Goal: Task Accomplishment & Management: Use online tool/utility

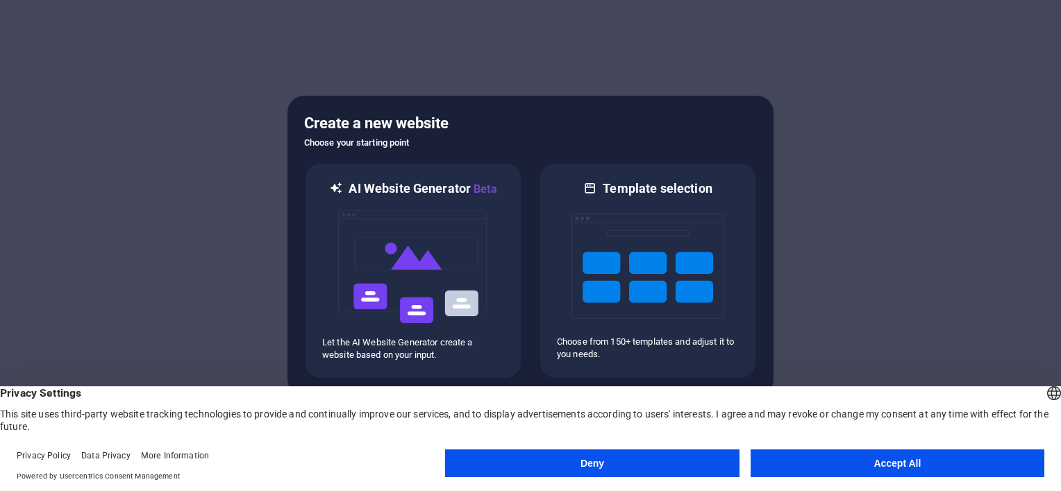
click at [916, 469] on button "Accept All" at bounding box center [897, 464] width 294 height 28
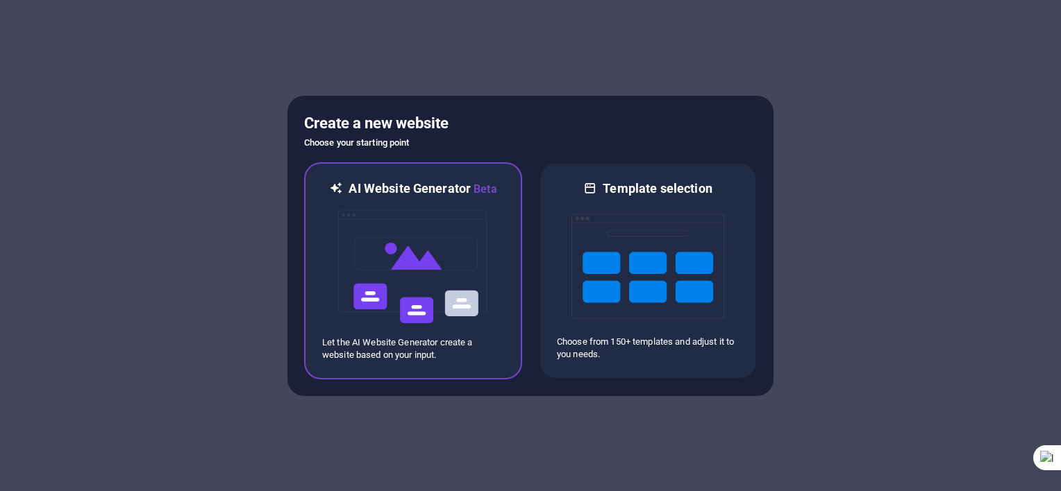
click at [415, 270] on img at bounding box center [413, 267] width 153 height 139
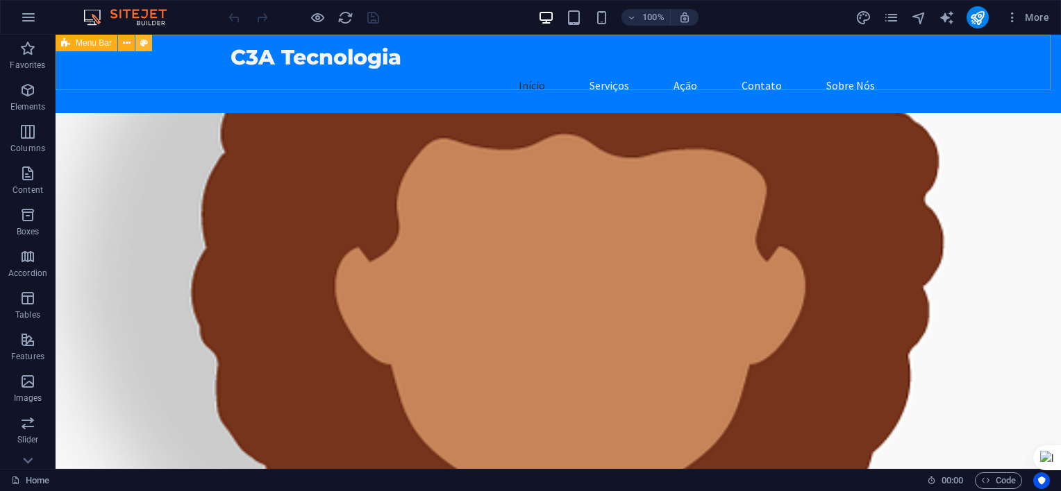
click at [144, 44] on icon at bounding box center [144, 43] width 8 height 15
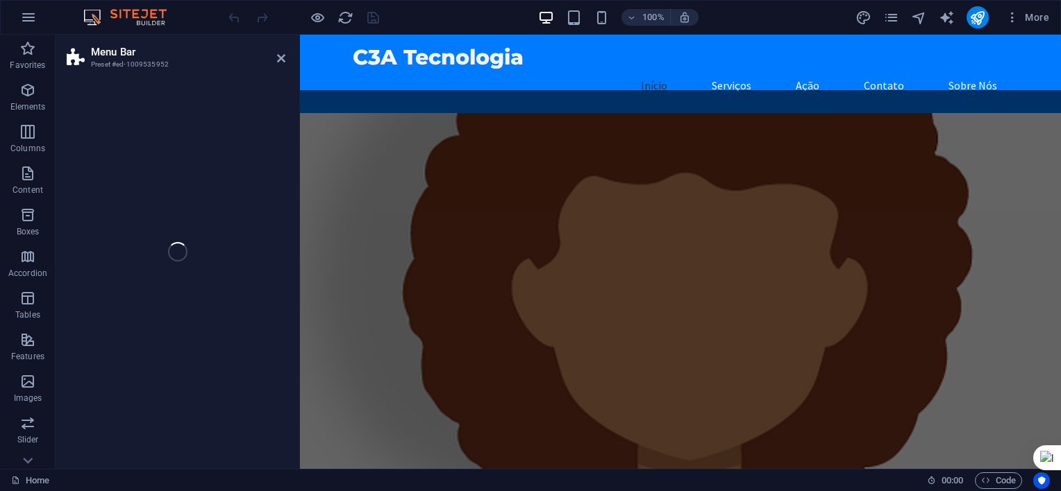
select select "rem"
select select "preset-menu-v2-home-logo-nav-h1-image-text-menu"
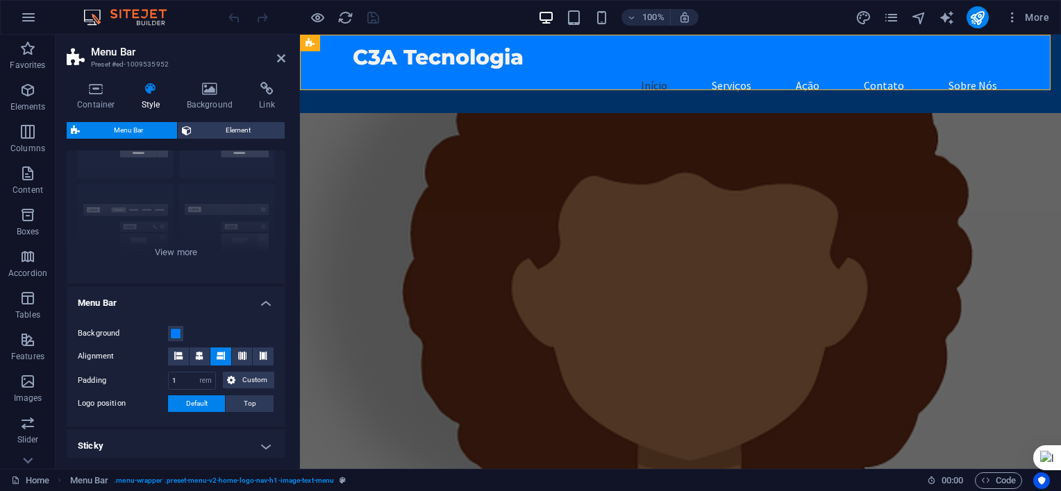
scroll to position [208, 0]
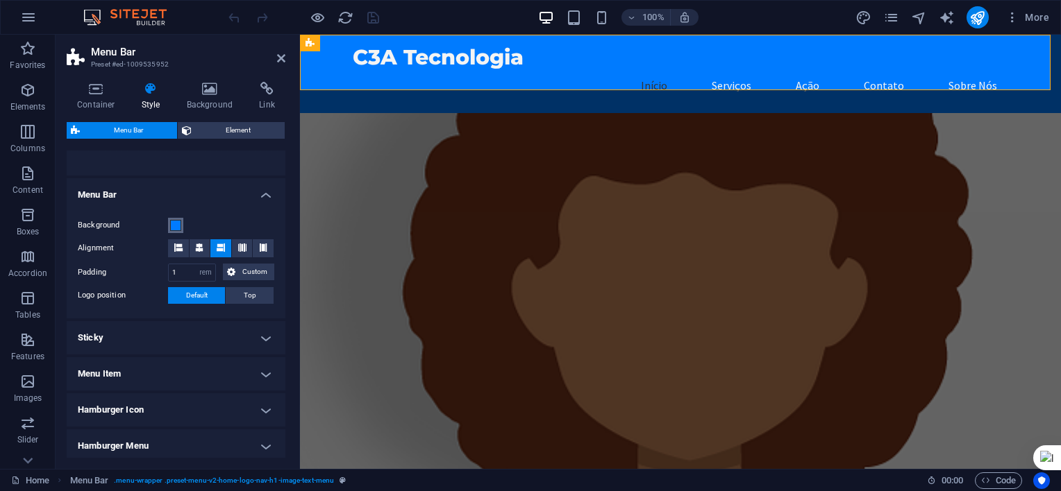
click at [175, 226] on span at bounding box center [175, 225] width 11 height 11
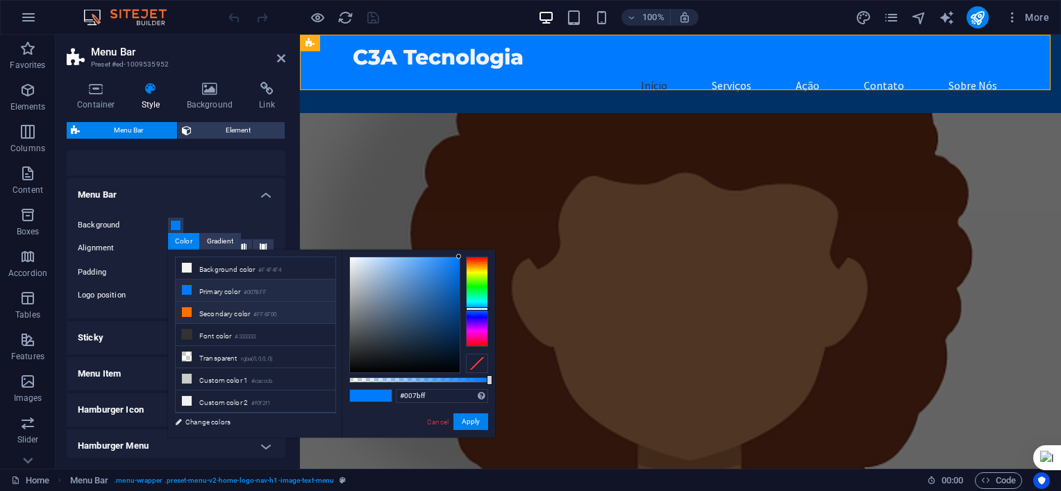
click at [203, 310] on li "Secondary color #FF6F00" at bounding box center [256, 313] width 160 height 22
type input "#ff6f00"
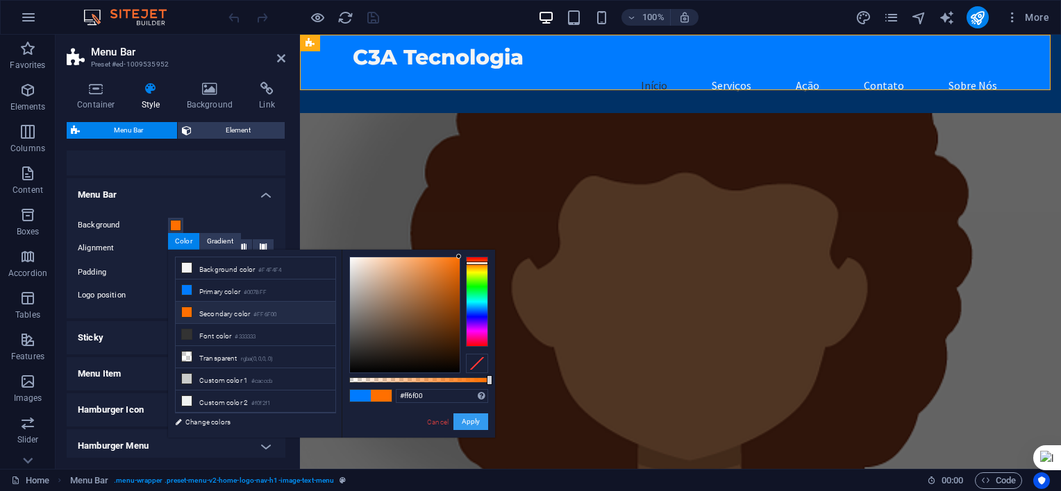
click at [472, 423] on button "Apply" at bounding box center [470, 422] width 35 height 17
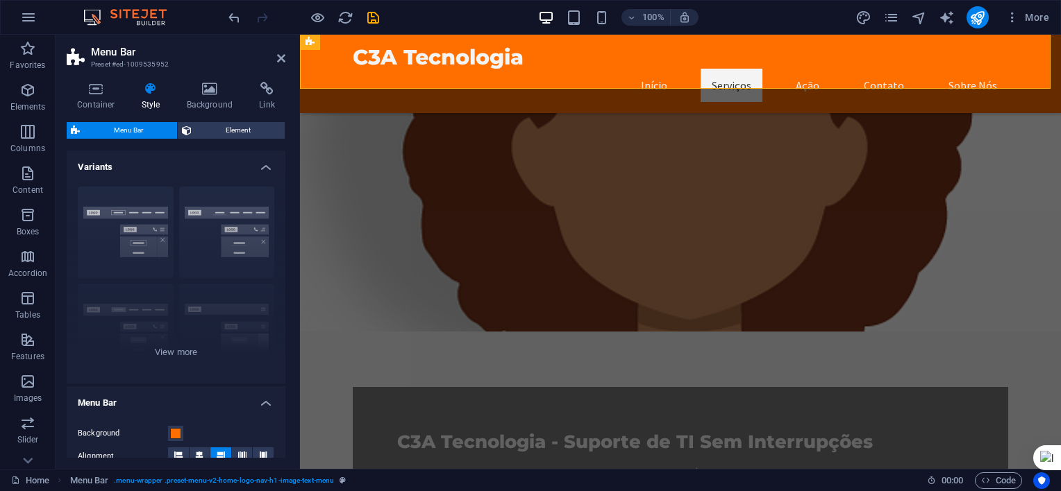
scroll to position [347, 0]
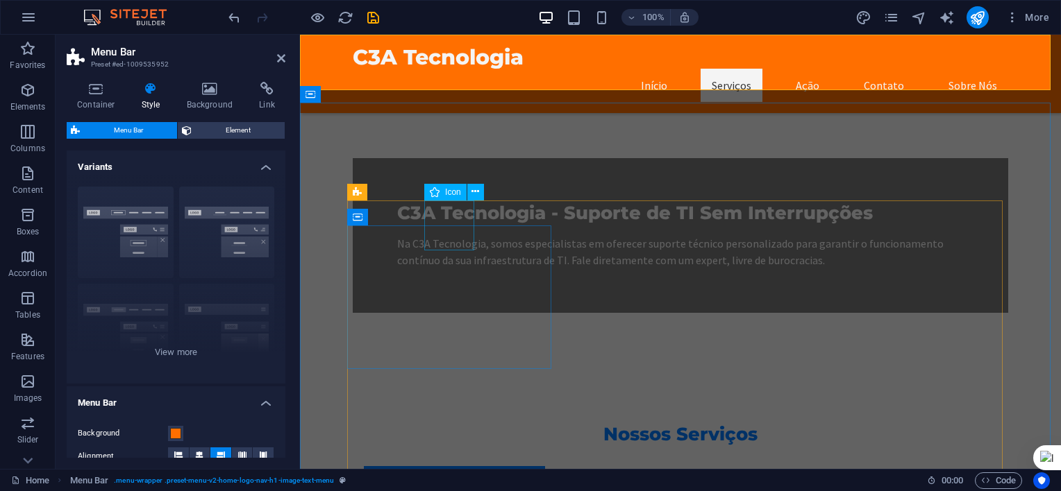
click at [435, 466] on figure at bounding box center [454, 491] width 181 height 50
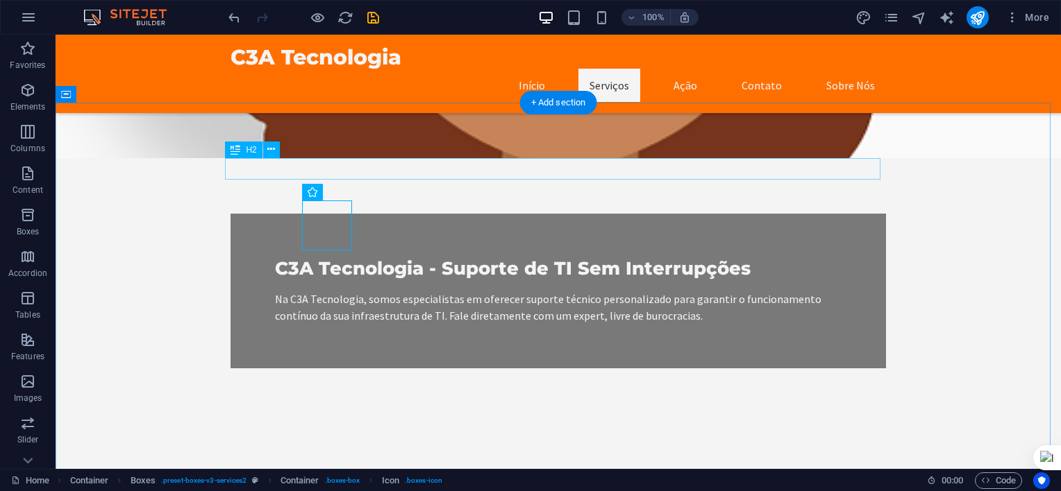
click at [513, 480] on div "Nossos Serviços" at bounding box center [557, 491] width 655 height 22
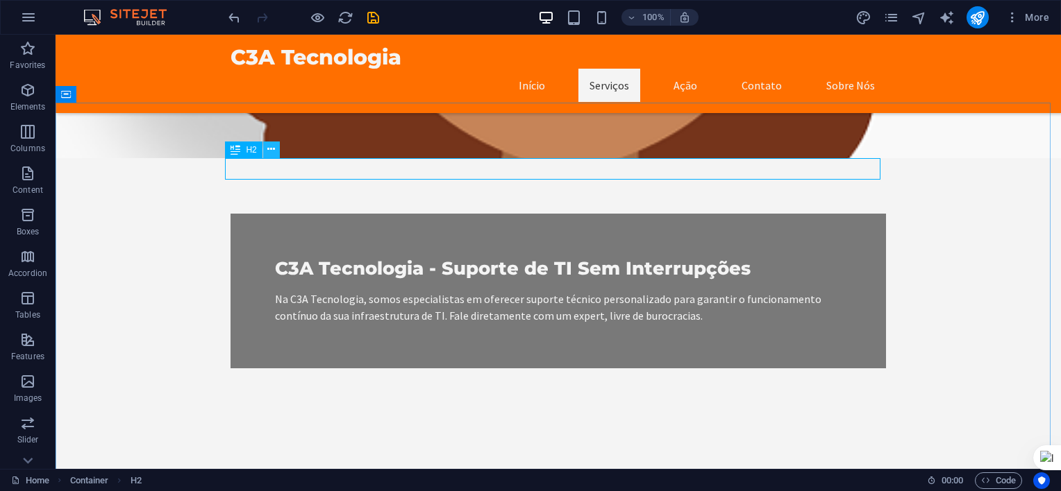
click at [271, 147] on icon at bounding box center [271, 149] width 8 height 15
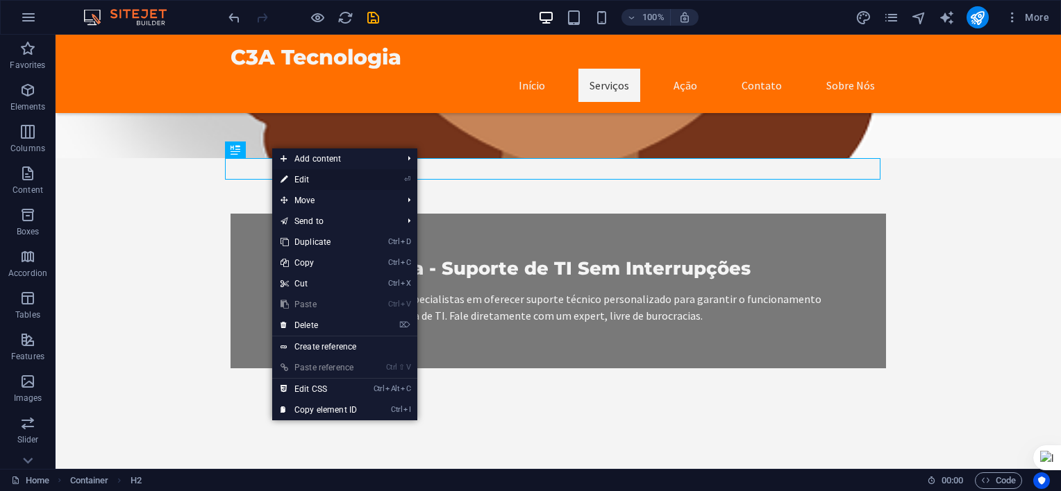
click at [311, 177] on link "⏎ Edit" at bounding box center [318, 179] width 93 height 21
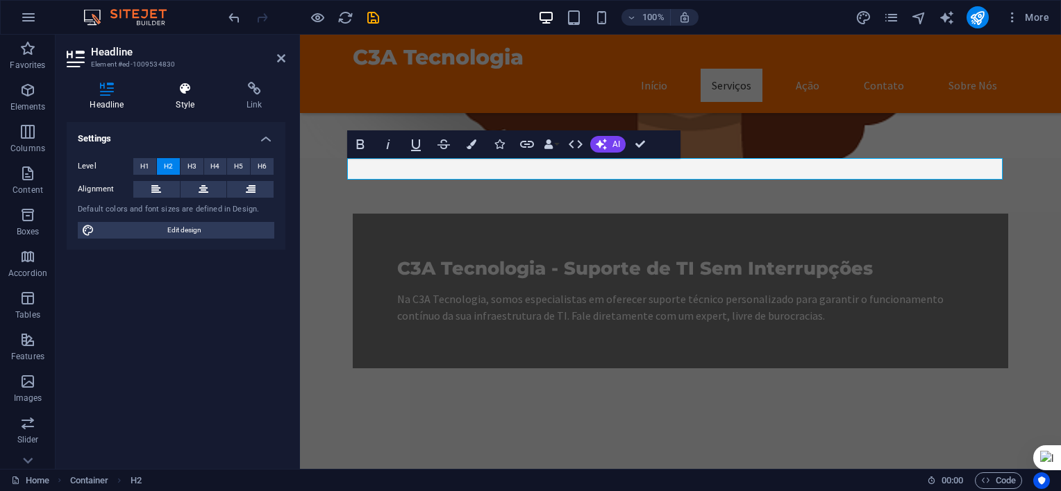
click at [187, 94] on icon at bounding box center [185, 89] width 65 height 14
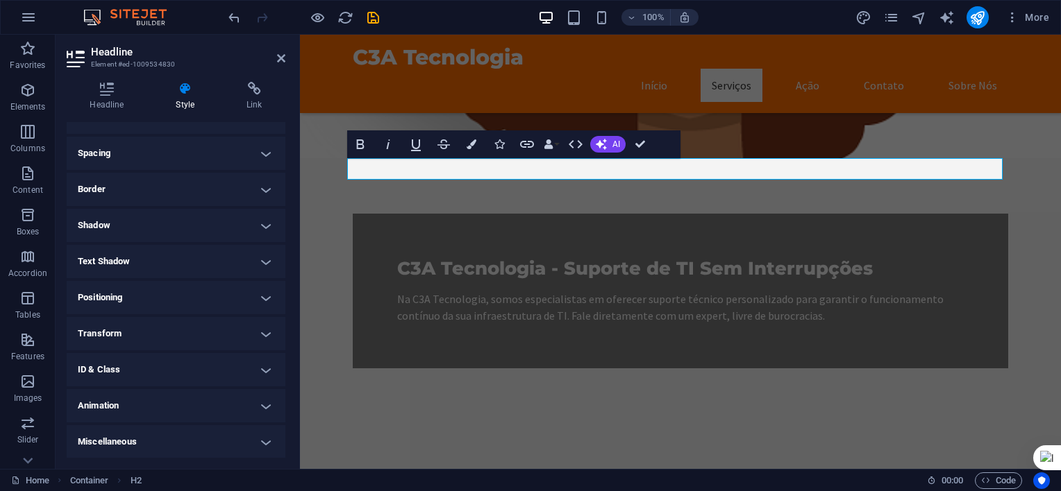
scroll to position [0, 0]
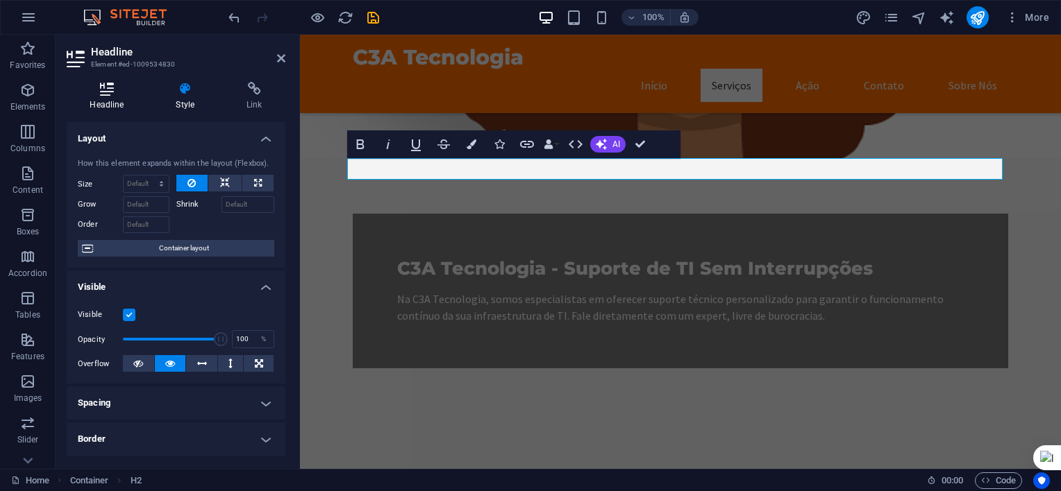
click at [107, 94] on icon at bounding box center [107, 89] width 81 height 14
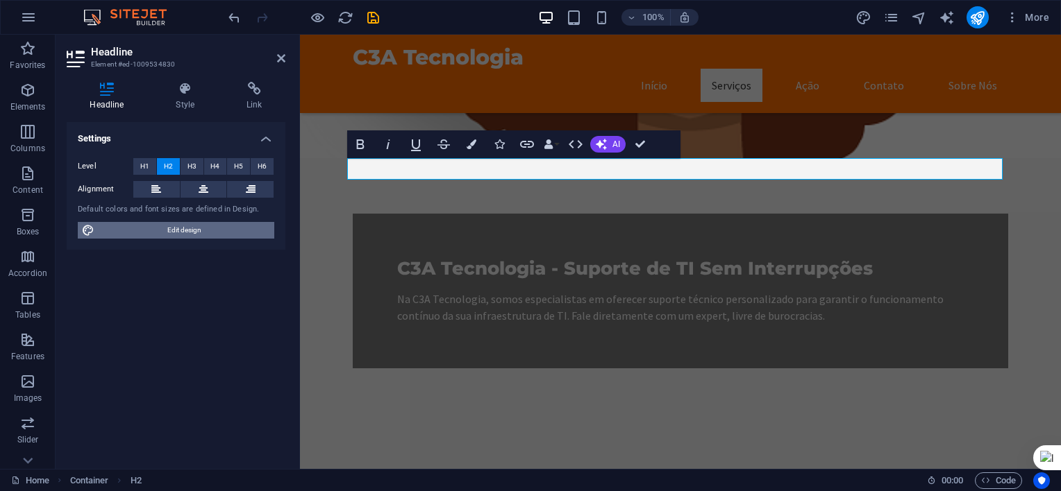
click at [174, 228] on span "Edit design" at bounding box center [184, 230] width 171 height 17
select select "px"
select select "200"
select select "px"
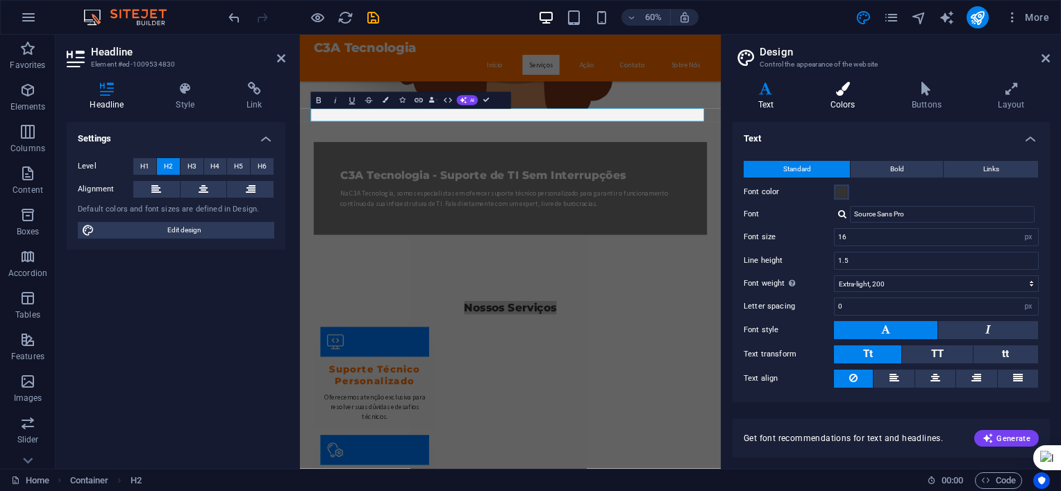
click at [848, 99] on h4 "Colors" at bounding box center [844, 96] width 81 height 29
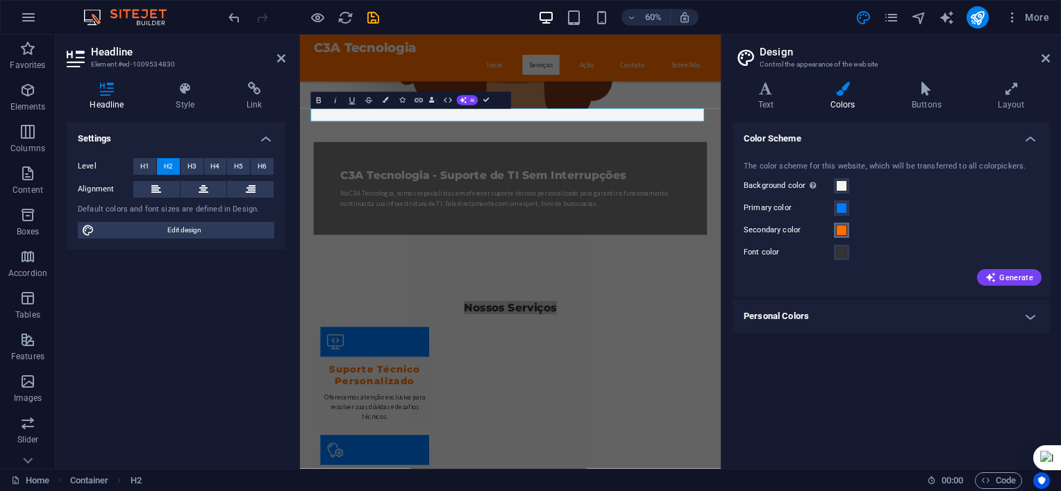
click at [841, 234] on span at bounding box center [841, 230] width 11 height 11
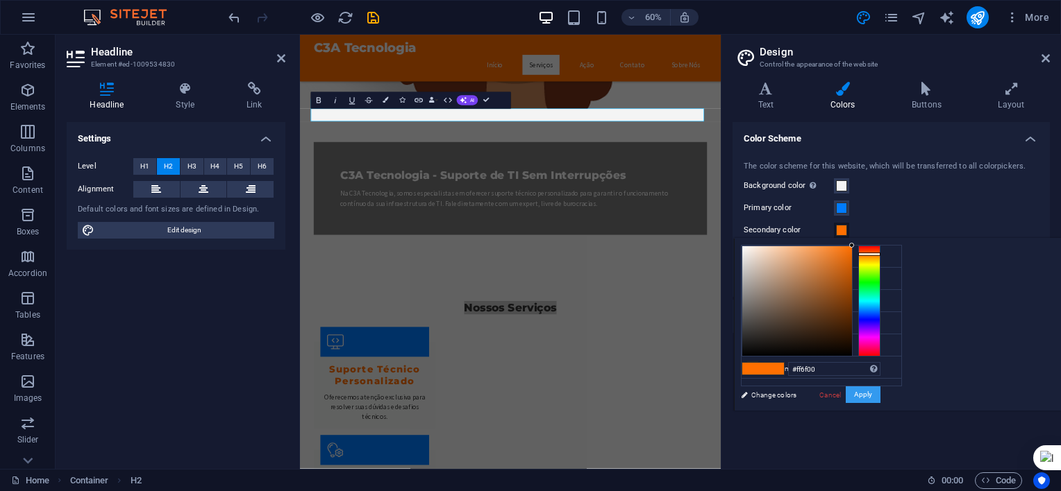
click at [880, 396] on button "Apply" at bounding box center [862, 395] width 35 height 17
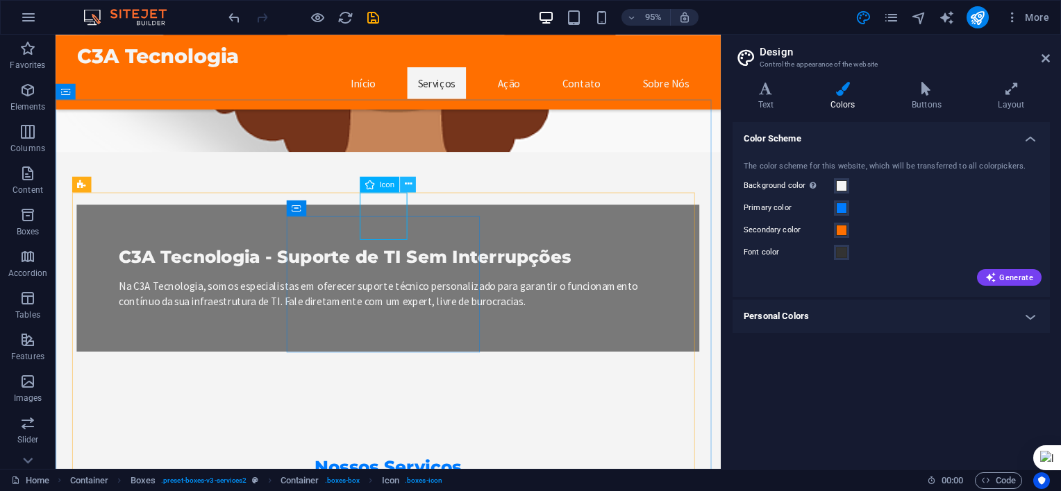
click at [410, 183] on icon at bounding box center [408, 184] width 7 height 14
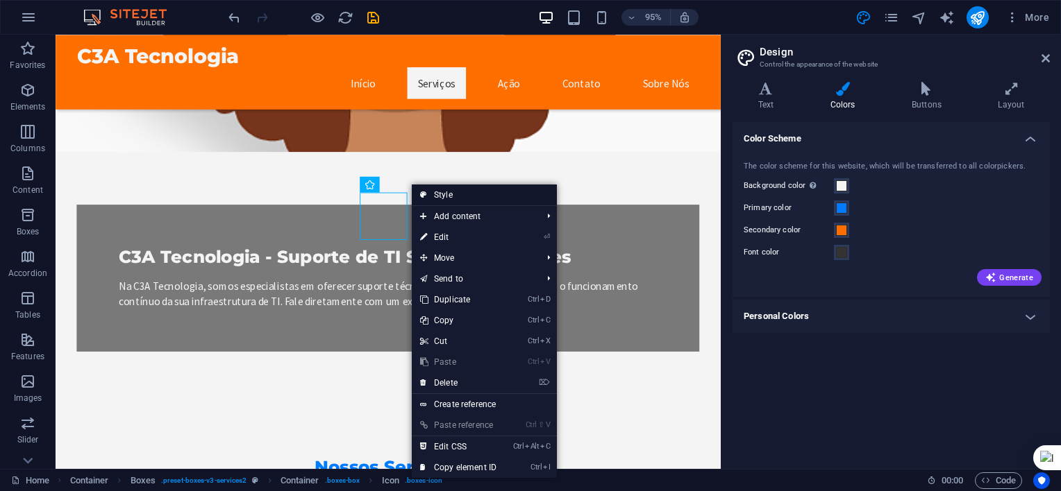
click at [454, 195] on link "Style" at bounding box center [484, 195] width 145 height 21
select select "rem"
select select "preset-boxes-v3-services2"
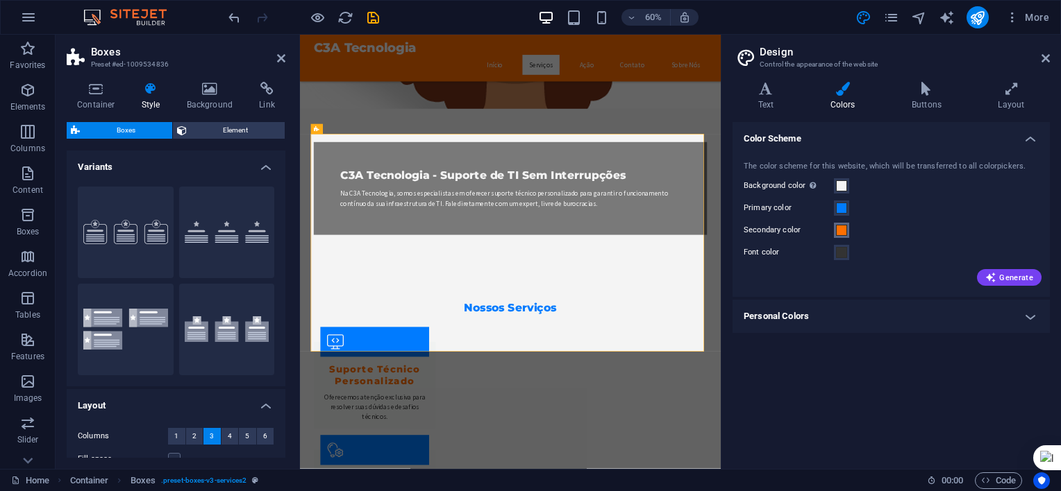
click at [841, 233] on span at bounding box center [841, 230] width 11 height 11
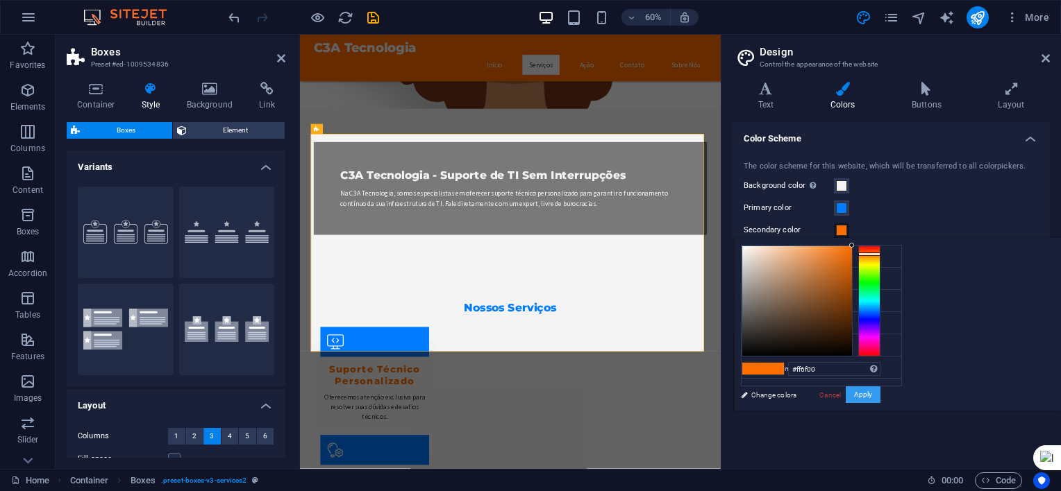
click at [880, 393] on button "Apply" at bounding box center [862, 395] width 35 height 17
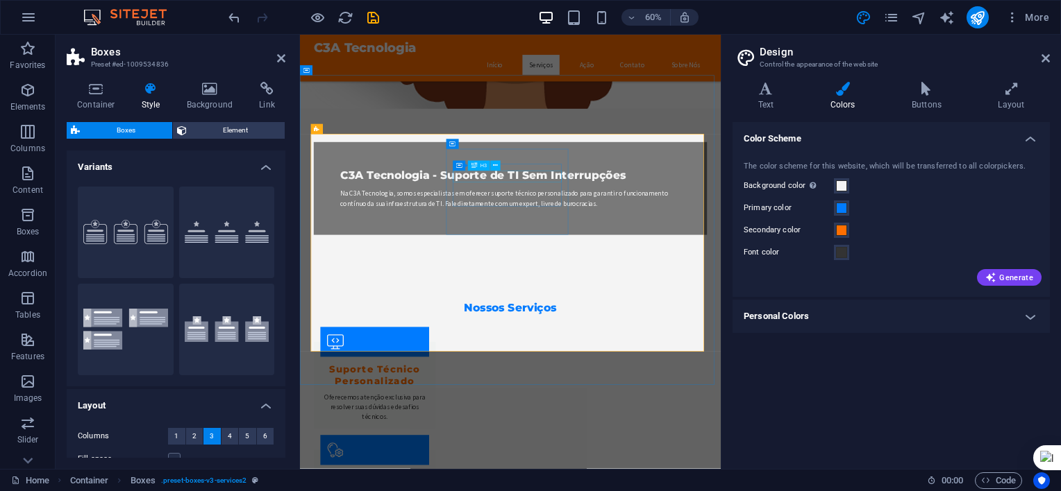
click at [494, 167] on icon at bounding box center [495, 166] width 5 height 9
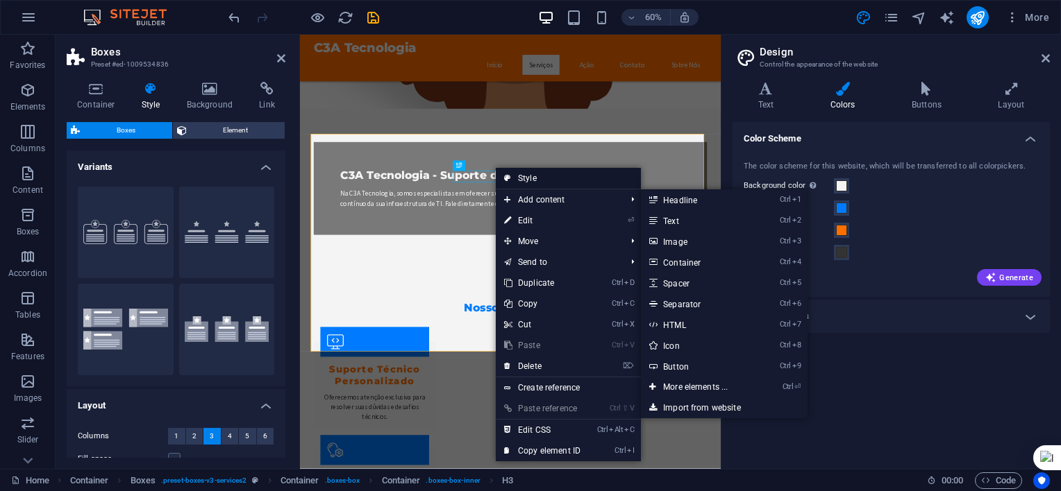
click at [529, 180] on link "Style" at bounding box center [568, 178] width 145 height 21
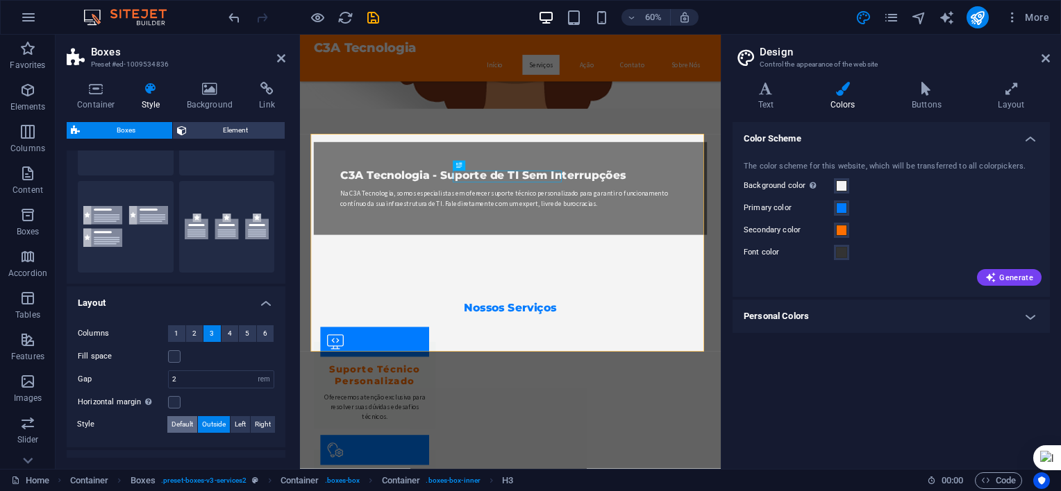
scroll to position [219, 0]
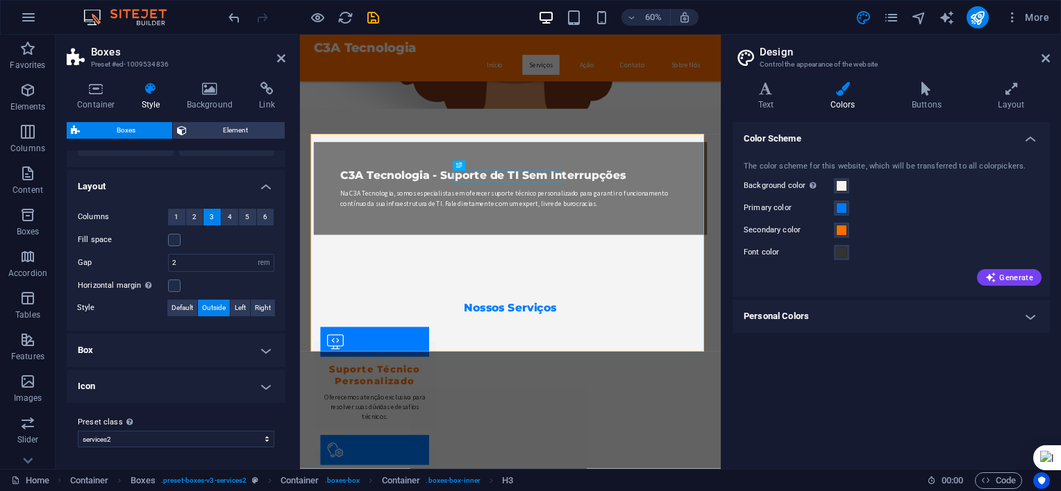
click at [182, 382] on h4 "Icon" at bounding box center [176, 386] width 219 height 33
click at [176, 417] on span at bounding box center [175, 417] width 11 height 11
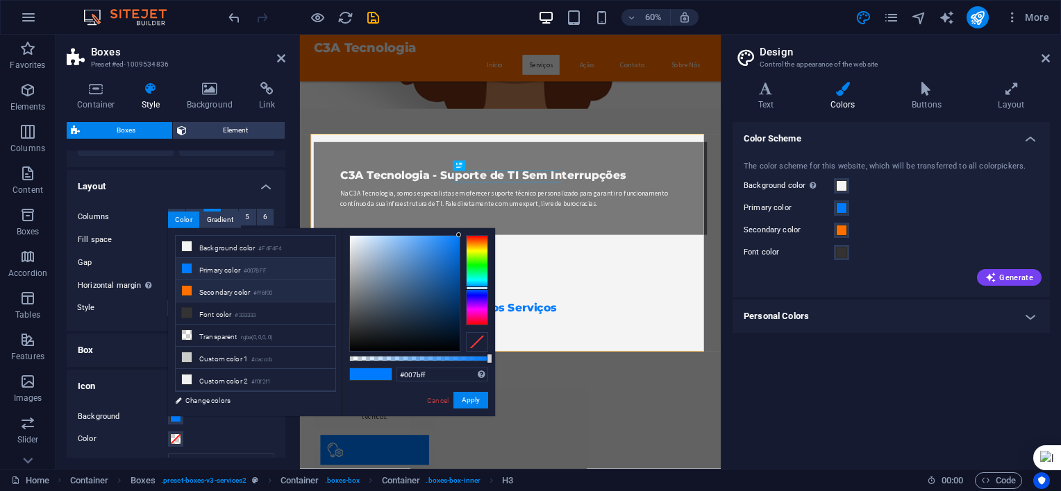
click at [188, 290] on icon at bounding box center [187, 291] width 10 height 10
type input "#ff6f00"
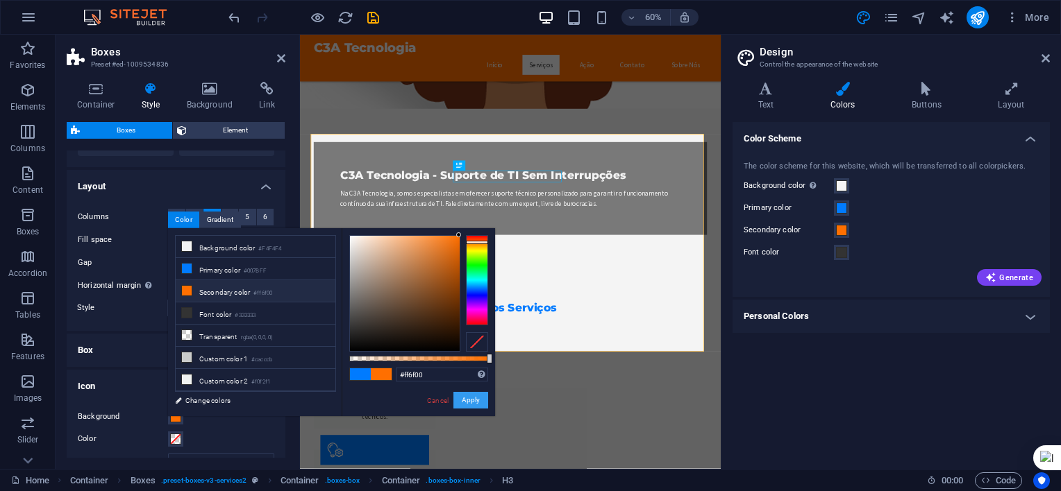
click at [480, 398] on button "Apply" at bounding box center [470, 400] width 35 height 17
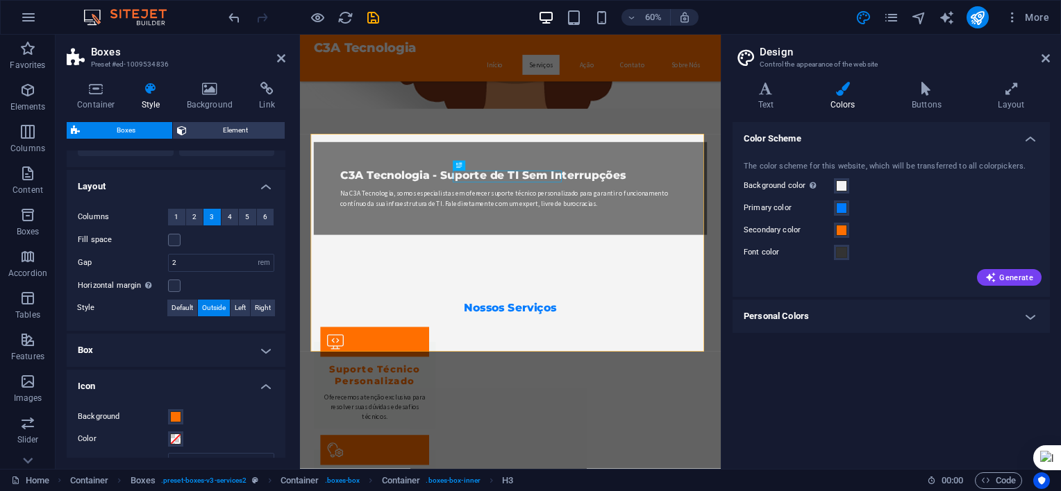
scroll to position [0, 0]
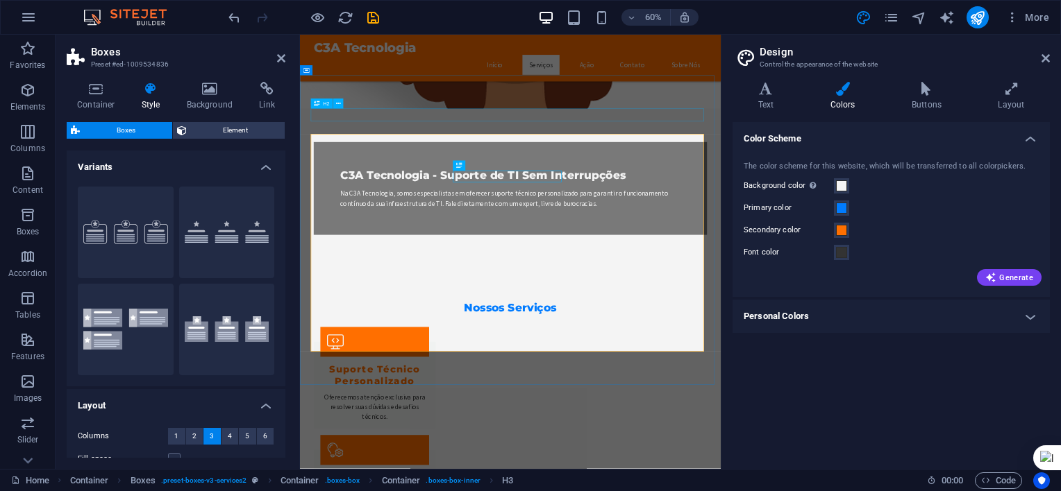
click at [662, 480] on div "Nossos Serviços" at bounding box center [650, 491] width 655 height 22
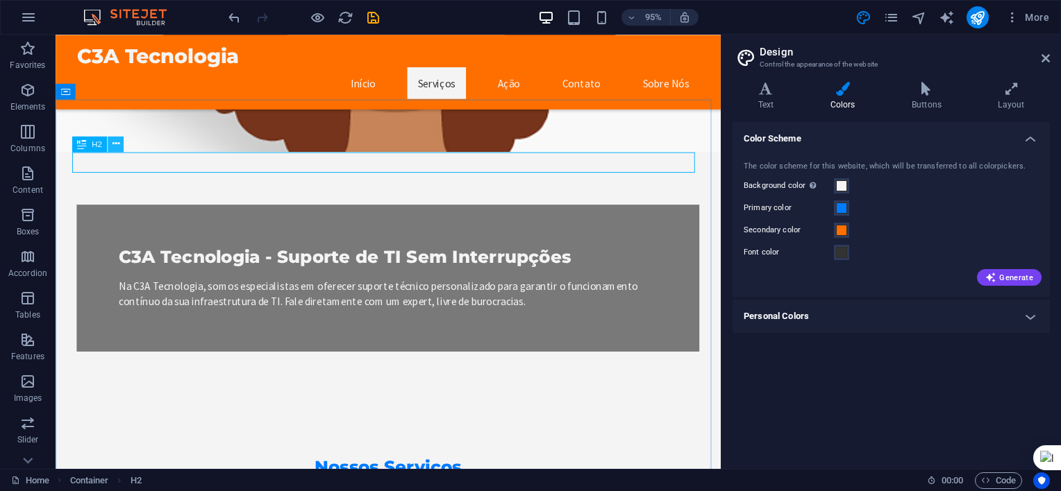
click at [110, 139] on button at bounding box center [116, 144] width 16 height 16
click at [838, 233] on span at bounding box center [841, 230] width 11 height 11
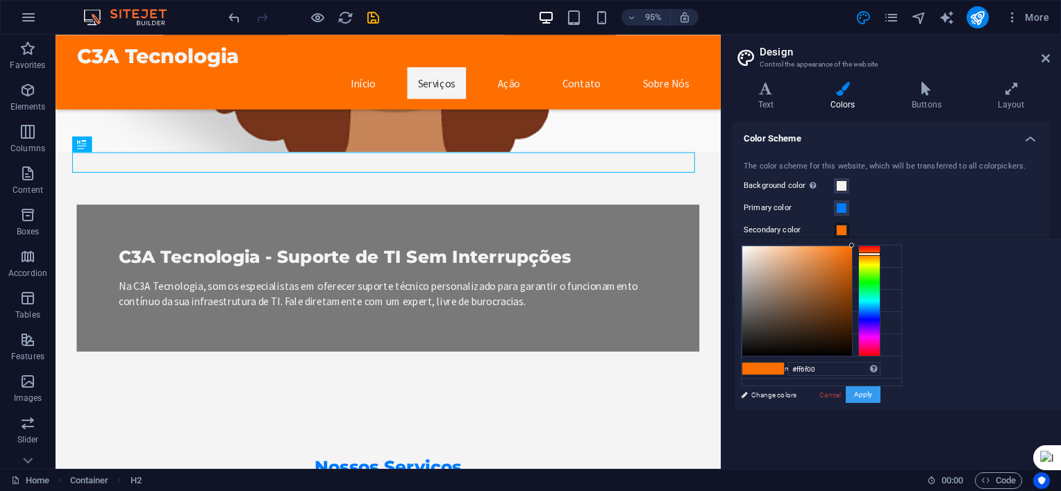
click at [856, 397] on button "Apply" at bounding box center [862, 395] width 35 height 17
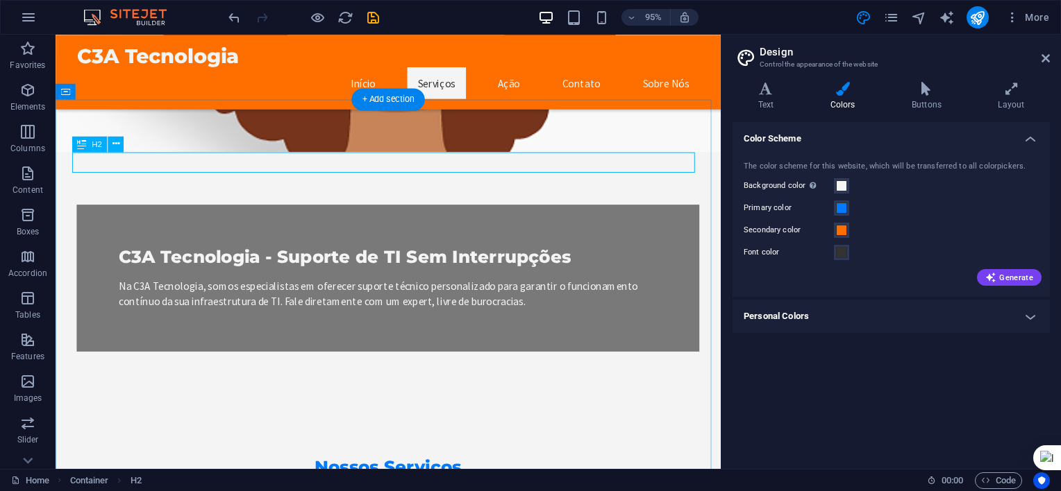
click at [407, 480] on div "Nossos Serviços" at bounding box center [405, 491] width 655 height 22
click at [115, 147] on icon at bounding box center [115, 144] width 7 height 14
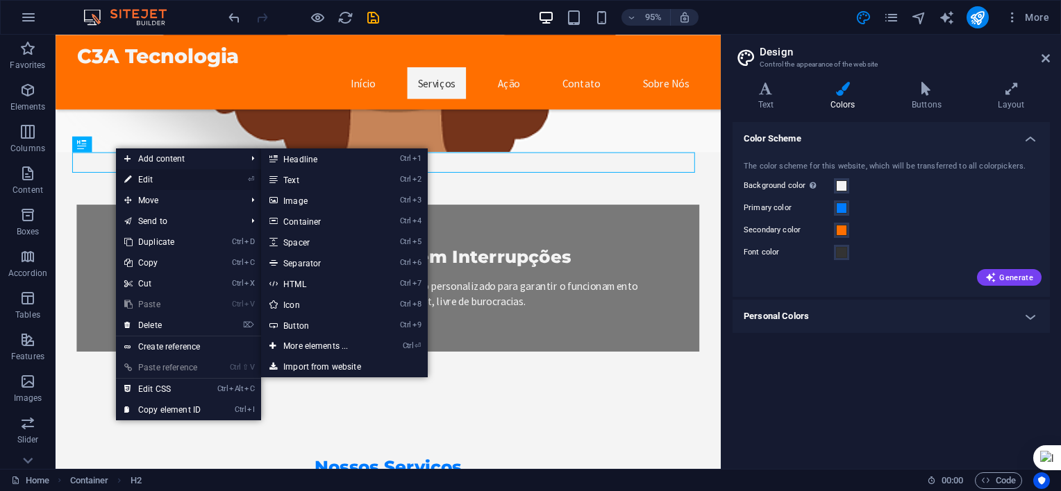
click at [147, 176] on link "⏎ Edit" at bounding box center [162, 179] width 93 height 21
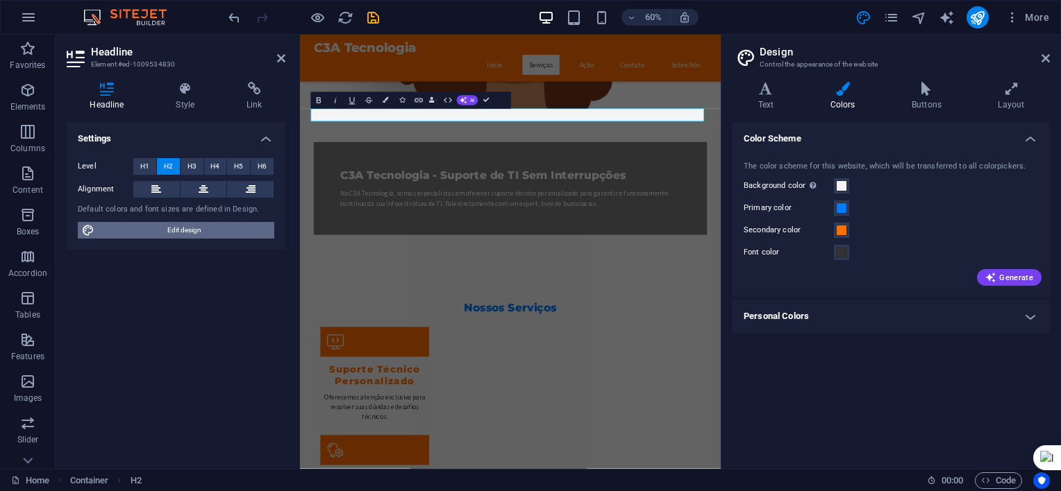
click at [161, 231] on span "Edit design" at bounding box center [184, 230] width 171 height 17
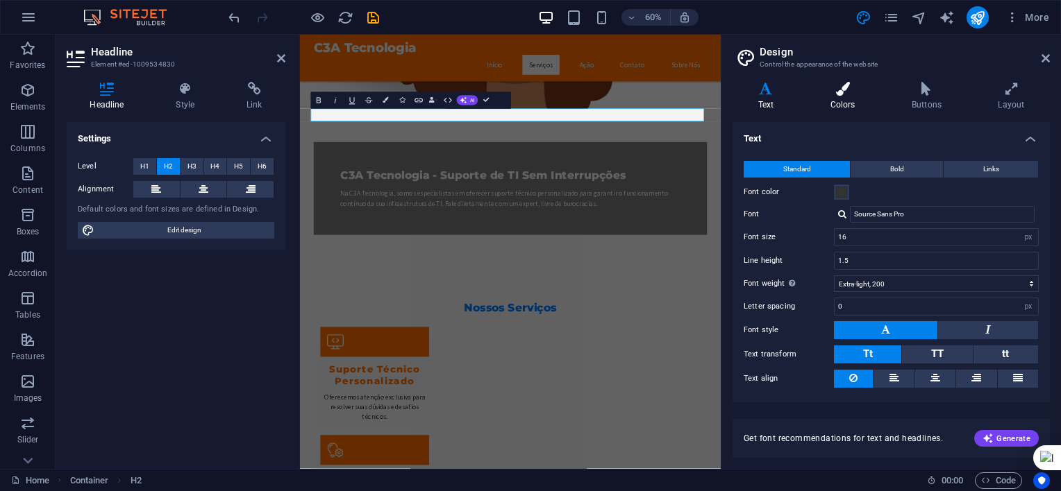
click at [845, 101] on h4 "Colors" at bounding box center [844, 96] width 81 height 29
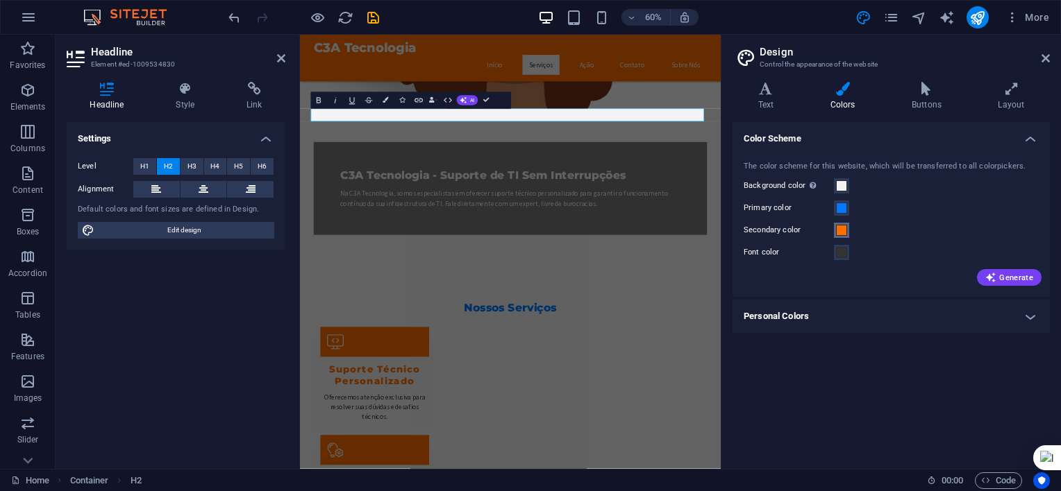
click at [844, 228] on span at bounding box center [841, 230] width 11 height 11
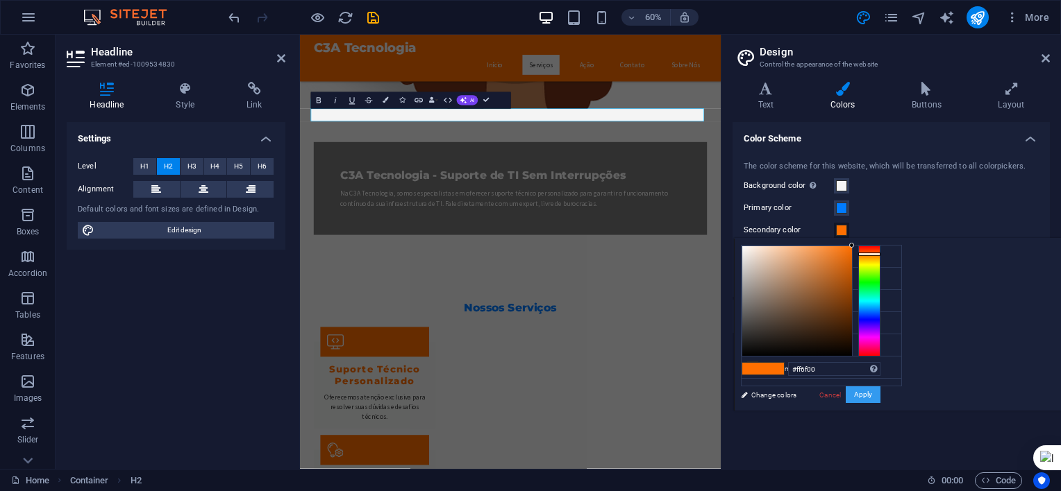
click at [880, 395] on button "Apply" at bounding box center [862, 395] width 35 height 17
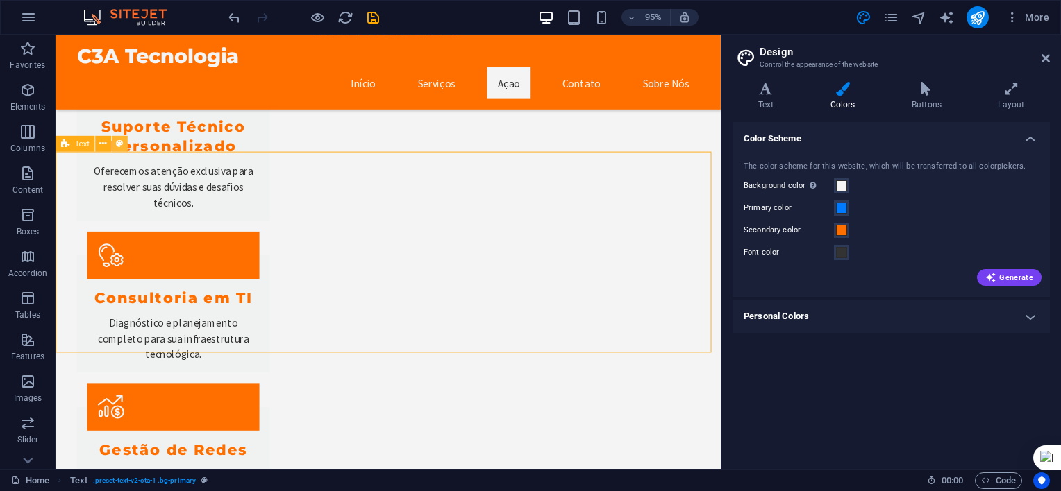
click at [119, 144] on icon at bounding box center [119, 144] width 7 height 14
select select "preset-text-v2-cta-1"
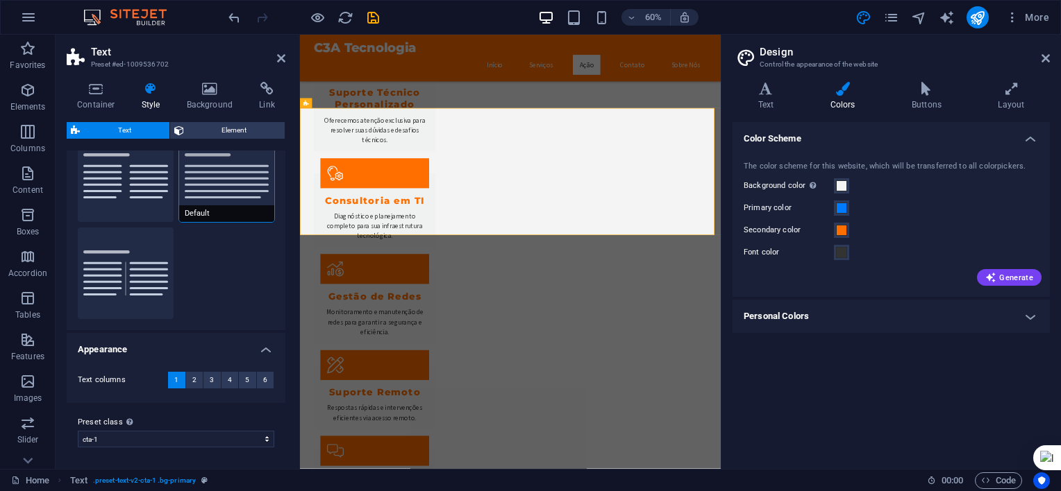
scroll to position [0, 0]
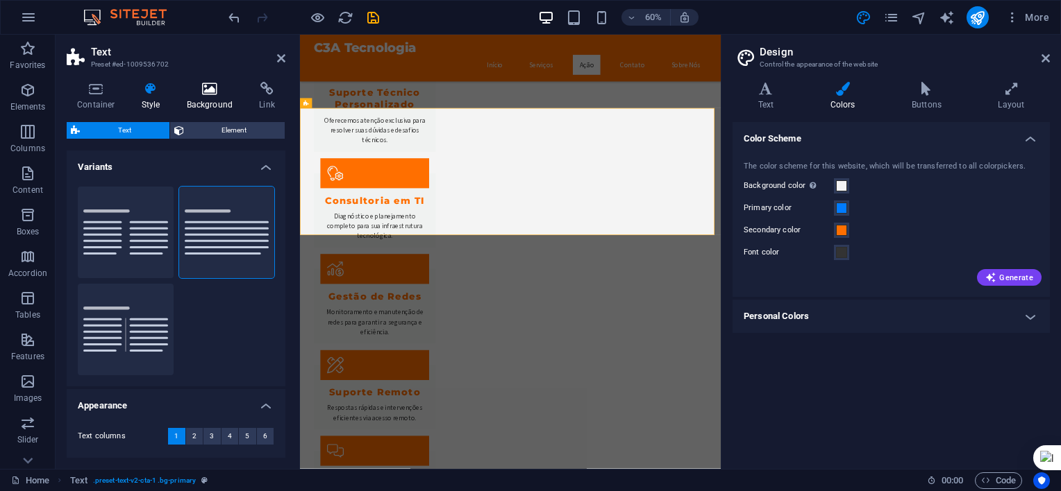
click at [209, 95] on icon at bounding box center [209, 89] width 67 height 14
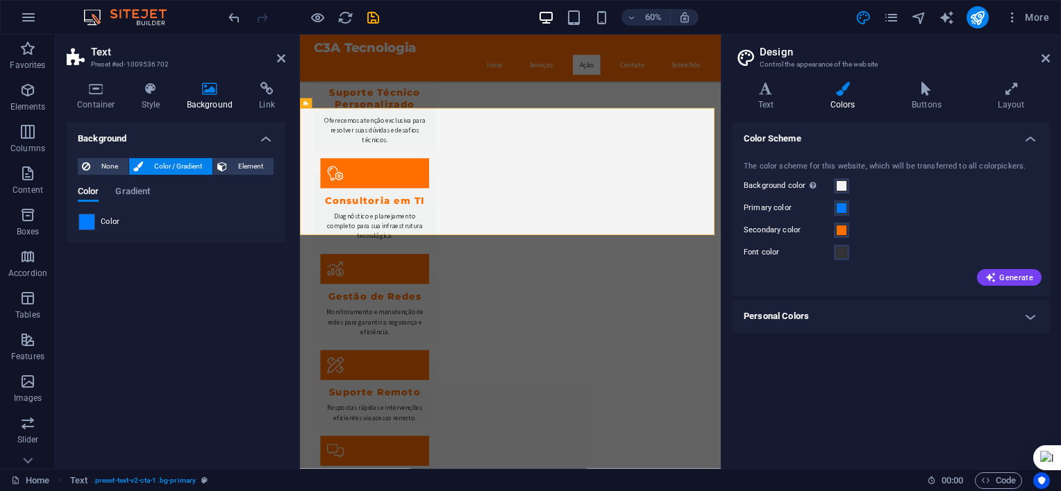
click at [86, 224] on span at bounding box center [86, 221] width 15 height 15
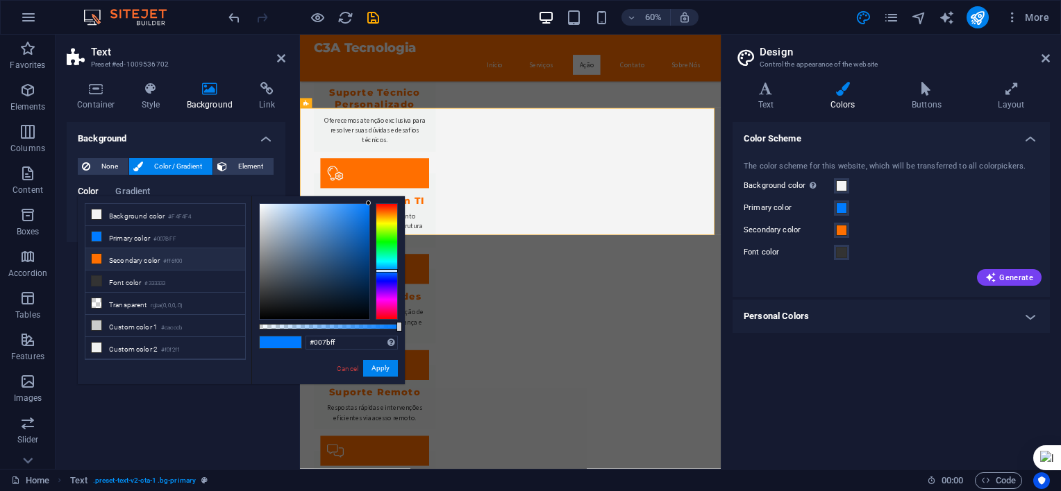
click at [96, 259] on icon at bounding box center [97, 259] width 10 height 10
type input "#ff6f00"
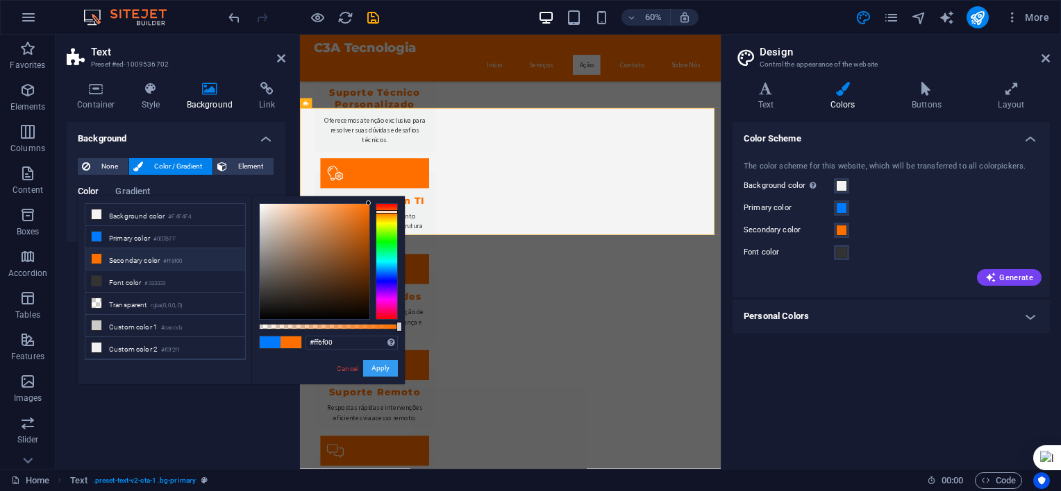
click at [381, 368] on button "Apply" at bounding box center [380, 368] width 35 height 17
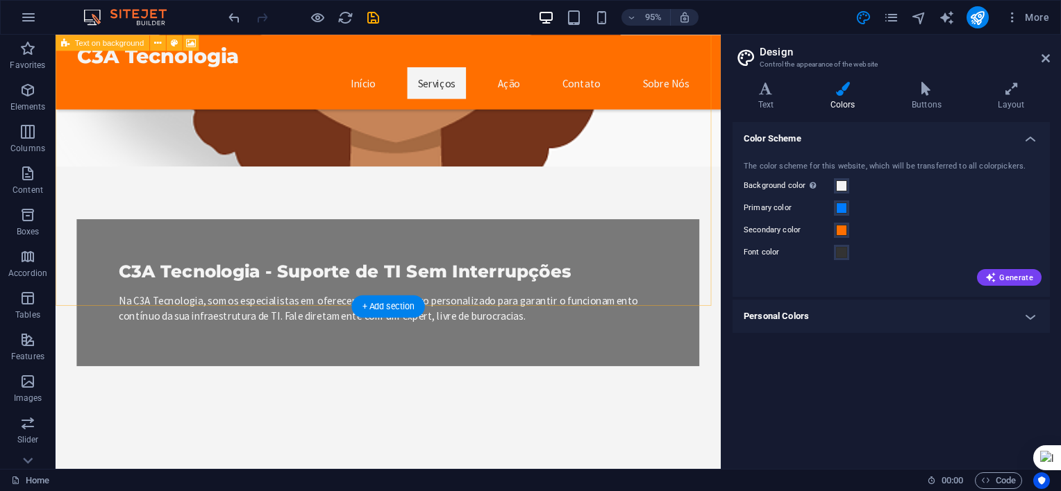
scroll to position [278, 0]
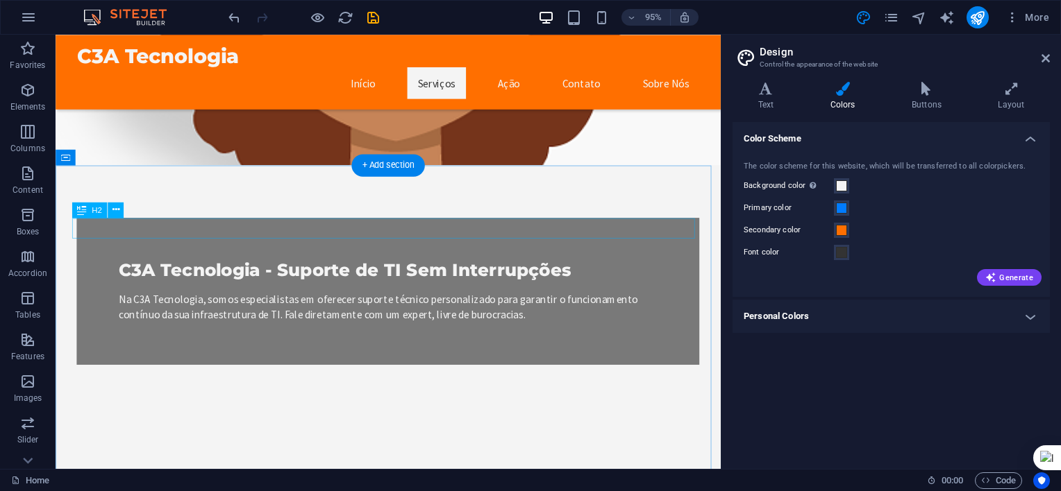
click at [120, 212] on button at bounding box center [116, 210] width 16 height 16
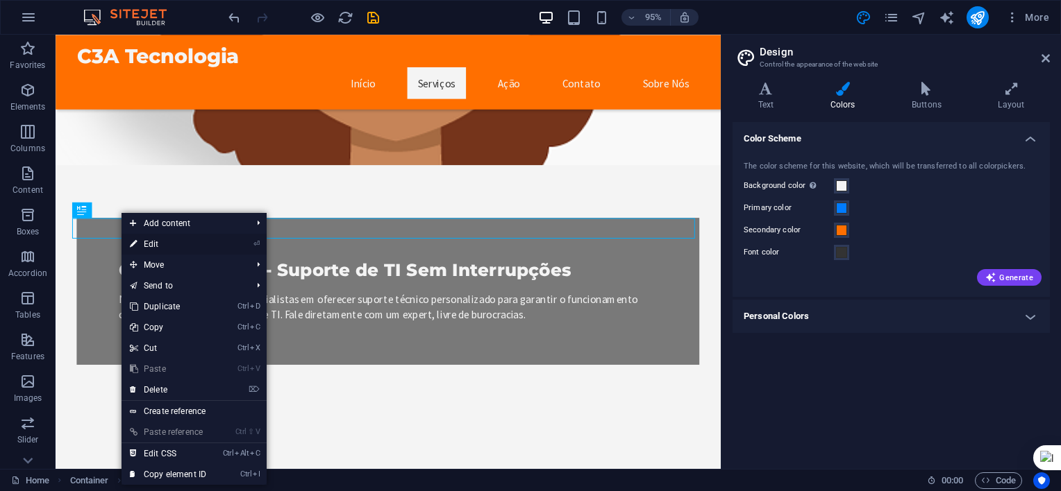
click at [161, 242] on link "⏎ Edit" at bounding box center [167, 244] width 93 height 21
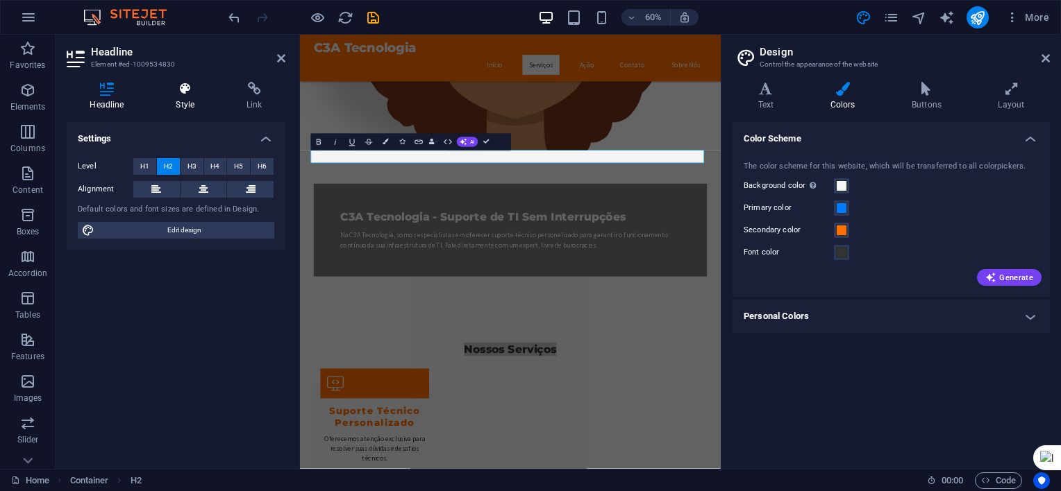
click at [182, 91] on icon at bounding box center [185, 89] width 65 height 14
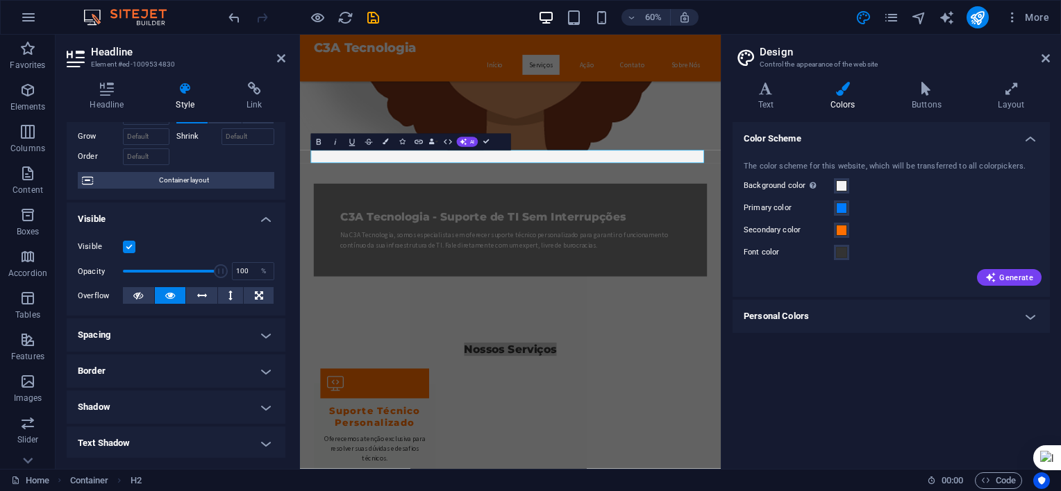
scroll to position [0, 0]
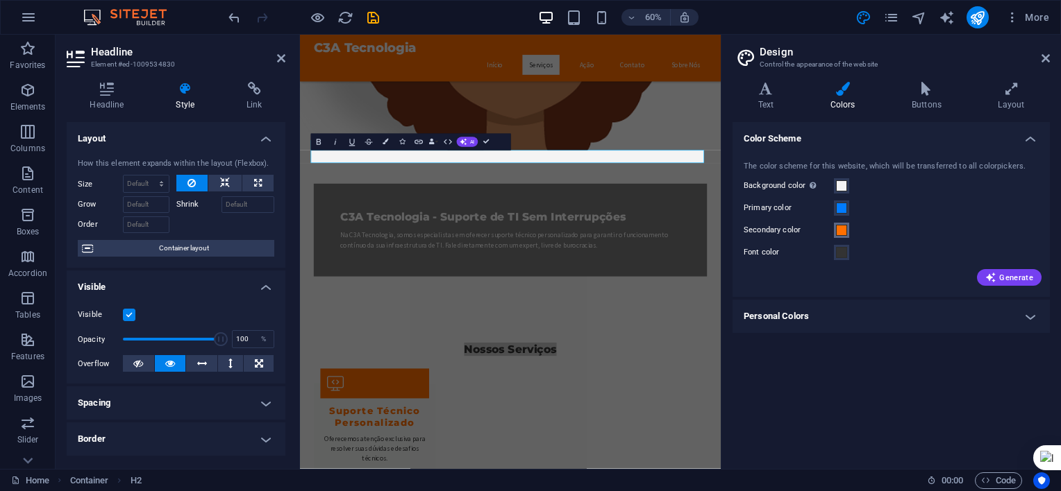
click at [838, 230] on span at bounding box center [841, 230] width 11 height 11
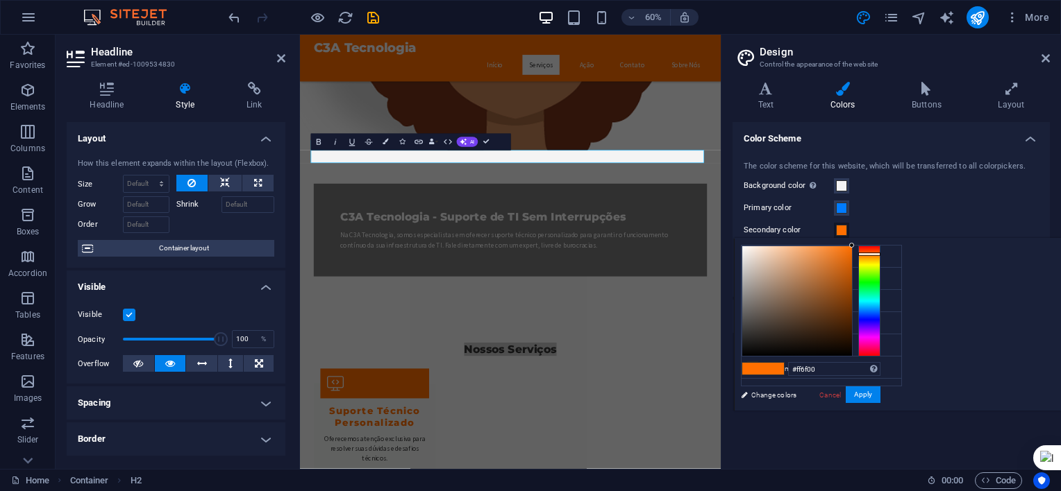
click at [838, 230] on span at bounding box center [841, 230] width 11 height 11
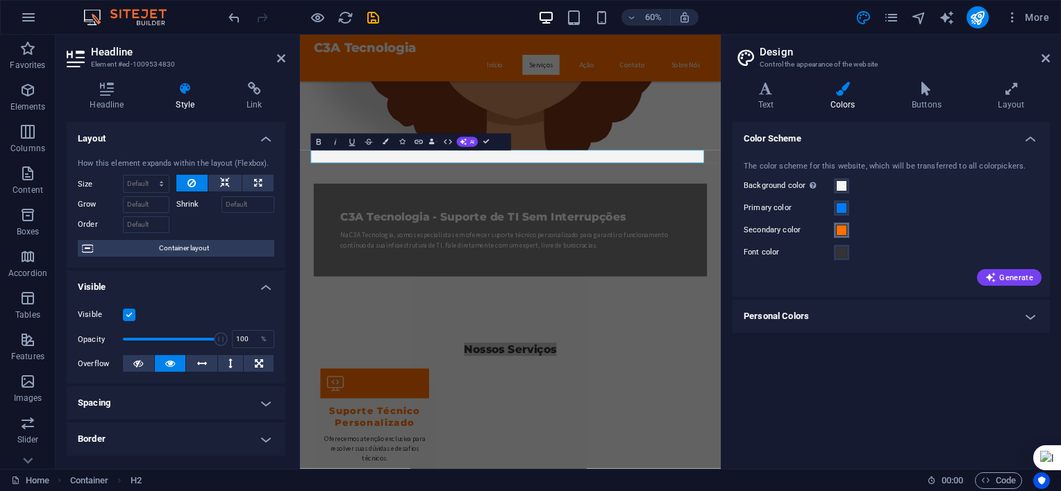
click at [838, 230] on span at bounding box center [841, 230] width 11 height 11
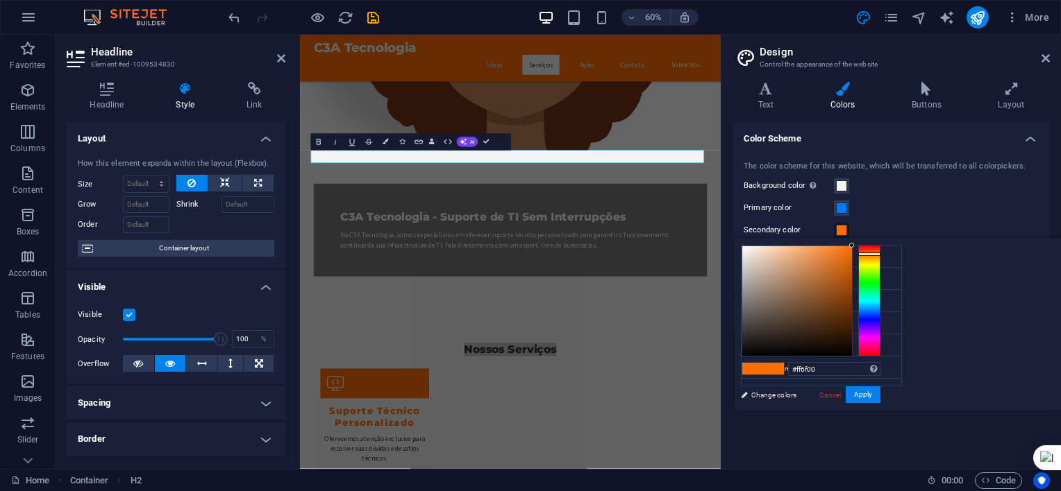
click at [838, 230] on span at bounding box center [841, 230] width 11 height 11
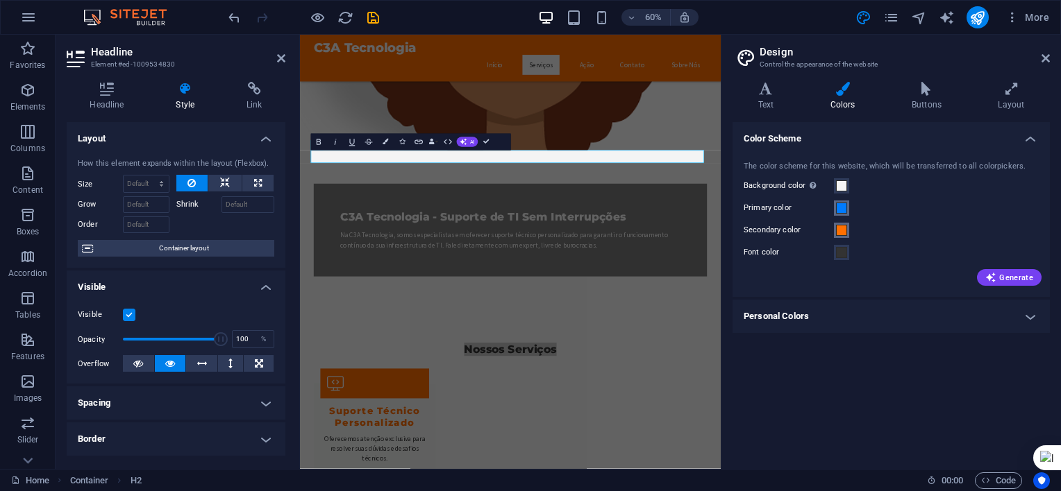
drag, startPoint x: 838, startPoint y: 230, endPoint x: 841, endPoint y: 205, distance: 25.1
click at [841, 205] on div "The color scheme for this website, which will be transferred to all colorpicker…" at bounding box center [891, 222] width 323 height 151
click at [841, 205] on span at bounding box center [841, 208] width 11 height 11
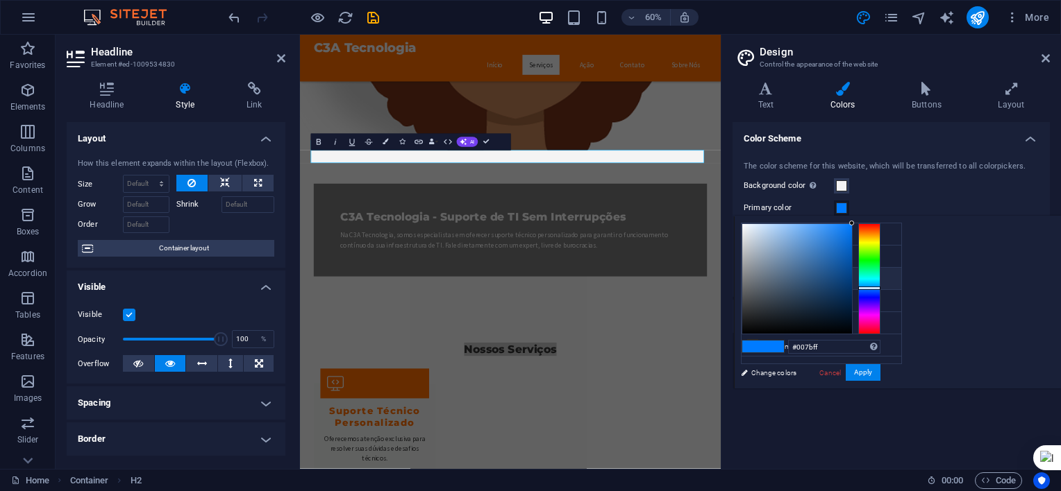
click at [786, 277] on li "Secondary color #ff6f00" at bounding box center [821, 279] width 160 height 22
type input "#ff6f00"
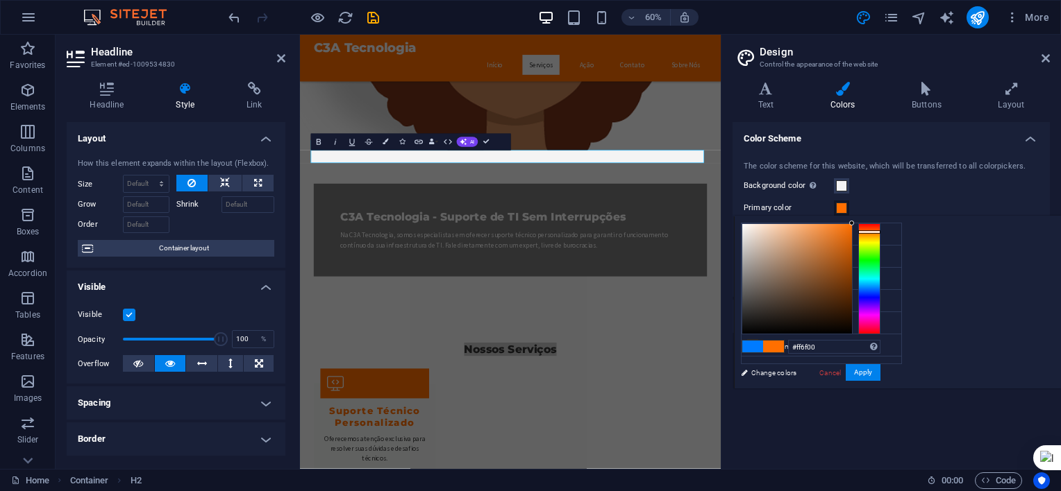
click at [952, 183] on div "Background color Only visible if it is not covered by other backgrounds." at bounding box center [890, 186] width 295 height 17
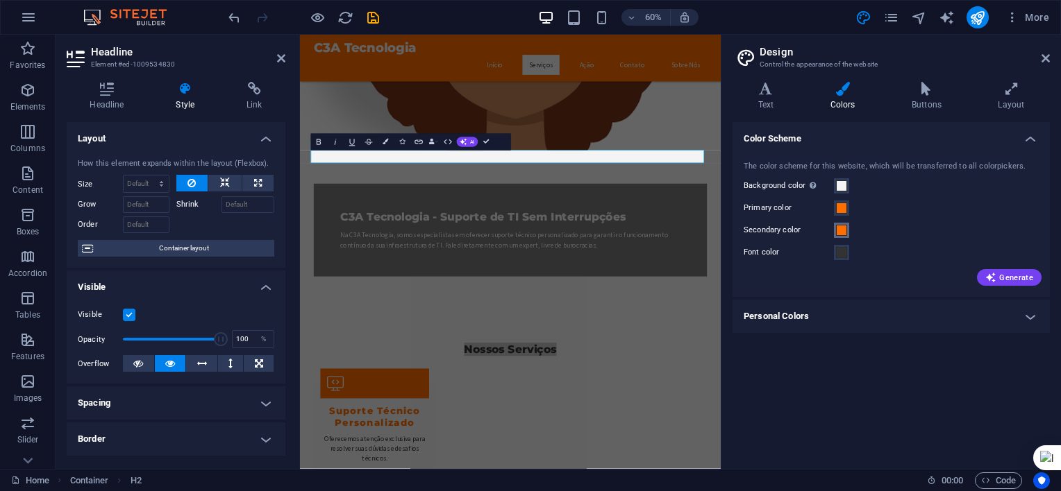
click at [841, 227] on span at bounding box center [841, 230] width 11 height 11
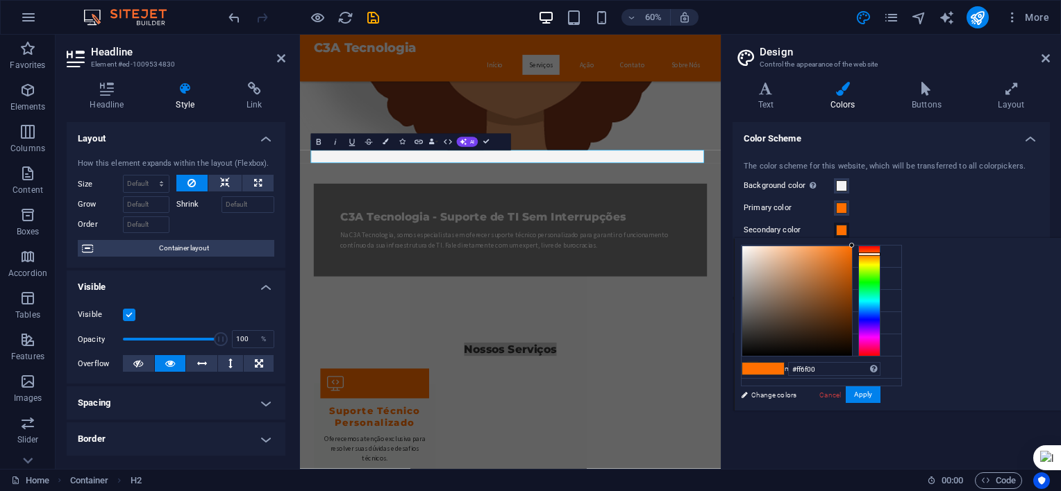
click at [934, 210] on div "Primary color" at bounding box center [890, 208] width 295 height 17
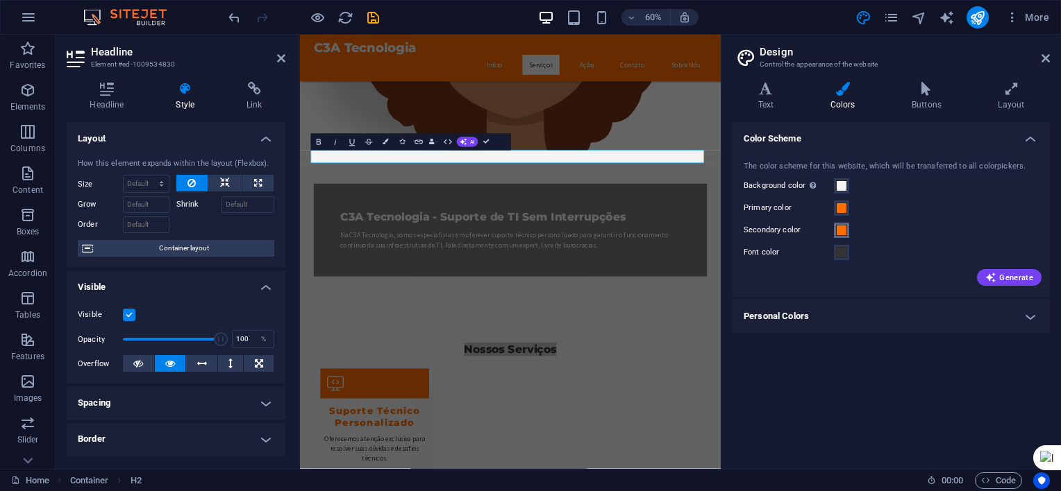
click at [844, 231] on span at bounding box center [841, 230] width 11 height 11
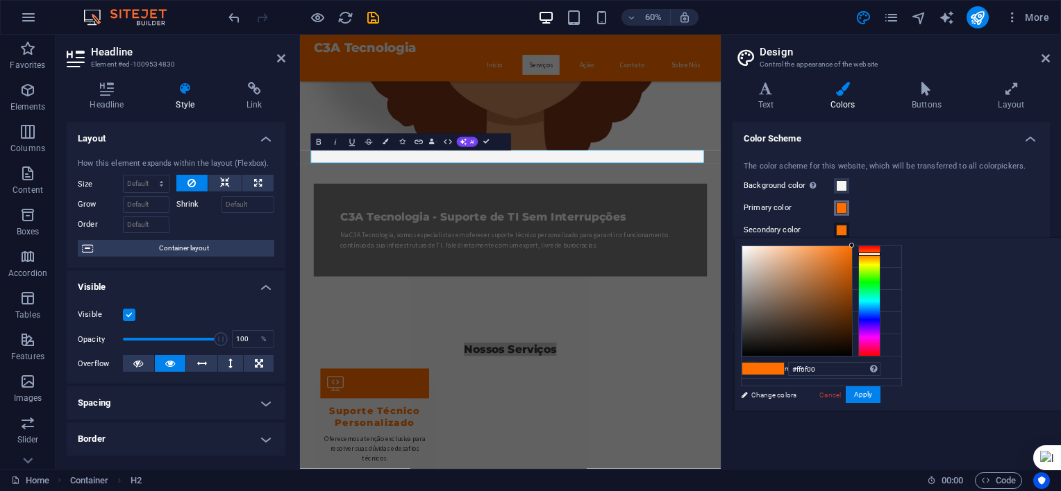
click at [847, 213] on button "Primary color" at bounding box center [841, 208] width 15 height 15
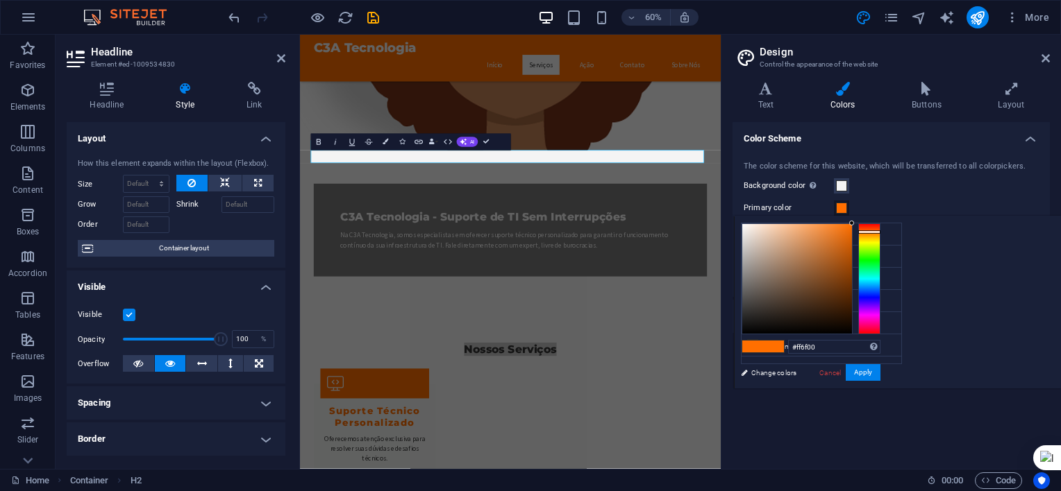
click at [887, 369] on div "#ff6f00 Supported formats #0852ed rgb(8, 82, 237) rgba(8, 82, 237, 90%) hsv(221…" at bounding box center [810, 403] width 153 height 373
click at [880, 370] on button "Apply" at bounding box center [862, 372] width 35 height 17
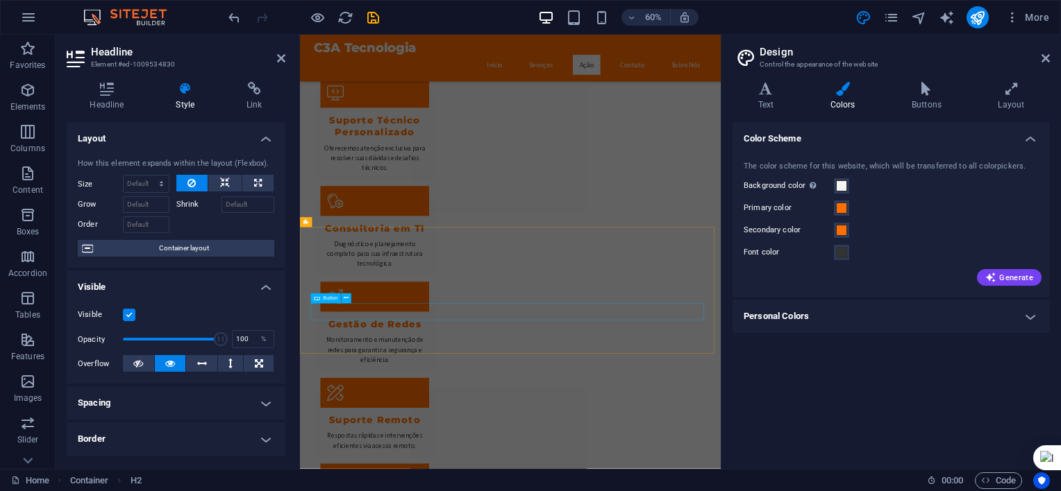
scroll to position [764, 0]
click at [1044, 60] on icon at bounding box center [1045, 58] width 8 height 11
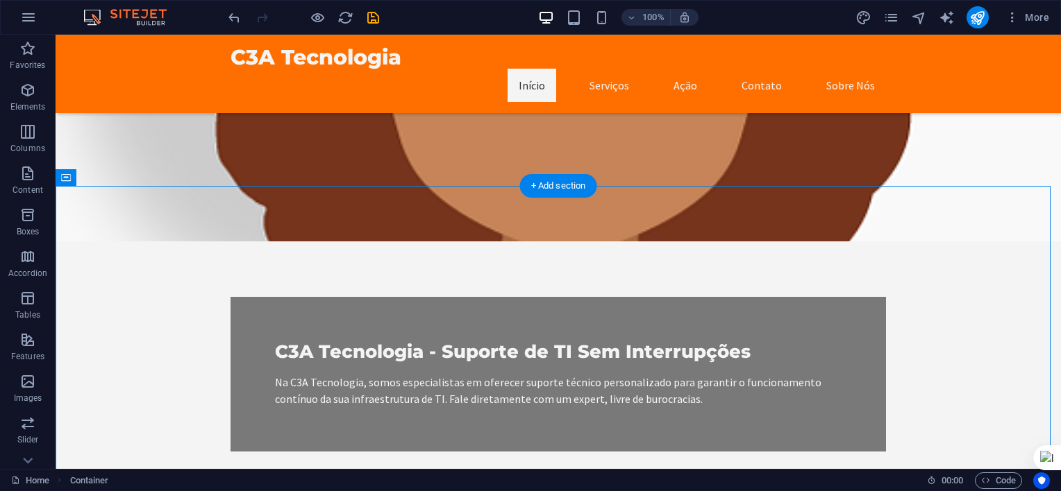
click at [952, 139] on figure at bounding box center [558, 33] width 1005 height 415
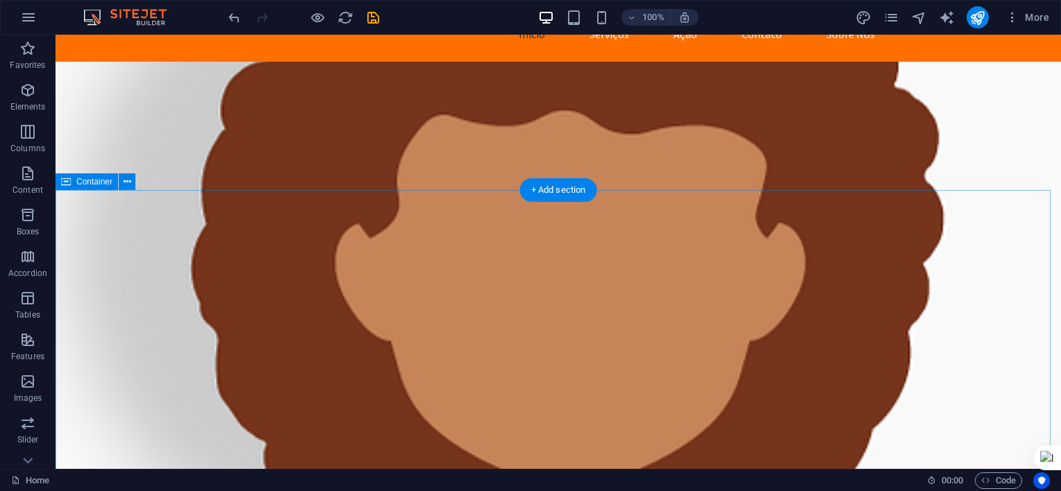
scroll to position [0, 0]
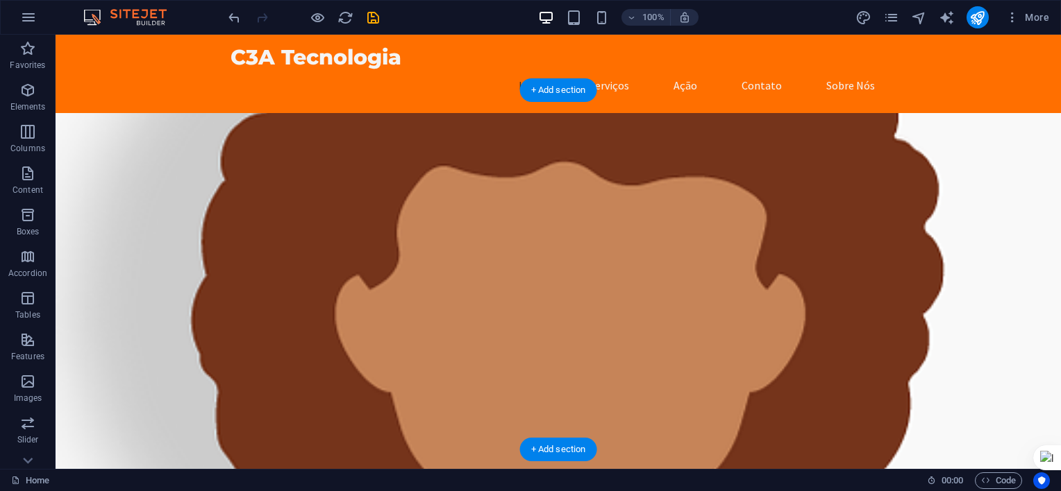
click at [689, 242] on figure at bounding box center [558, 320] width 1005 height 415
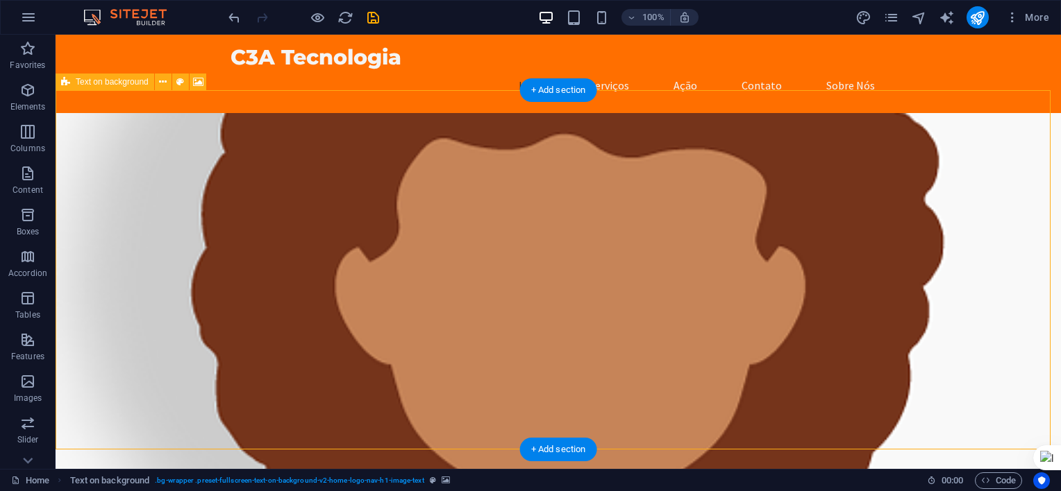
click at [658, 187] on figure at bounding box center [558, 293] width 1005 height 360
click at [198, 82] on icon at bounding box center [198, 82] width 10 height 15
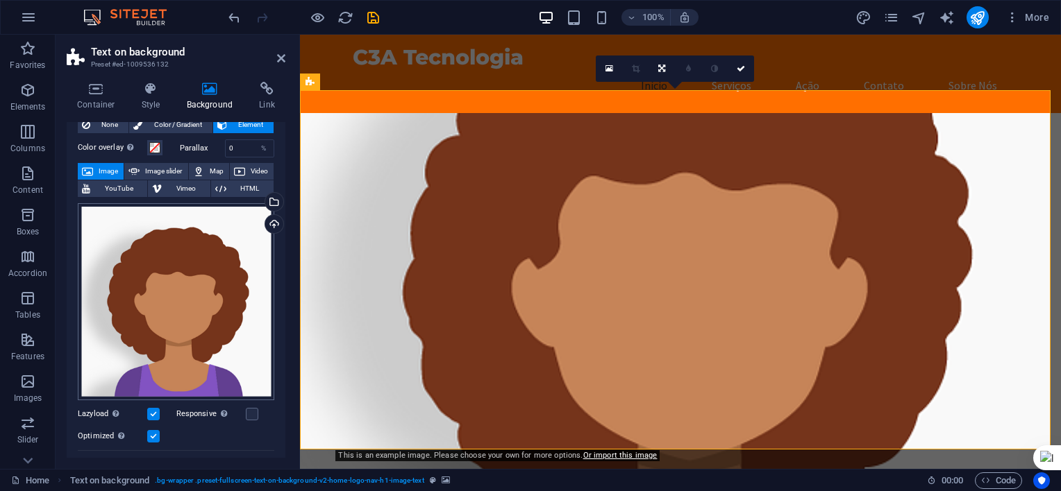
scroll to position [69, 0]
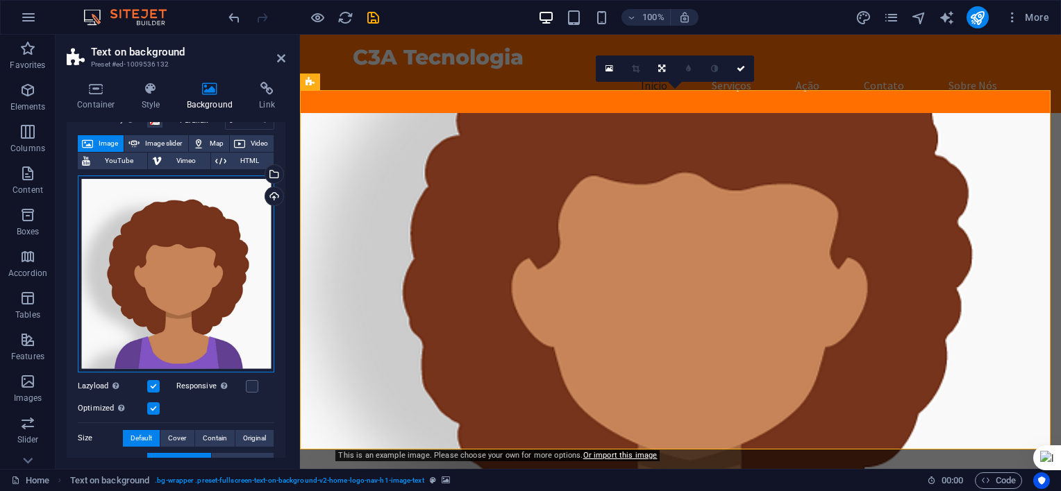
click at [160, 275] on div "Drag files here, click to choose files or select files from Files or our free s…" at bounding box center [176, 274] width 196 height 197
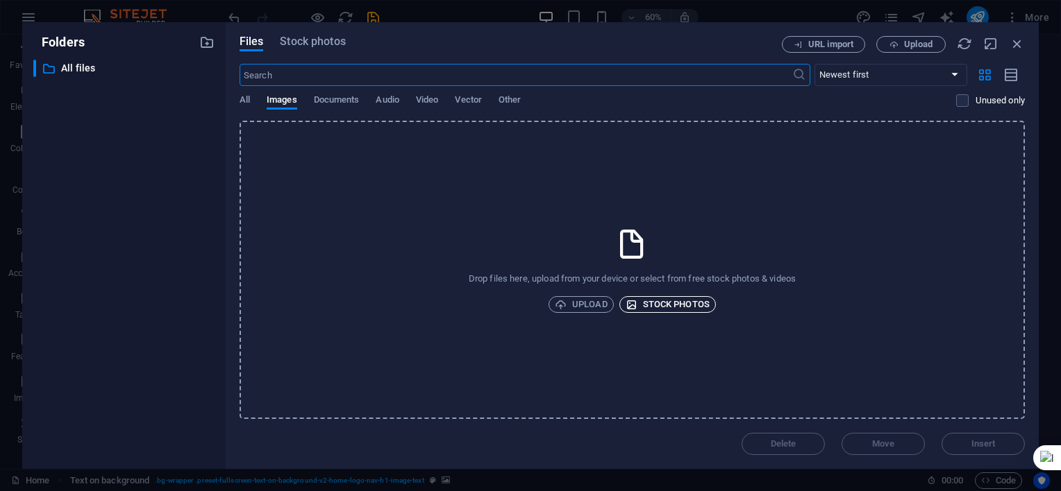
click at [683, 311] on span "Stock photos" at bounding box center [667, 304] width 84 height 17
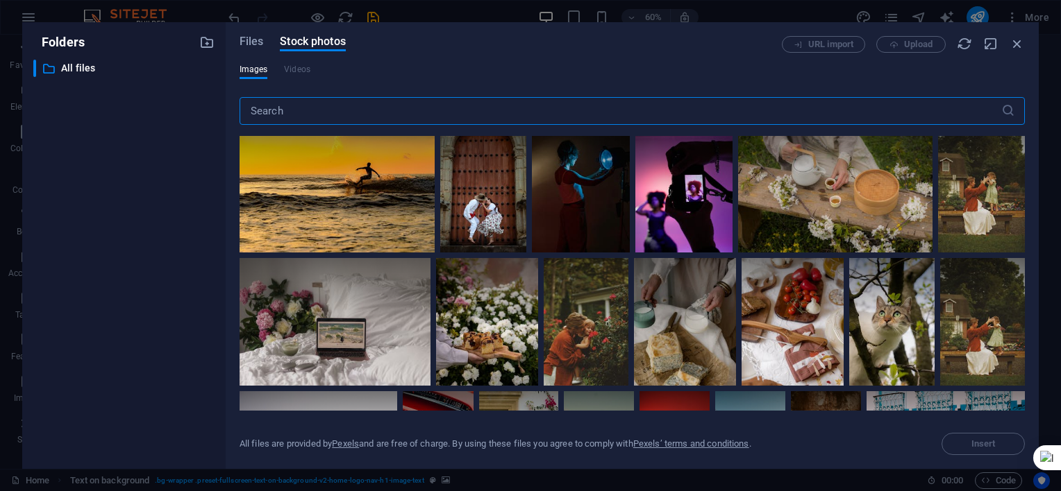
scroll to position [2221, 0]
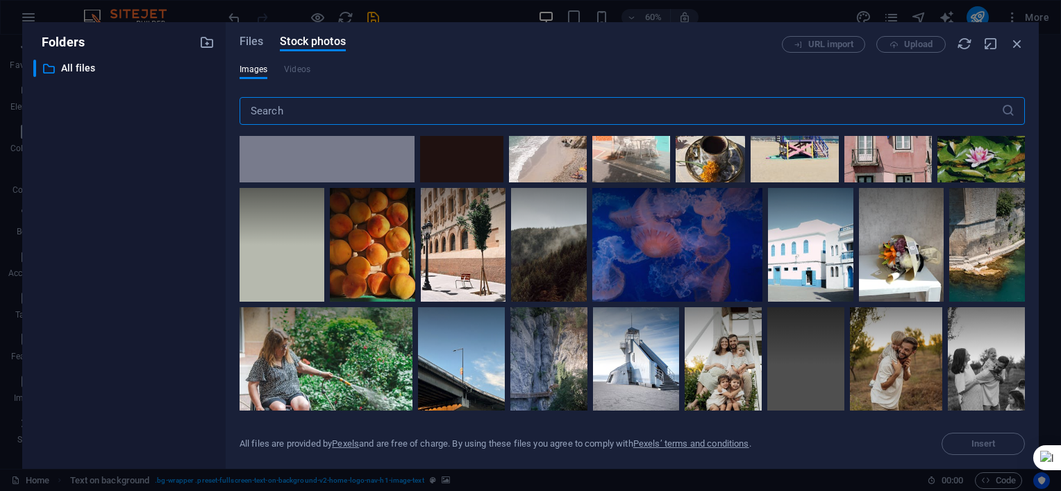
click at [478, 115] on input "text" at bounding box center [619, 111] width 761 height 28
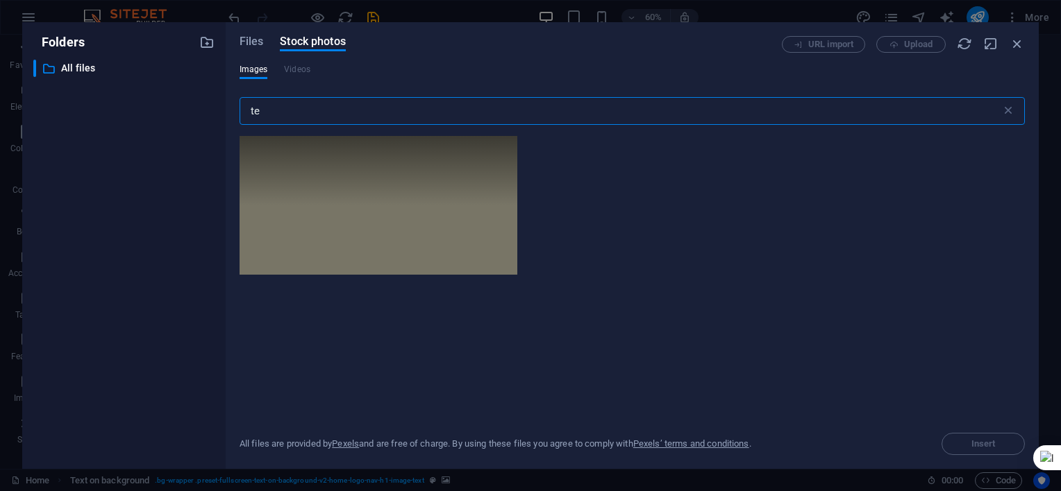
type input "t"
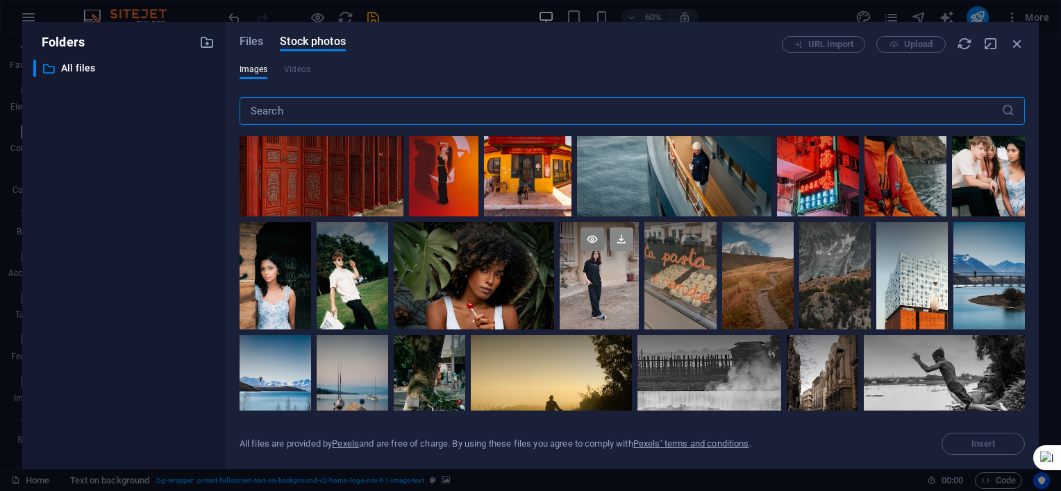
scroll to position [6741, 0]
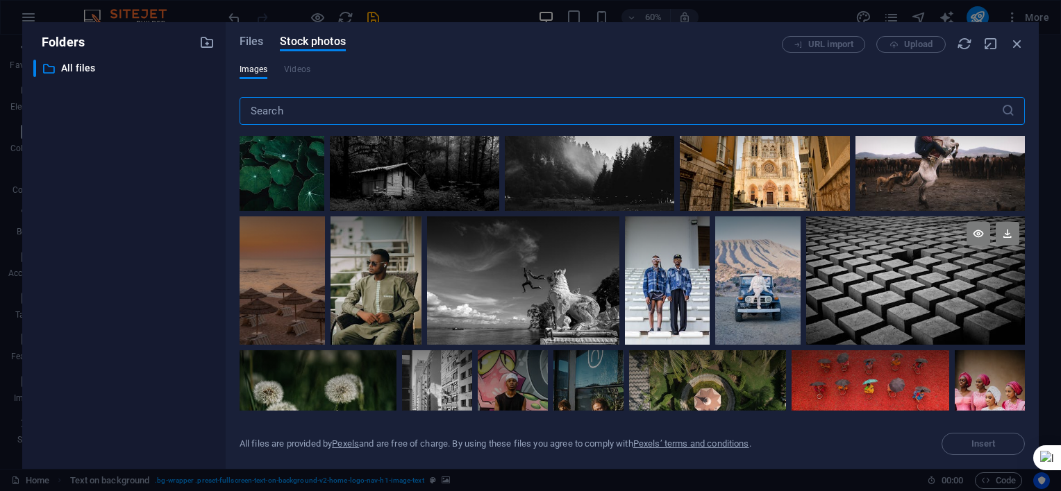
click at [917, 217] on div at bounding box center [915, 249] width 219 height 64
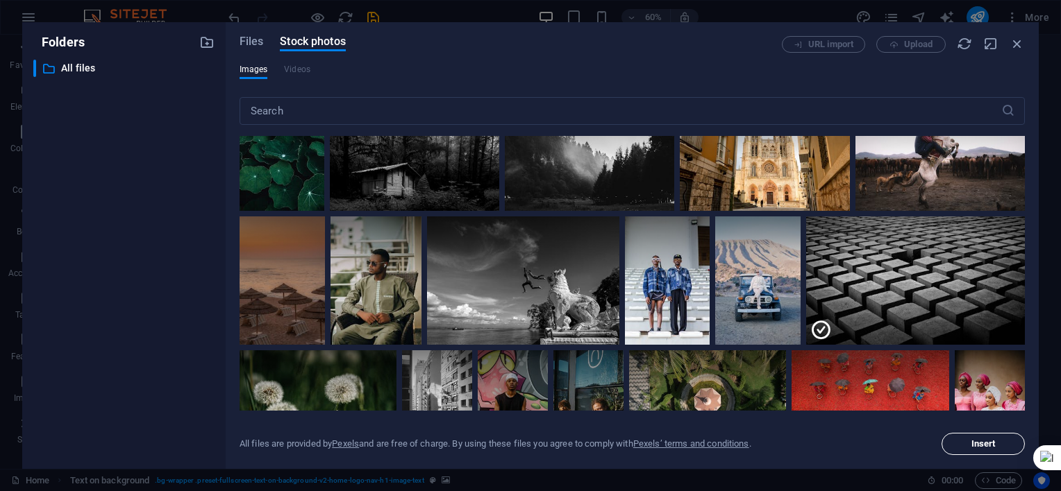
click at [990, 444] on span "Insert" at bounding box center [983, 444] width 24 height 8
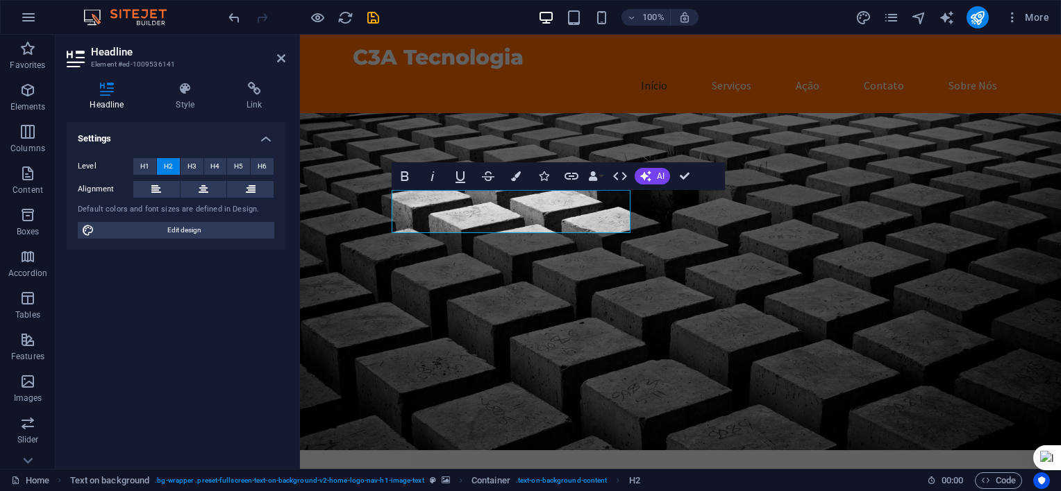
click at [875, 221] on figure at bounding box center [680, 281] width 761 height 337
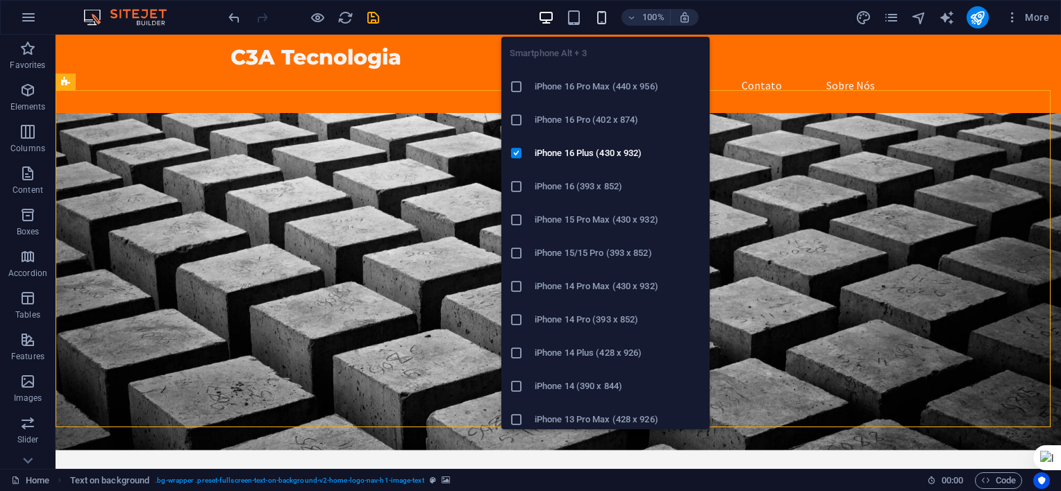
click at [604, 20] on icon "button" at bounding box center [601, 18] width 16 height 16
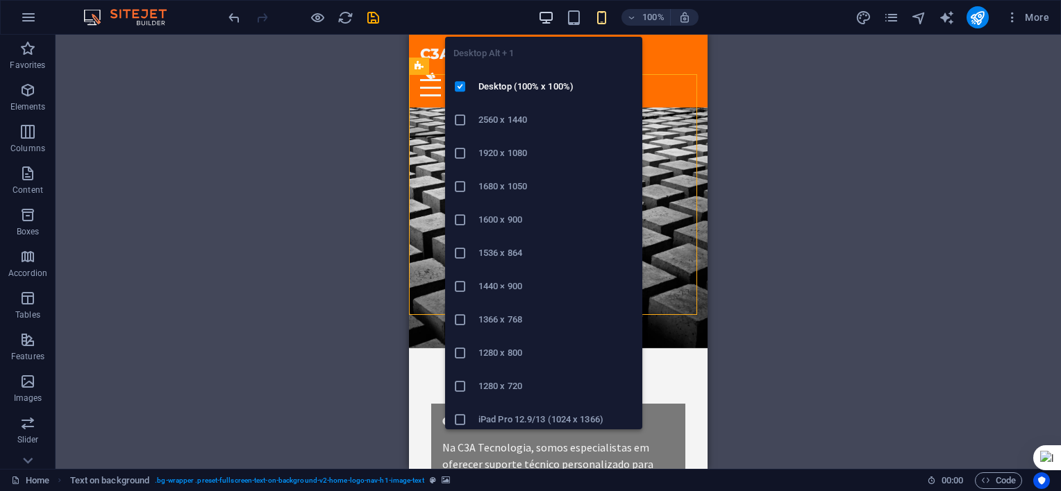
click at [552, 15] on icon "button" at bounding box center [546, 18] width 16 height 16
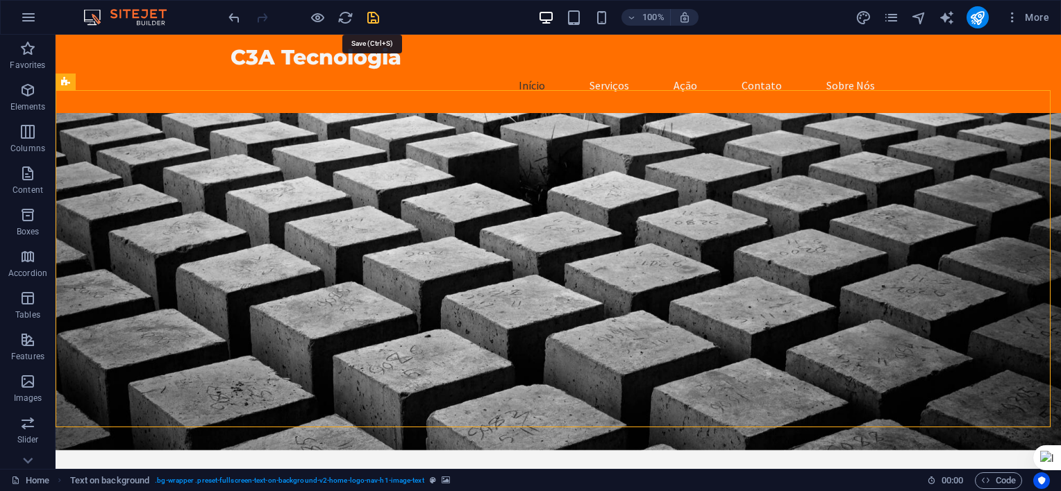
click at [375, 19] on icon "save" at bounding box center [373, 18] width 16 height 16
checkbox input "false"
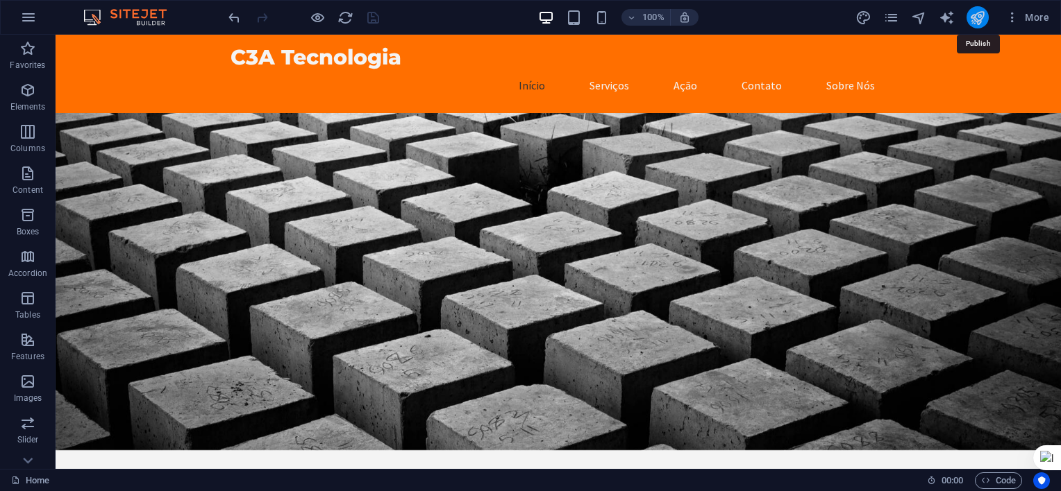
click at [973, 20] on icon "publish" at bounding box center [977, 18] width 16 height 16
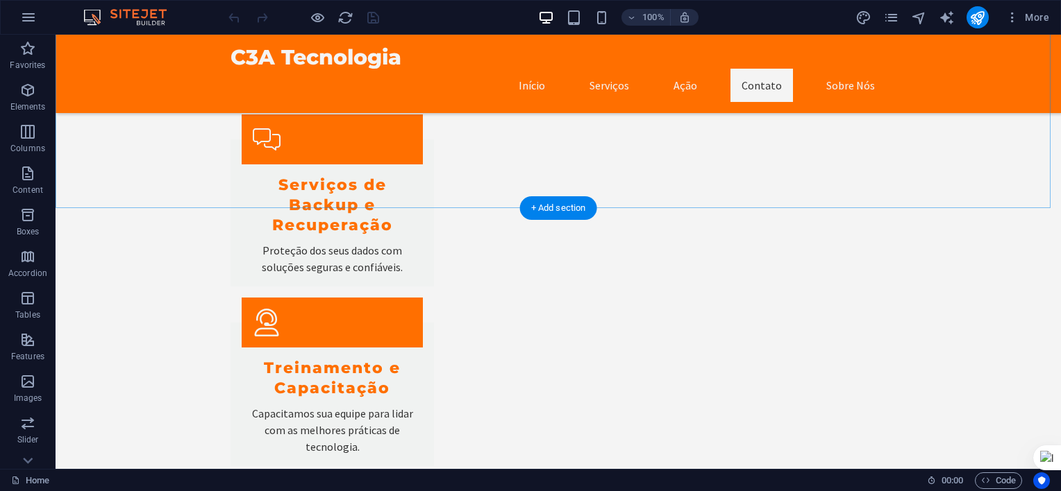
scroll to position [1383, 0]
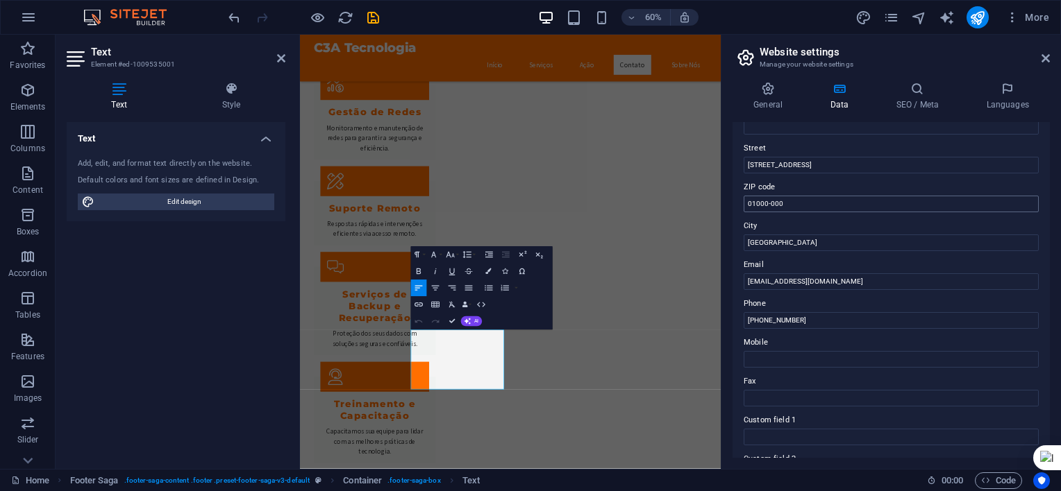
scroll to position [139, 0]
drag, startPoint x: 1119, startPoint y: 196, endPoint x: 991, endPoint y: 223, distance: 130.6
click at [823, 160] on input "[STREET_ADDRESS]" at bounding box center [890, 164] width 295 height 17
type input "R"
click at [791, 203] on input "01000-000" at bounding box center [890, 203] width 295 height 17
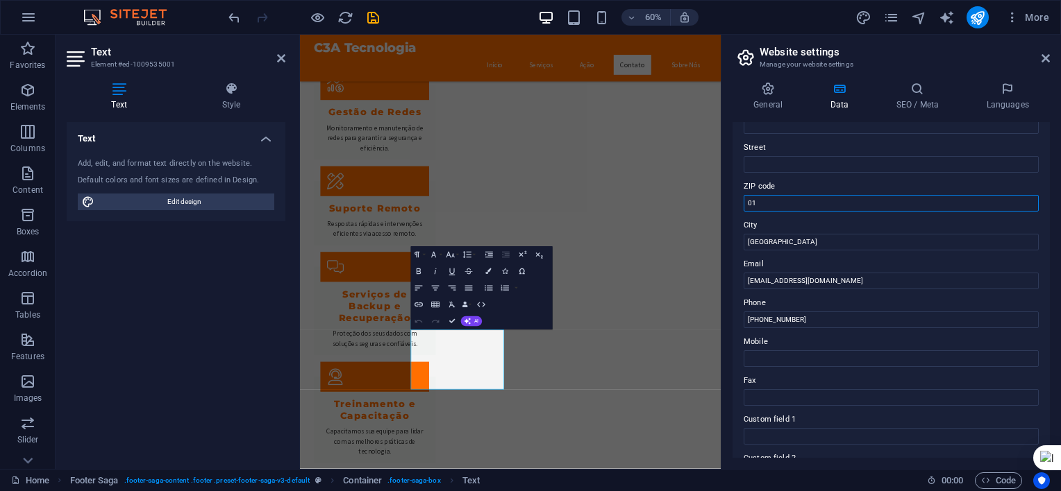
type input "0"
click at [805, 247] on input "[GEOGRAPHIC_DATA]" at bounding box center [890, 242] width 295 height 17
drag, startPoint x: 1083, startPoint y: 272, endPoint x: 966, endPoint y: 362, distance: 147.0
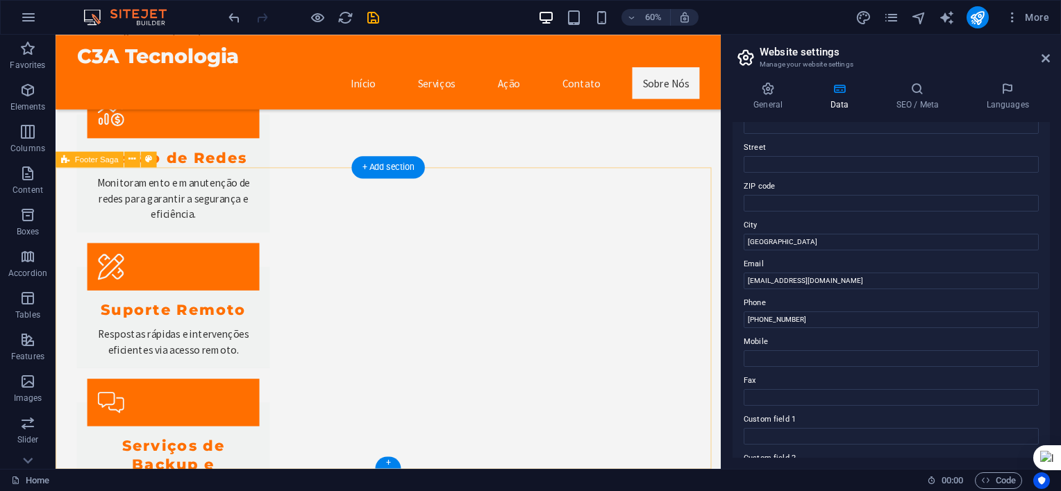
scroll to position [1360, 0]
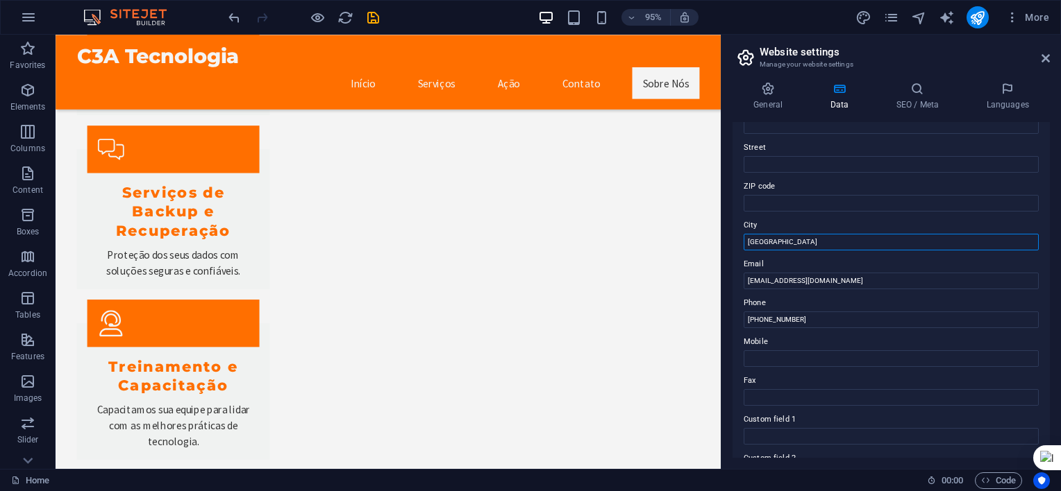
click at [786, 240] on input "[GEOGRAPHIC_DATA]" at bounding box center [890, 242] width 295 height 17
click at [786, 239] on input "[GEOGRAPHIC_DATA]" at bounding box center [890, 242] width 295 height 17
type input "S"
type input "Jacareí"
click at [849, 281] on input "[EMAIL_ADDRESS][DOMAIN_NAME]" at bounding box center [890, 281] width 295 height 17
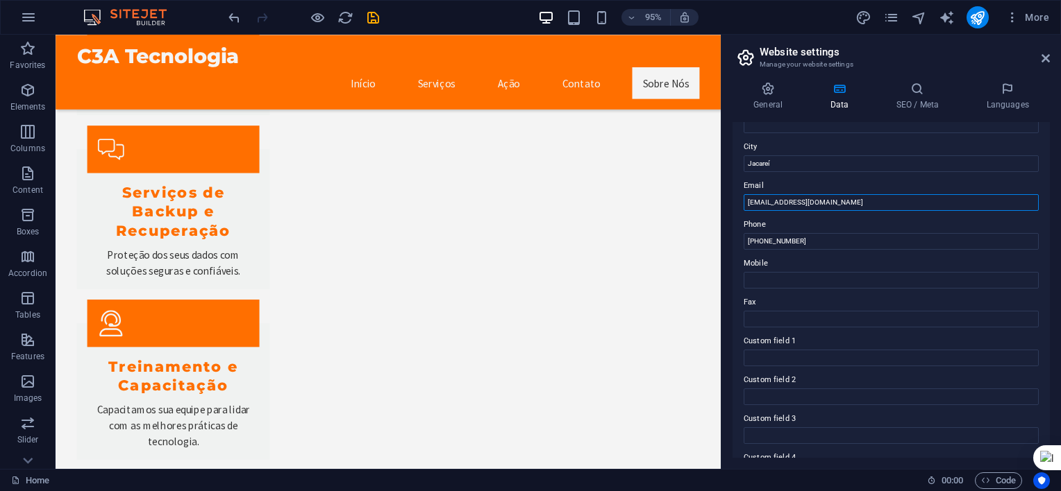
scroll to position [278, 0]
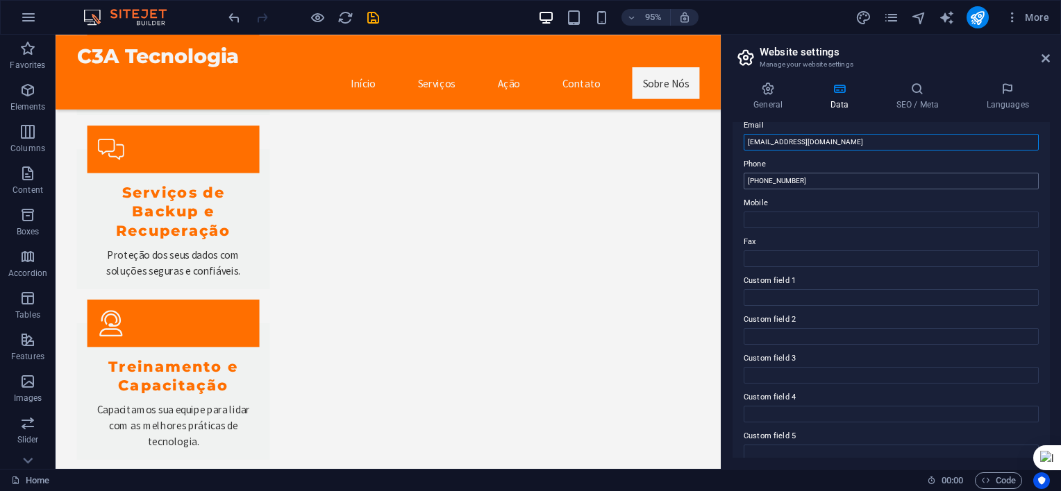
type input "contato@c3atecnologia.com.br"
click at [804, 178] on input "[PHONE_NUMBER]" at bounding box center [890, 181] width 295 height 17
click at [758, 185] on input "(12991427109" at bounding box center [890, 181] width 295 height 17
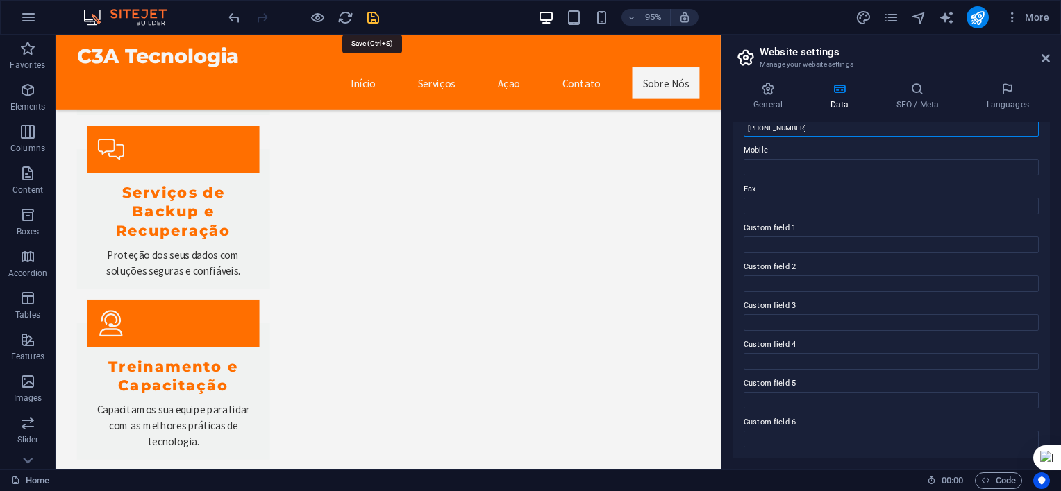
type input "(12) 991427109"
click at [376, 17] on icon "save" at bounding box center [373, 18] width 16 height 16
checkbox input "false"
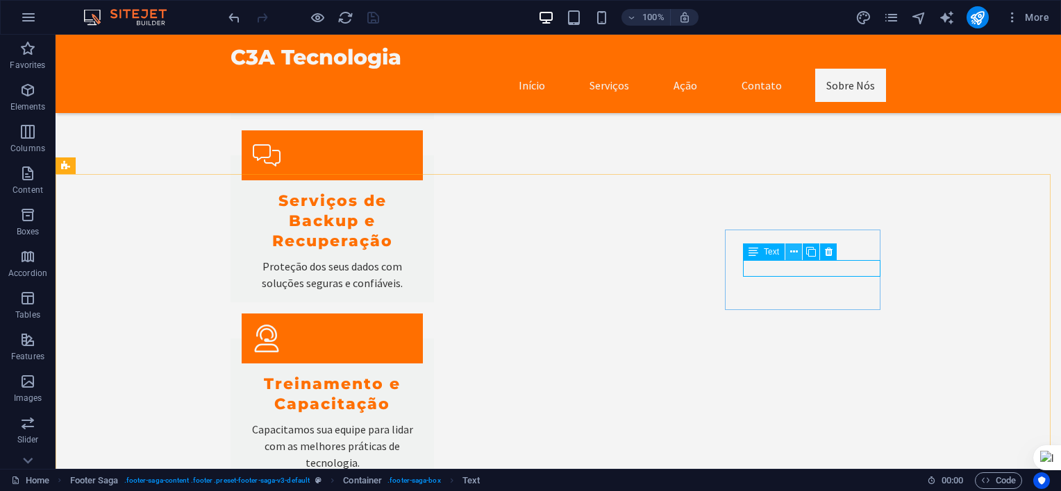
click at [791, 254] on icon at bounding box center [794, 252] width 8 height 15
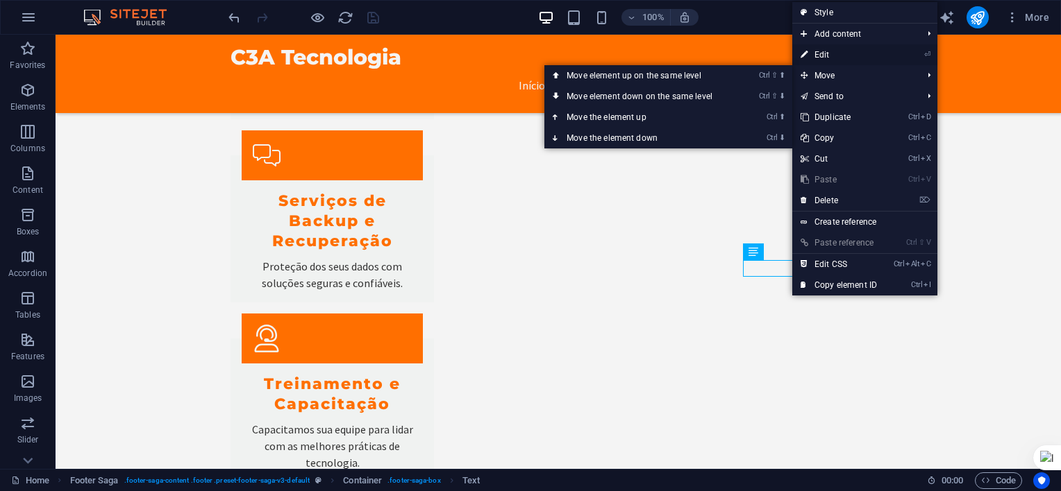
click at [827, 57] on link "⏎ Edit" at bounding box center [838, 54] width 93 height 21
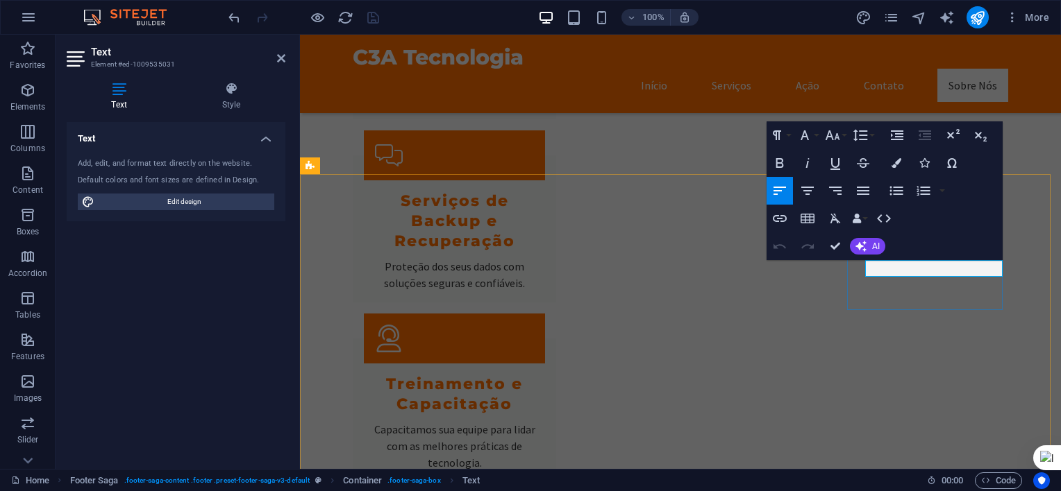
click at [877, 272] on span "Icon" at bounding box center [876, 268] width 16 height 8
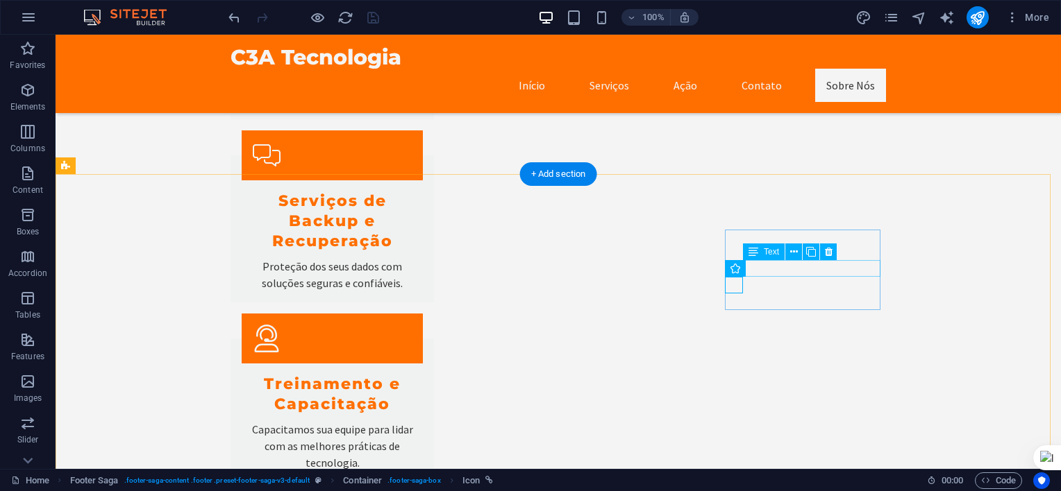
click at [793, 248] on icon at bounding box center [794, 252] width 8 height 15
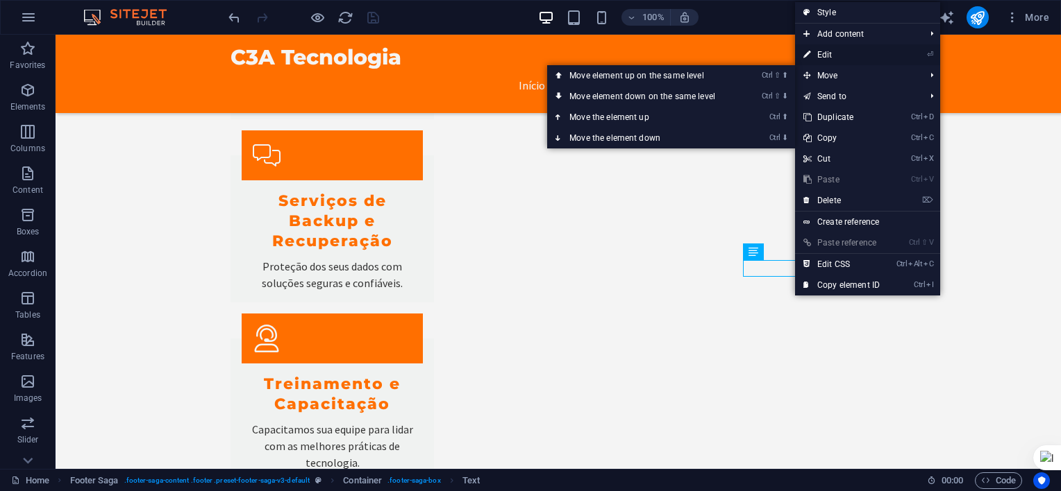
click at [837, 55] on link "⏎ Edit" at bounding box center [841, 54] width 93 height 21
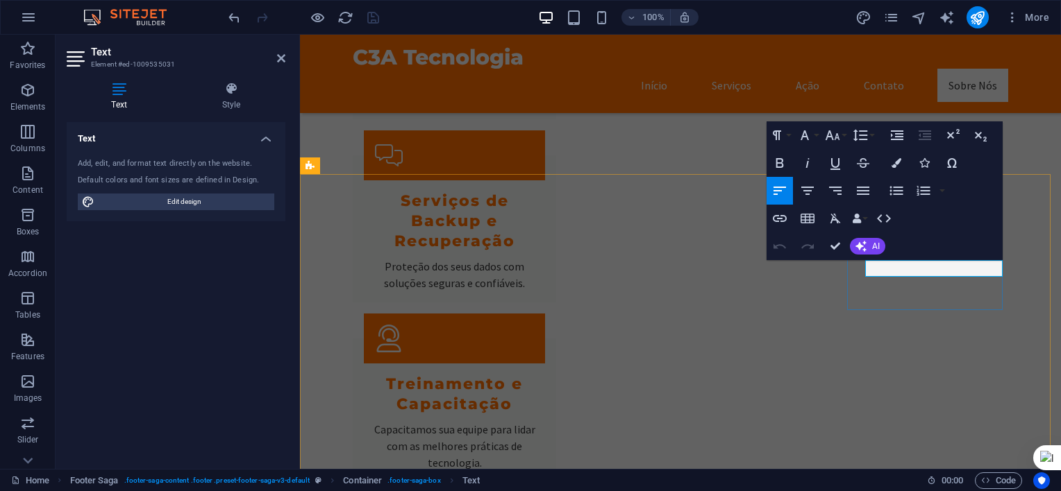
click at [920, 286] on button at bounding box center [915, 285] width 17 height 17
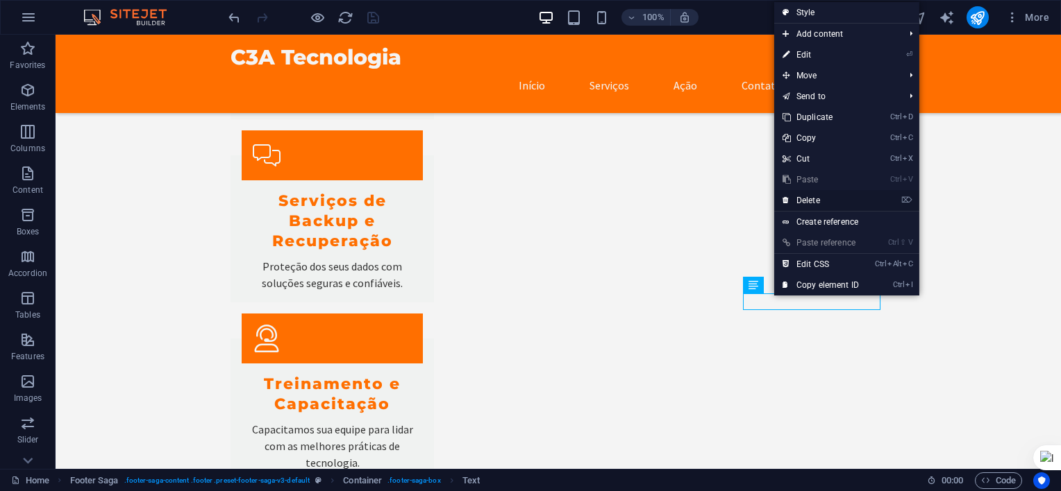
click at [819, 200] on link "⌦ Delete" at bounding box center [820, 200] width 93 height 21
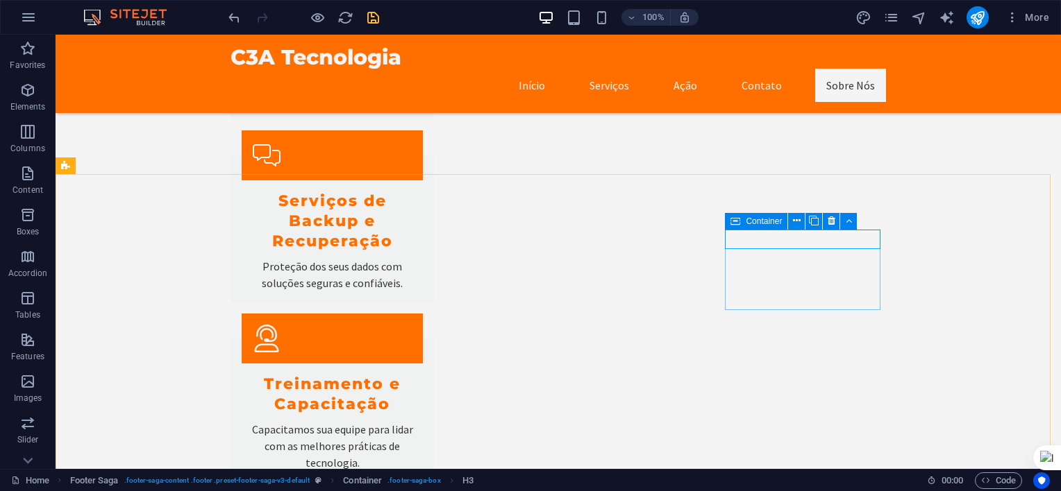
click at [733, 221] on icon at bounding box center [735, 221] width 10 height 17
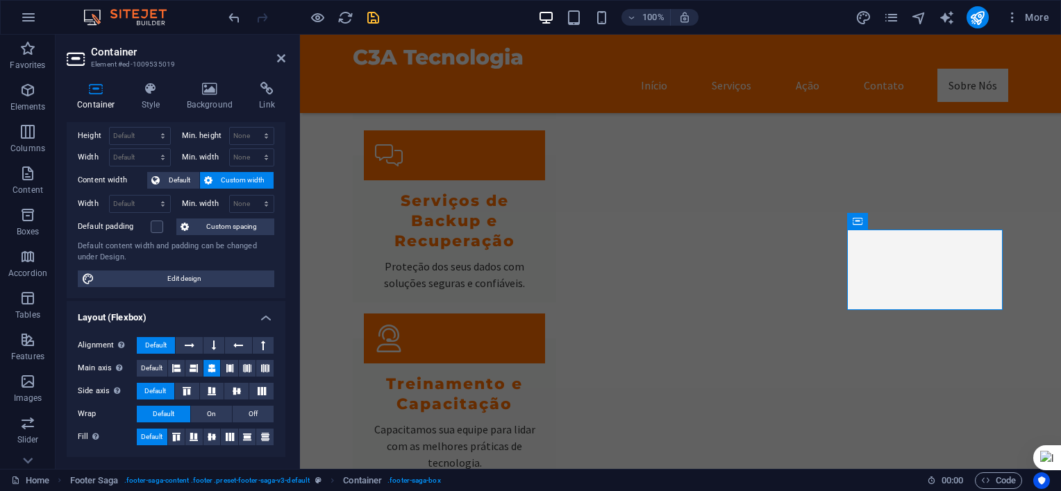
scroll to position [0, 0]
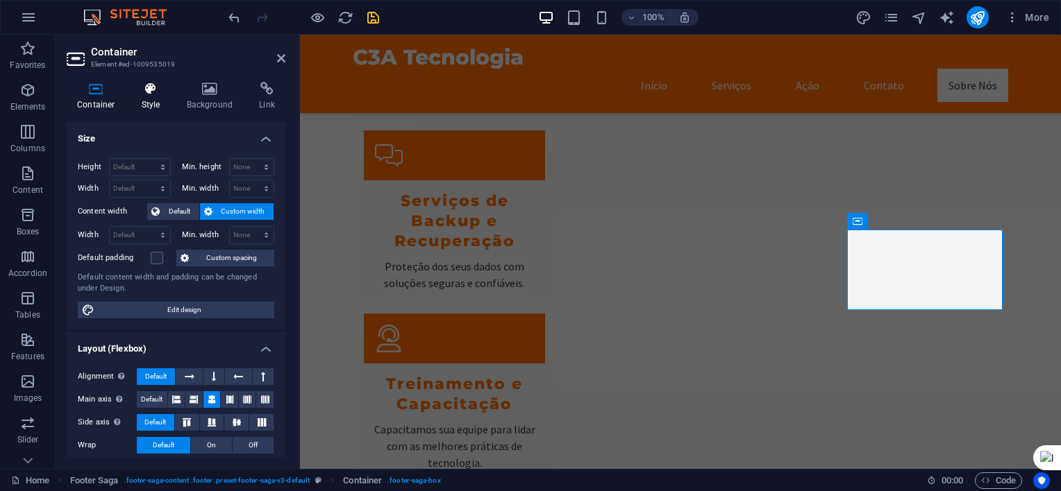
click at [144, 104] on h4 "Style" at bounding box center [153, 96] width 45 height 29
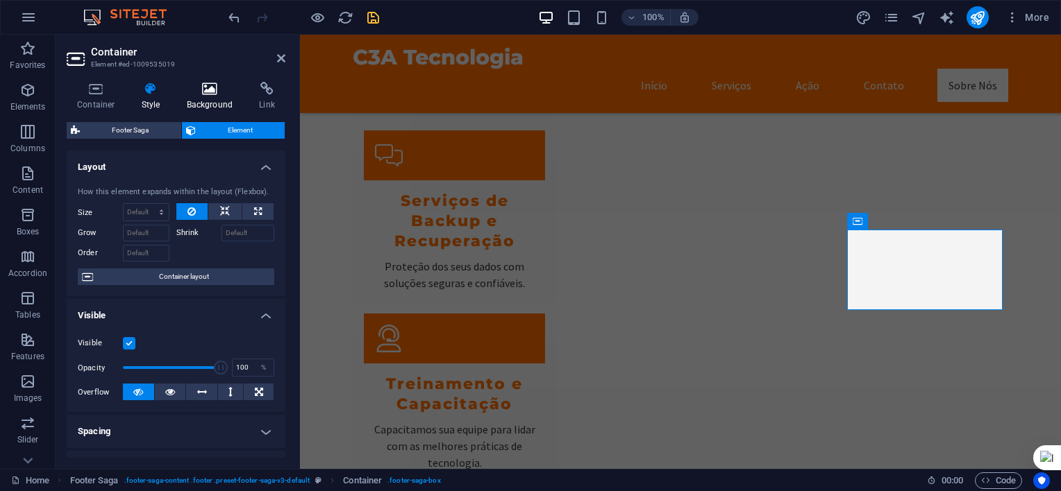
click at [198, 95] on icon at bounding box center [209, 89] width 67 height 14
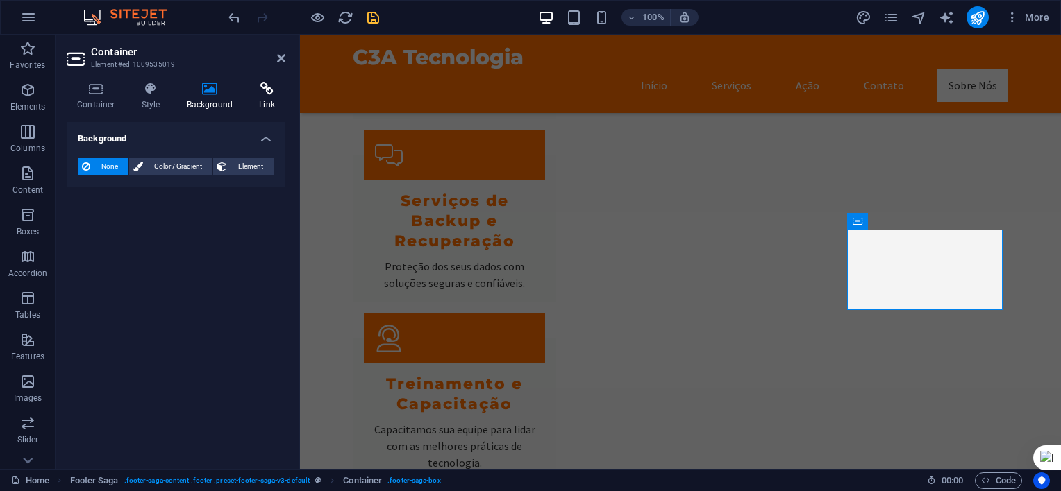
click at [259, 91] on icon at bounding box center [266, 89] width 37 height 14
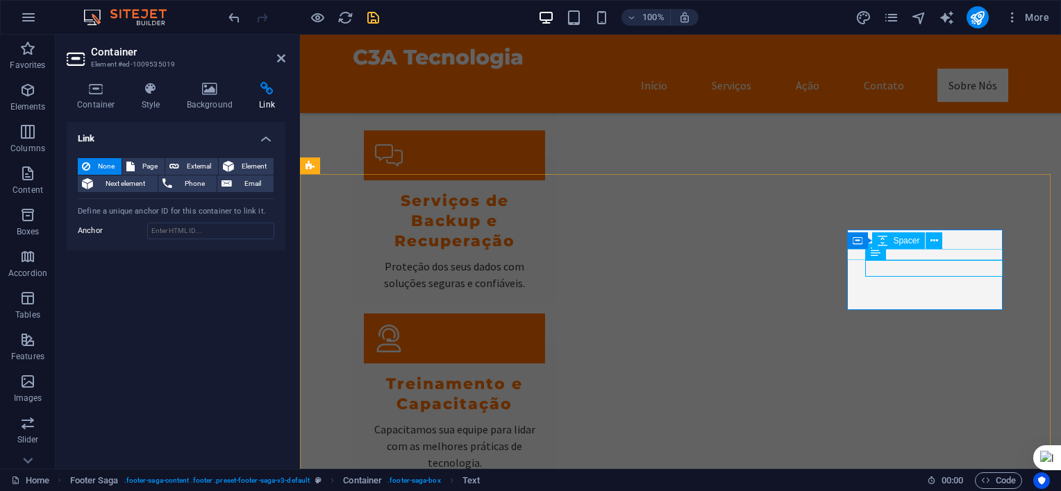
click at [897, 252] on span "Text" at bounding box center [893, 252] width 15 height 8
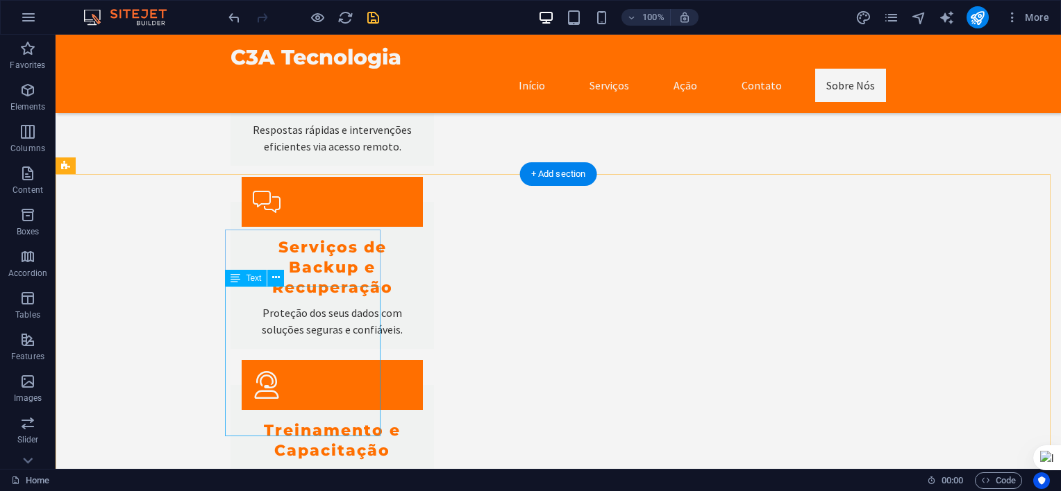
scroll to position [1360, 0]
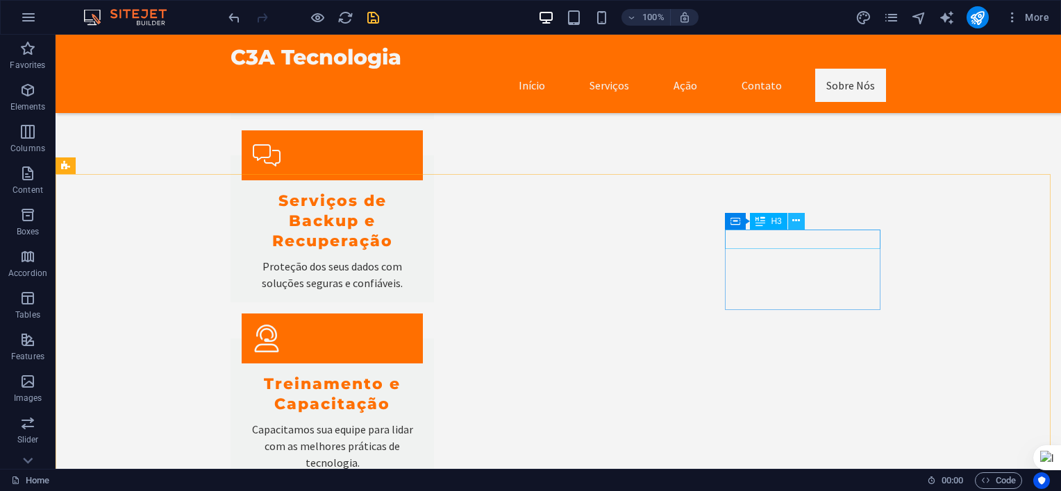
click at [795, 219] on icon at bounding box center [796, 221] width 8 height 15
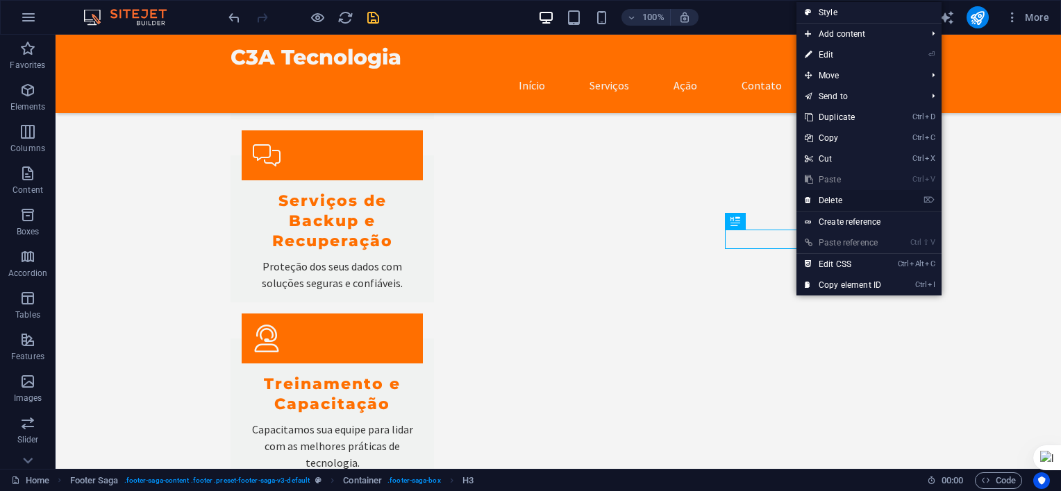
click at [827, 201] on link "⌦ Delete" at bounding box center [842, 200] width 93 height 21
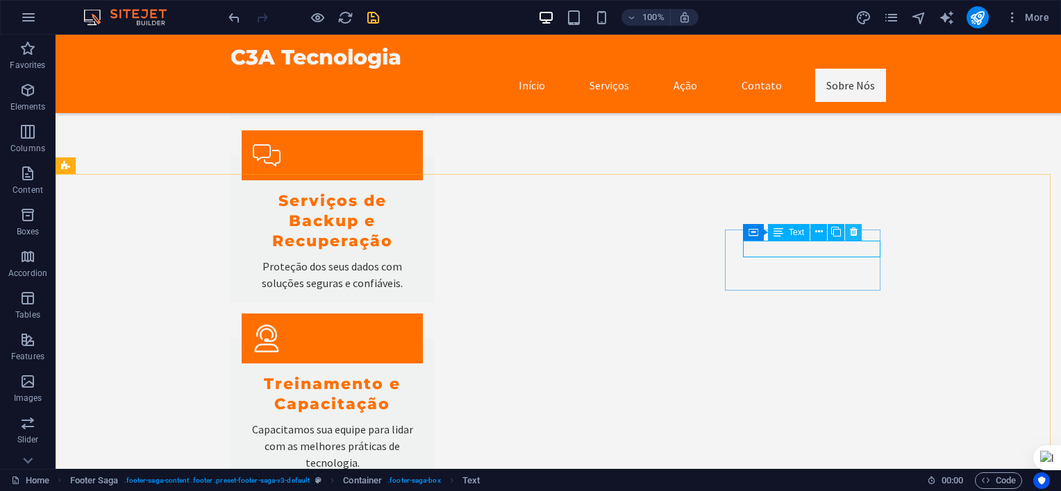
click at [853, 228] on icon at bounding box center [854, 232] width 8 height 15
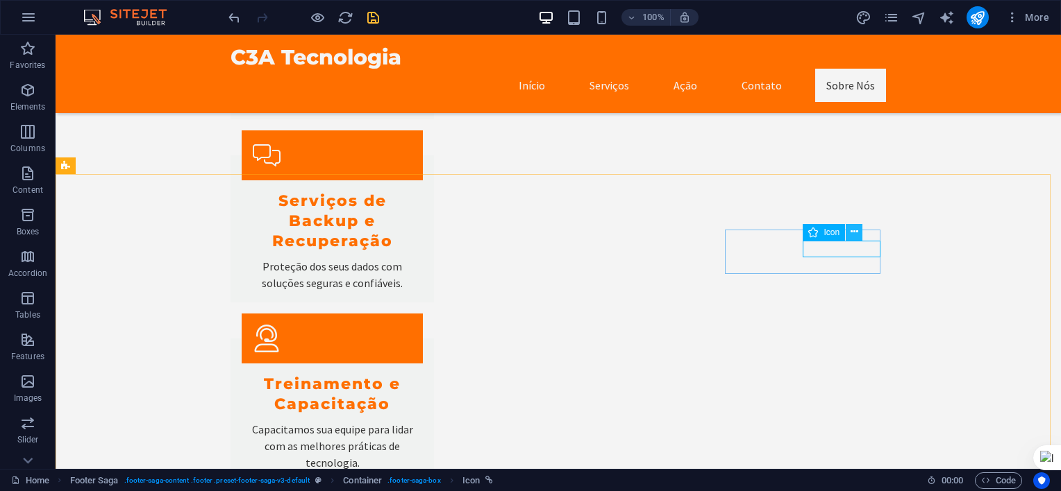
click at [857, 233] on icon at bounding box center [854, 232] width 8 height 15
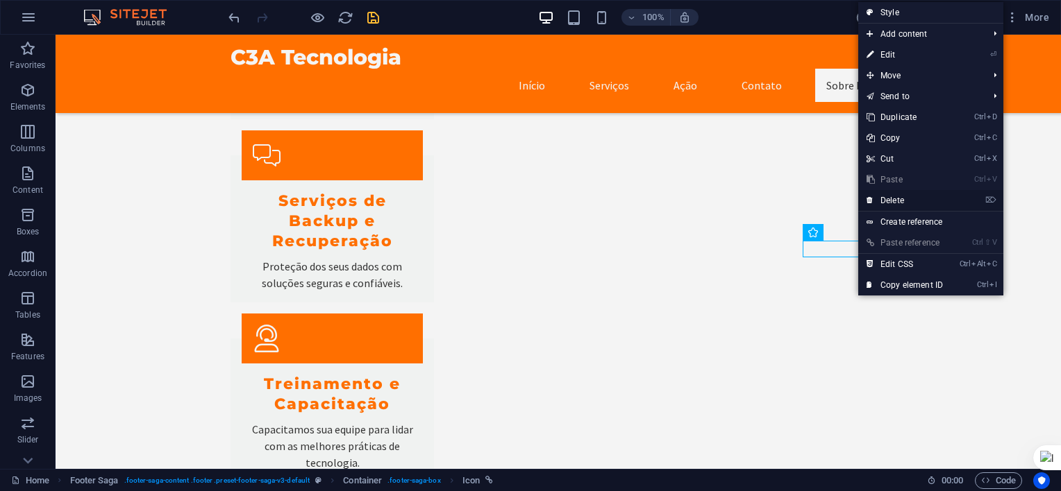
click at [896, 201] on link "⌦ Delete" at bounding box center [904, 200] width 93 height 21
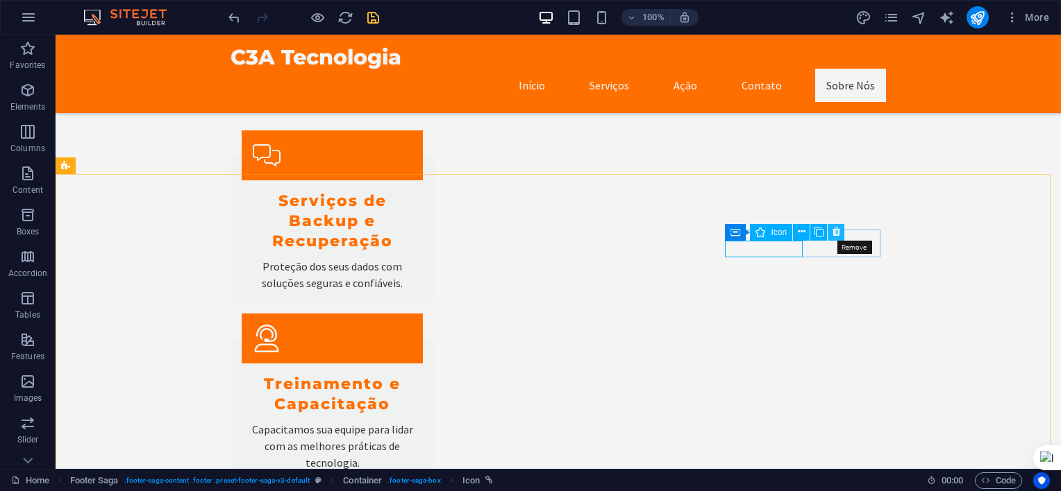
click at [834, 230] on icon at bounding box center [836, 232] width 8 height 15
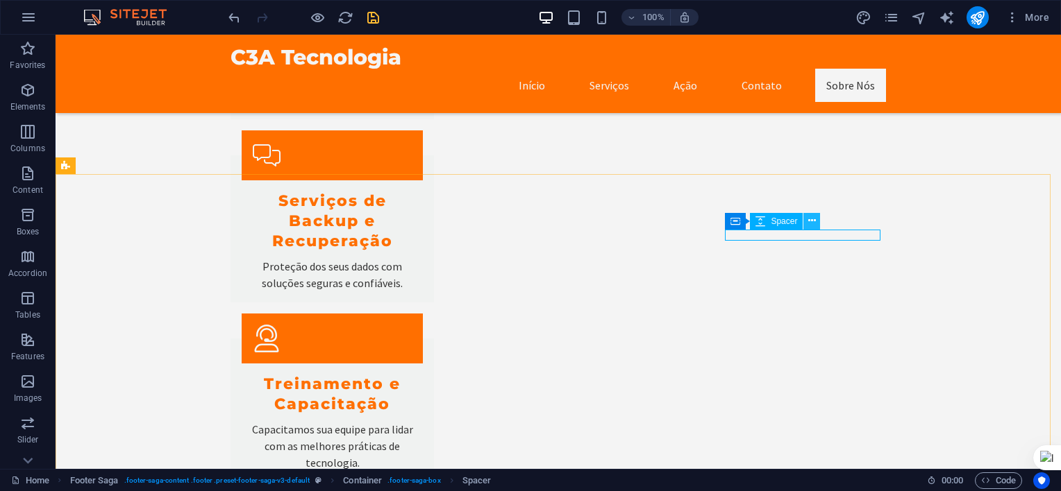
click at [814, 224] on icon at bounding box center [812, 221] width 8 height 15
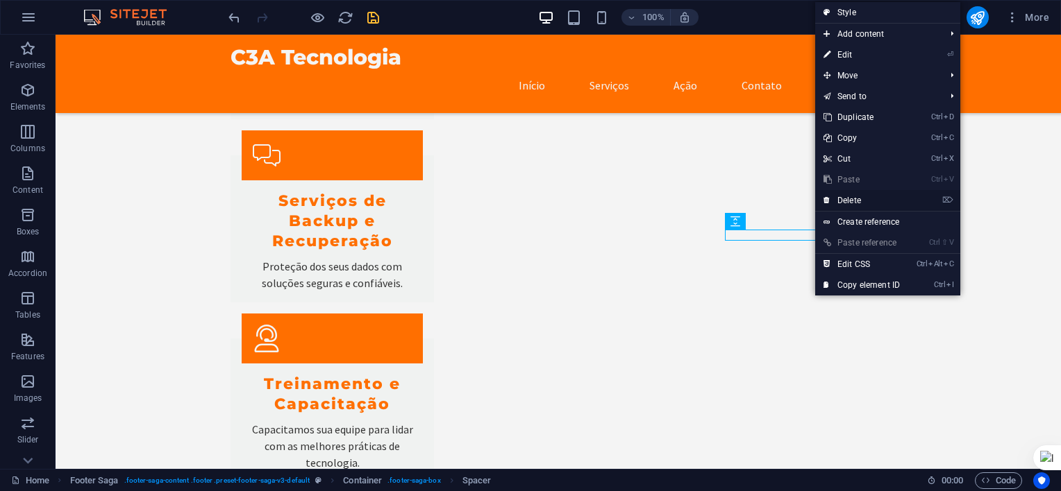
drag, startPoint x: 846, startPoint y: 201, endPoint x: 791, endPoint y: 167, distance: 65.5
click at [846, 201] on link "⌦ Delete" at bounding box center [861, 200] width 93 height 21
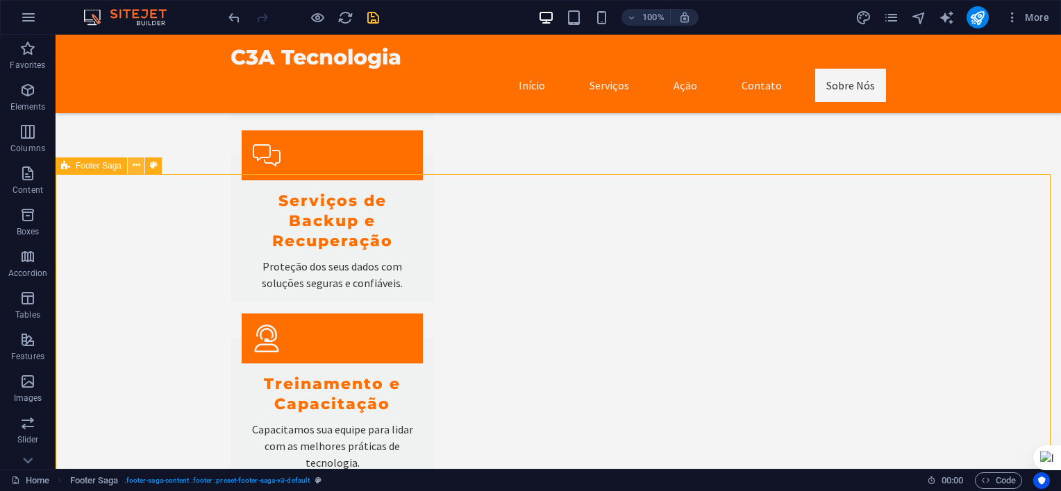
click at [133, 164] on icon at bounding box center [137, 165] width 8 height 15
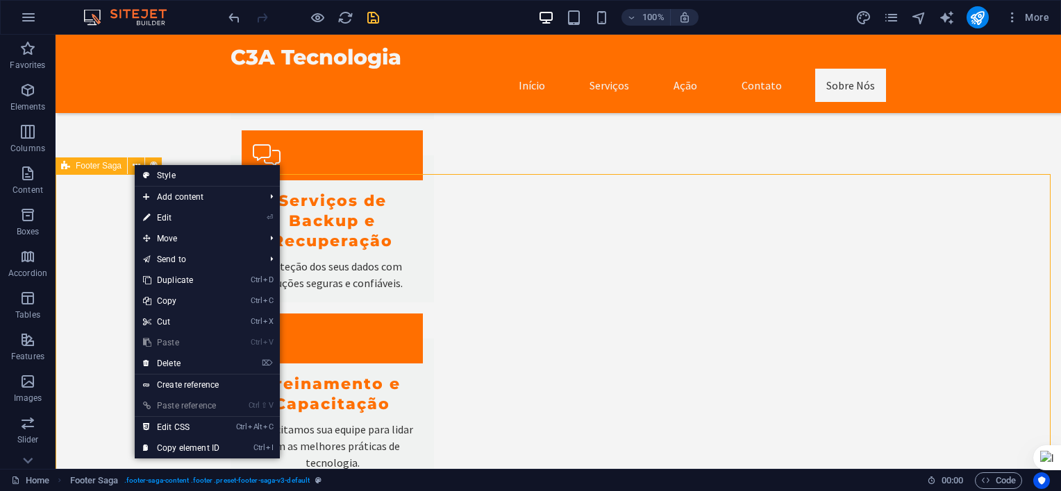
click at [99, 164] on span "Footer Saga" at bounding box center [99, 166] width 46 height 8
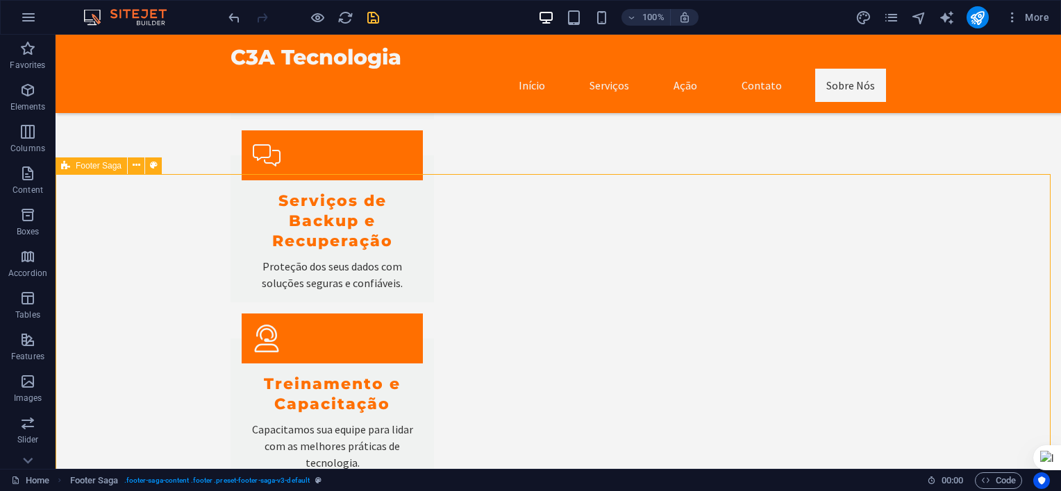
click at [100, 169] on span "Footer Saga" at bounding box center [99, 166] width 46 height 8
click at [139, 165] on icon at bounding box center [137, 165] width 8 height 15
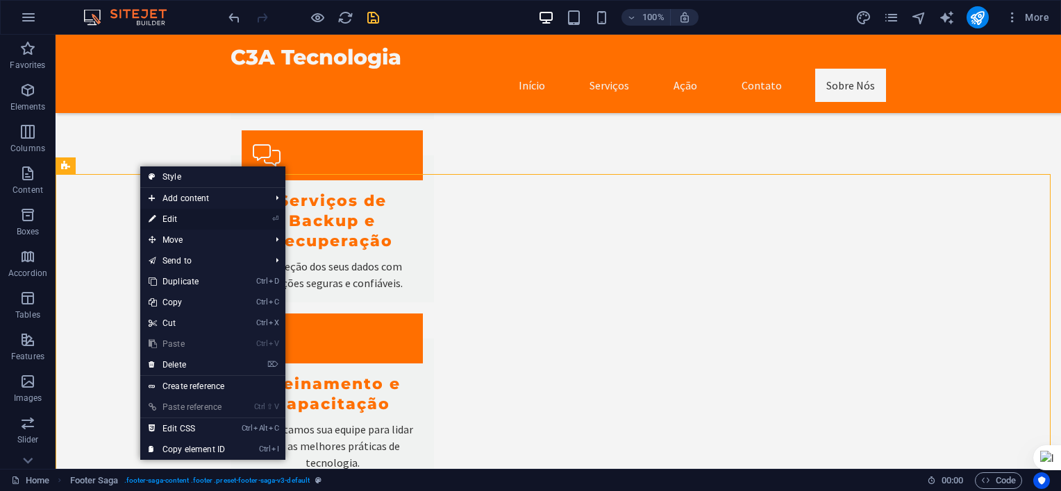
click at [178, 220] on link "⏎ Edit" at bounding box center [186, 219] width 93 height 21
select select "footer"
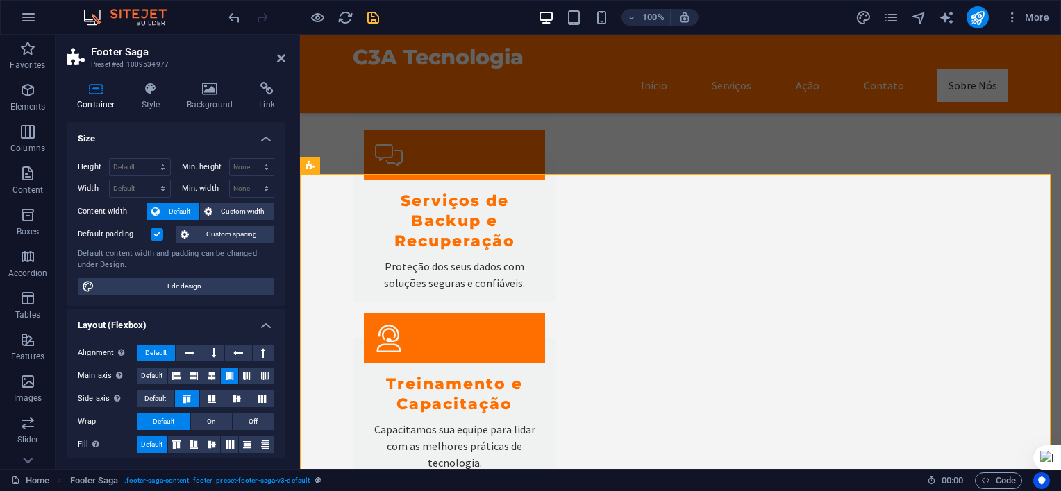
scroll to position [69, 0]
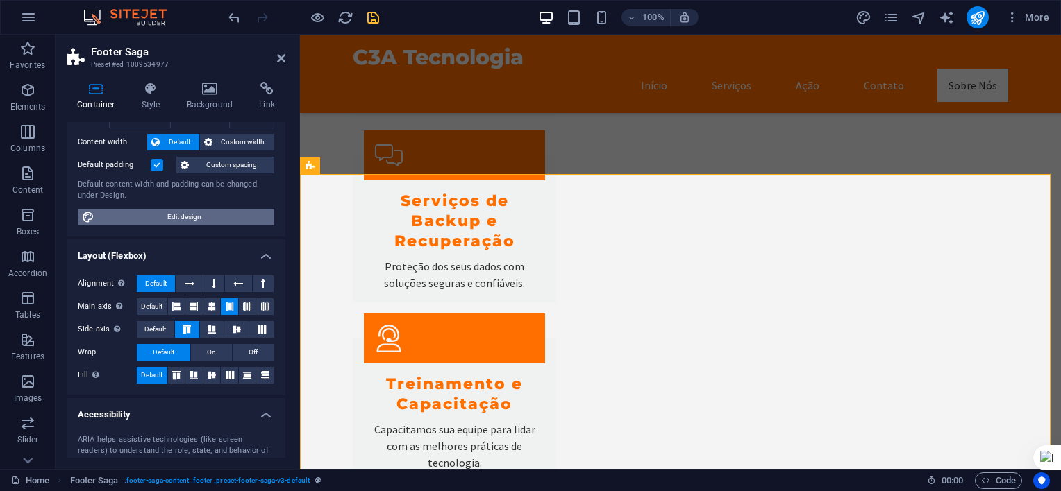
click at [189, 224] on span "Edit design" at bounding box center [184, 217] width 171 height 17
select select "px"
select select "200"
select select "px"
select select "rem"
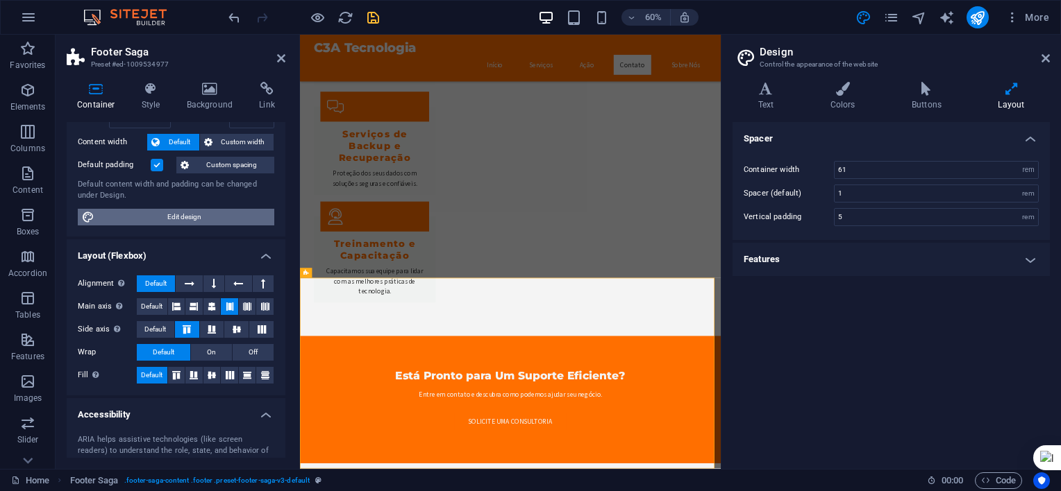
scroll to position [1093, 0]
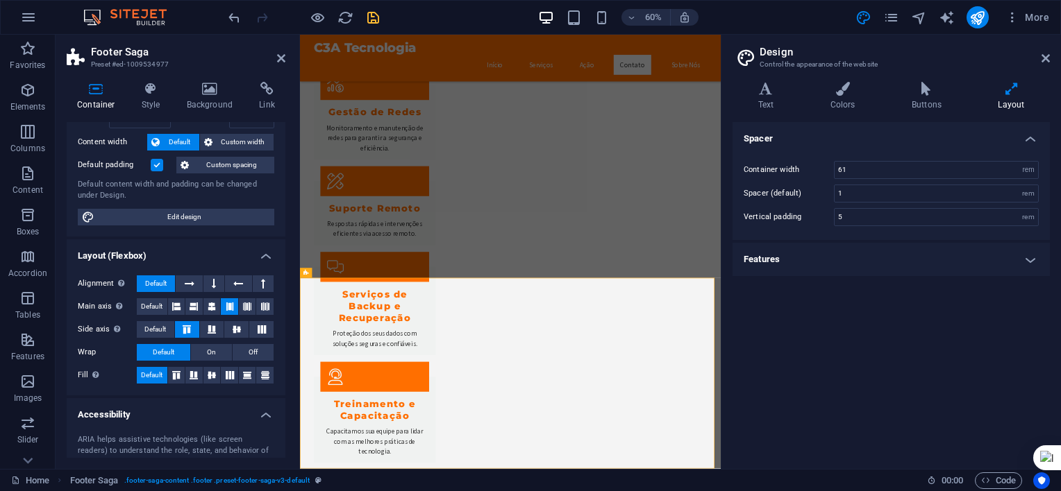
click at [1011, 94] on icon at bounding box center [1010, 89] width 77 height 14
click at [1030, 258] on h4 "Features" at bounding box center [890, 259] width 317 height 33
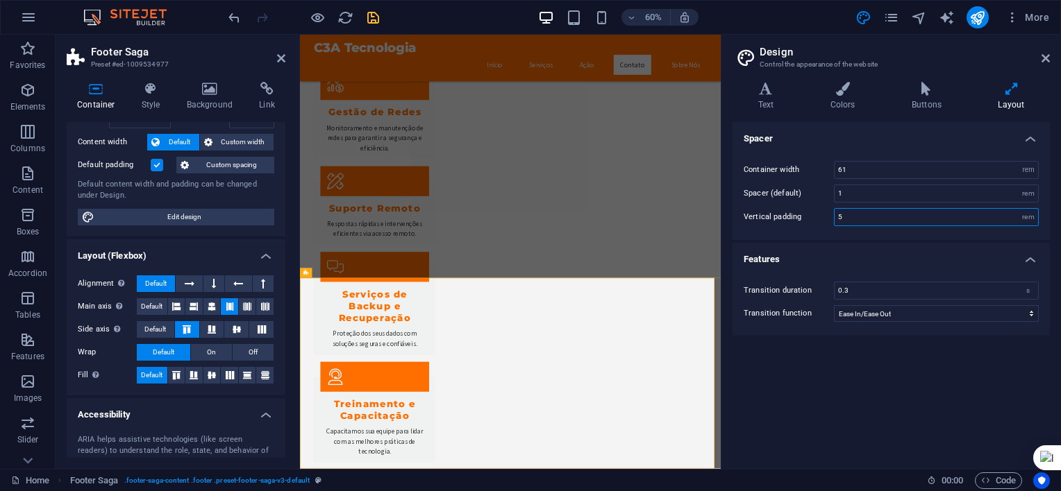
click at [885, 215] on input "5" at bounding box center [935, 217] width 203 height 17
type input "4"
click at [894, 254] on h4 "Features" at bounding box center [890, 255] width 317 height 25
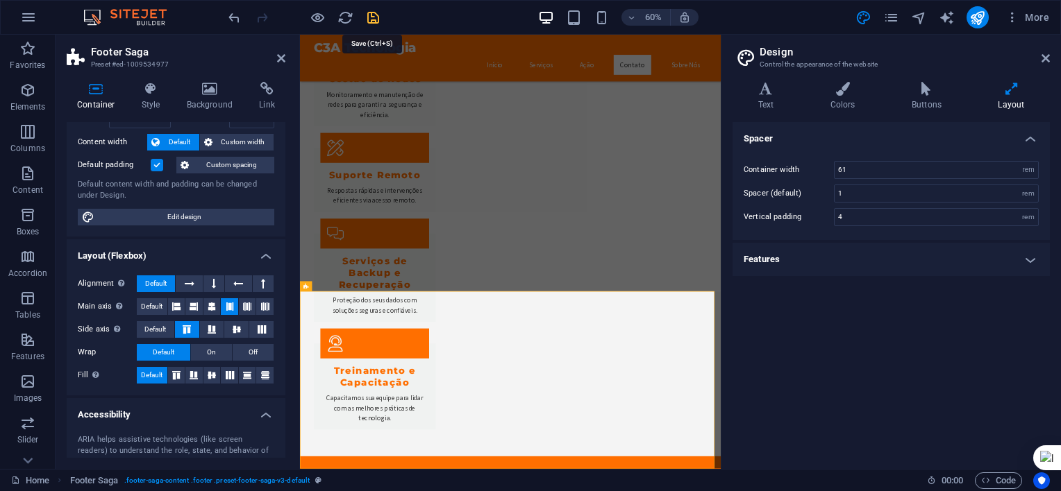
scroll to position [982, 0]
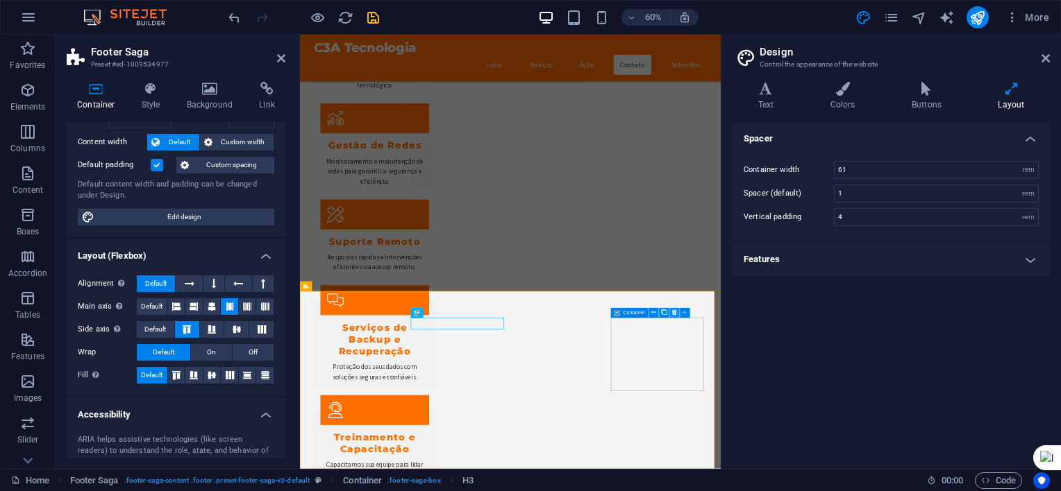
click at [675, 314] on icon at bounding box center [674, 313] width 5 height 9
click at [1045, 59] on icon at bounding box center [1045, 58] width 8 height 11
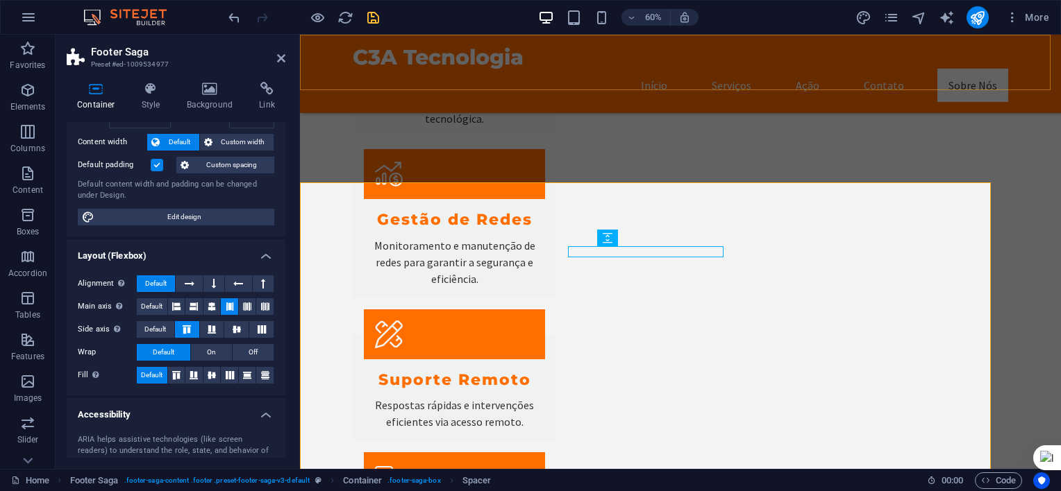
scroll to position [1263, 0]
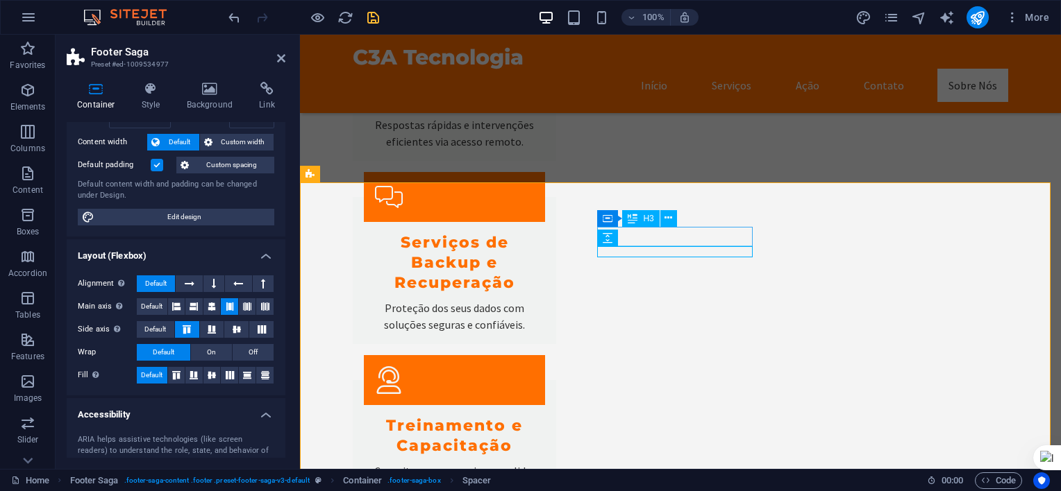
click at [605, 220] on icon at bounding box center [607, 218] width 10 height 17
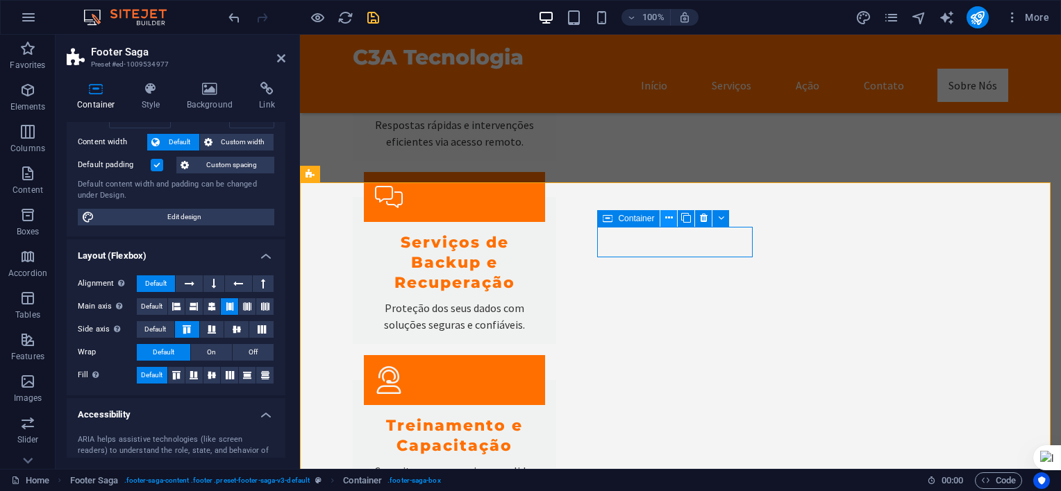
click at [666, 219] on icon at bounding box center [669, 218] width 8 height 15
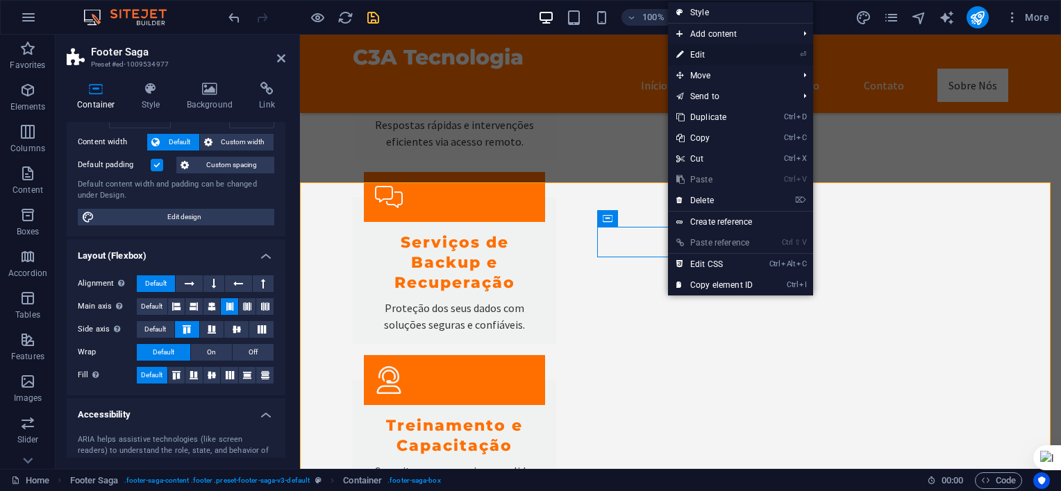
click at [714, 51] on link "⏎ Edit" at bounding box center [714, 54] width 93 height 21
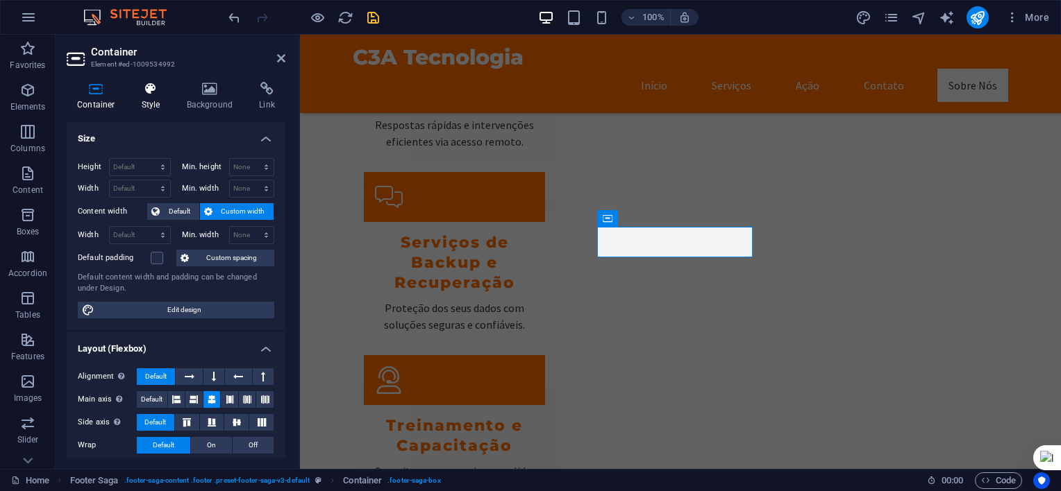
click at [155, 94] on icon at bounding box center [151, 89] width 40 height 14
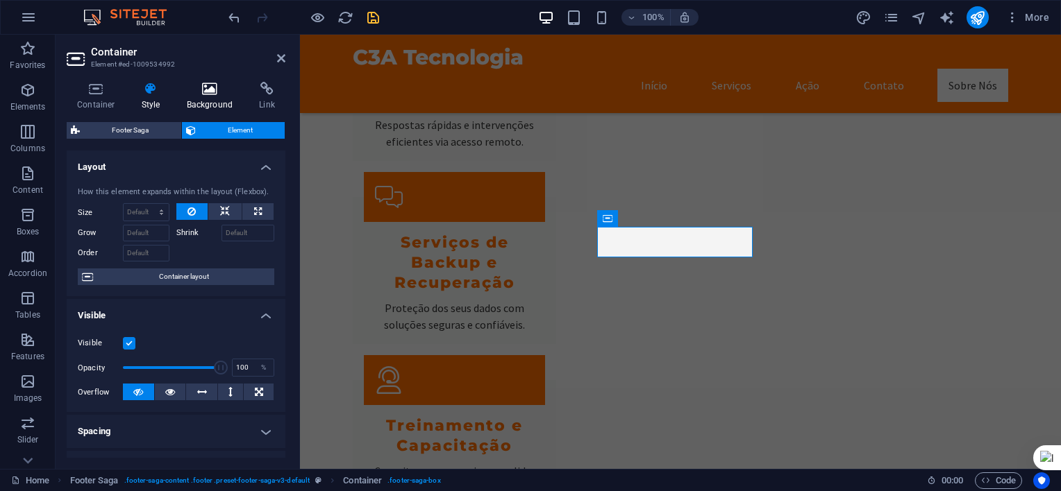
click at [217, 94] on icon at bounding box center [209, 89] width 67 height 14
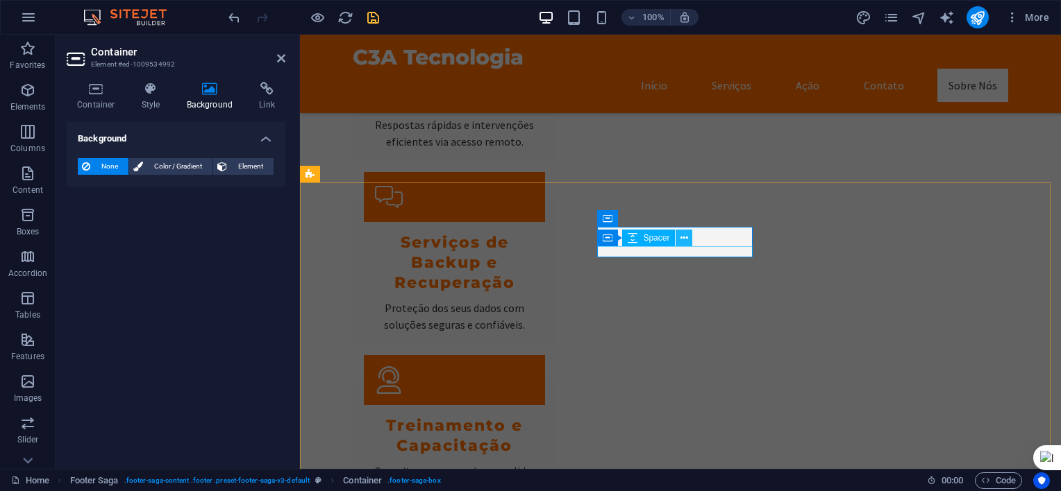
click at [681, 242] on icon at bounding box center [684, 238] width 8 height 15
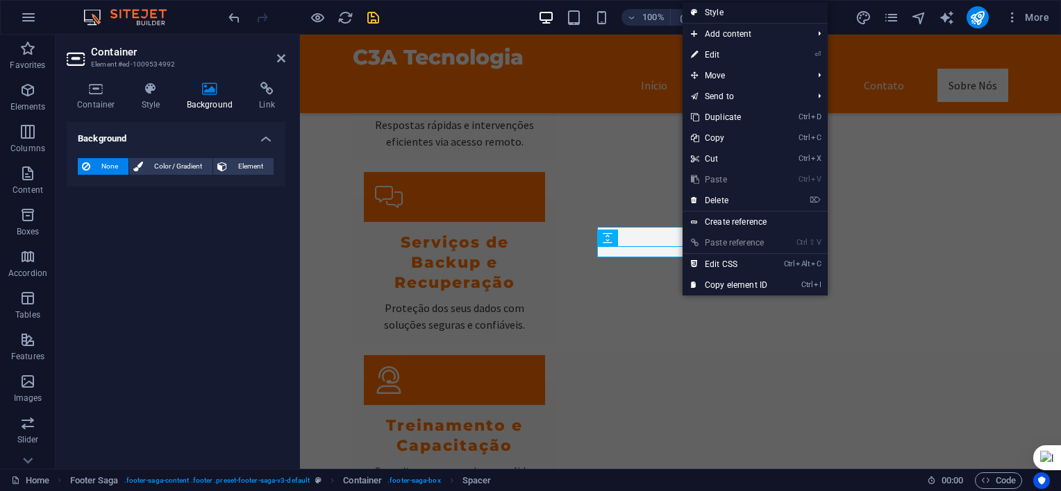
click at [733, 6] on link "Style" at bounding box center [754, 12] width 145 height 21
select select "rem"
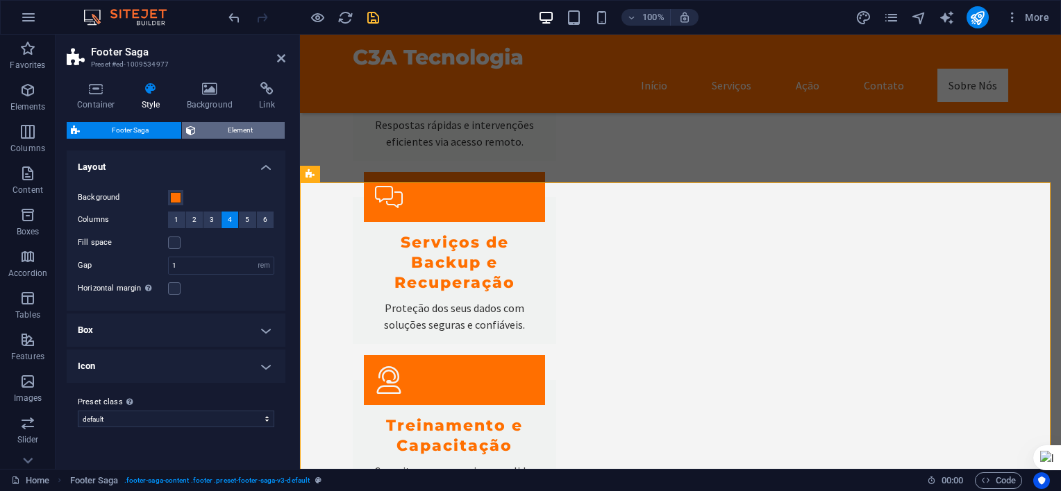
click at [217, 133] on span "Element" at bounding box center [240, 130] width 81 height 17
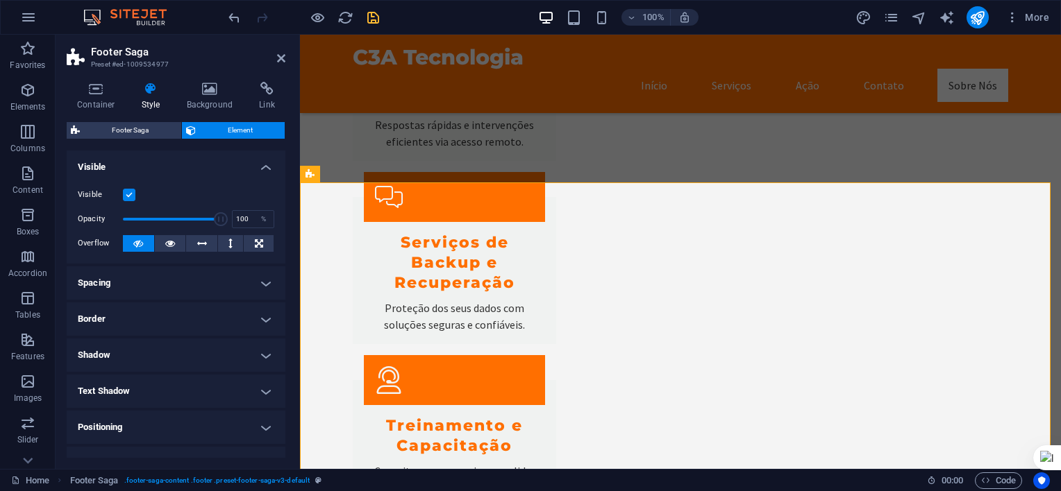
scroll to position [130, 0]
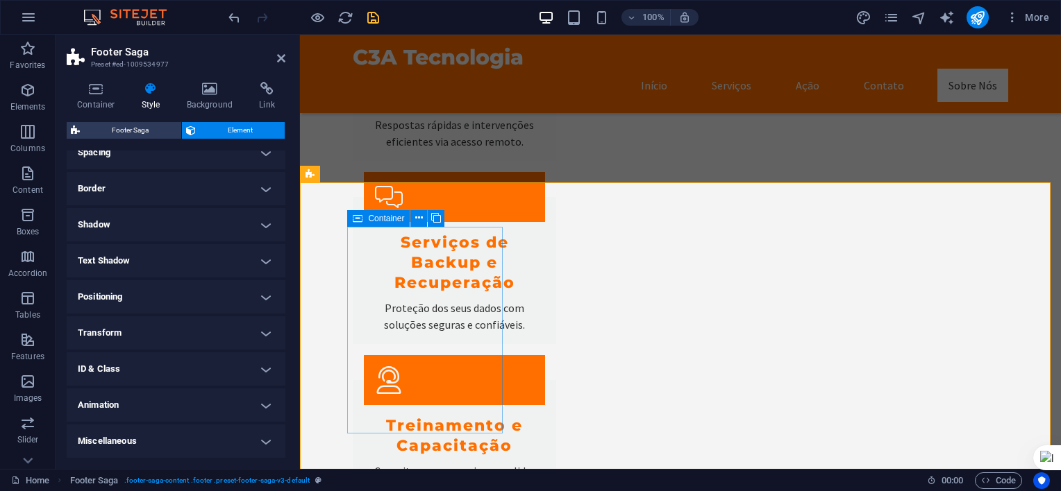
click at [358, 221] on icon at bounding box center [358, 218] width 10 height 17
click at [424, 217] on button at bounding box center [418, 218] width 17 height 17
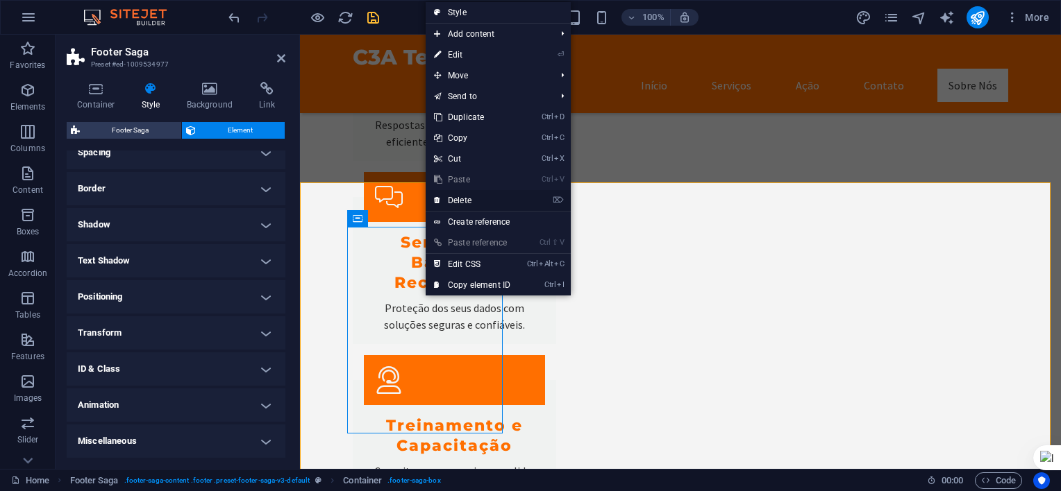
click at [457, 196] on link "⌦ Delete" at bounding box center [471, 200] width 93 height 21
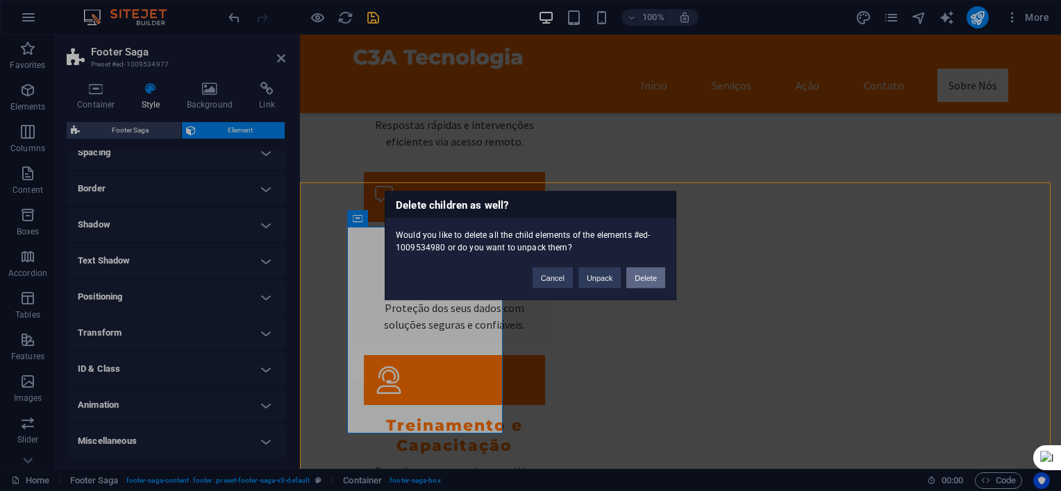
click at [639, 275] on button "Delete" at bounding box center [645, 278] width 39 height 21
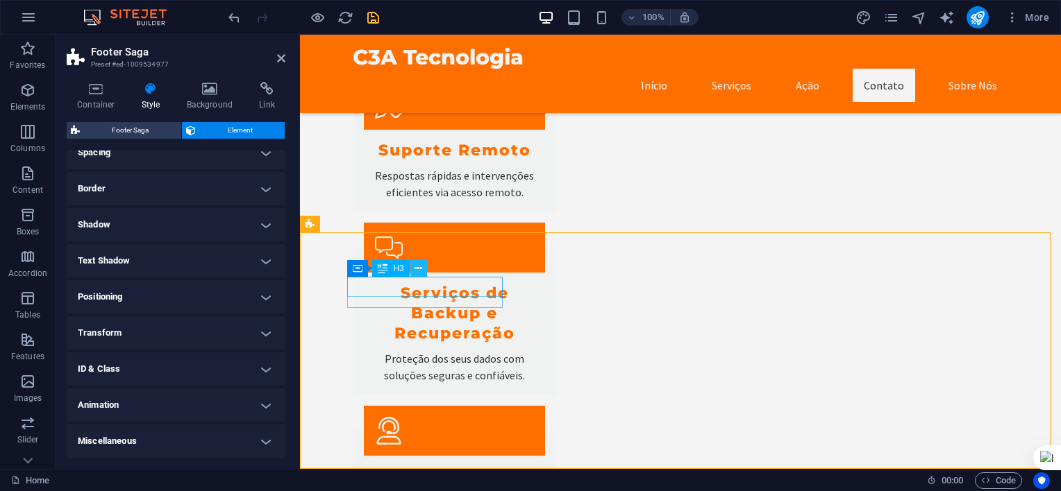
click at [416, 267] on icon at bounding box center [418, 269] width 8 height 15
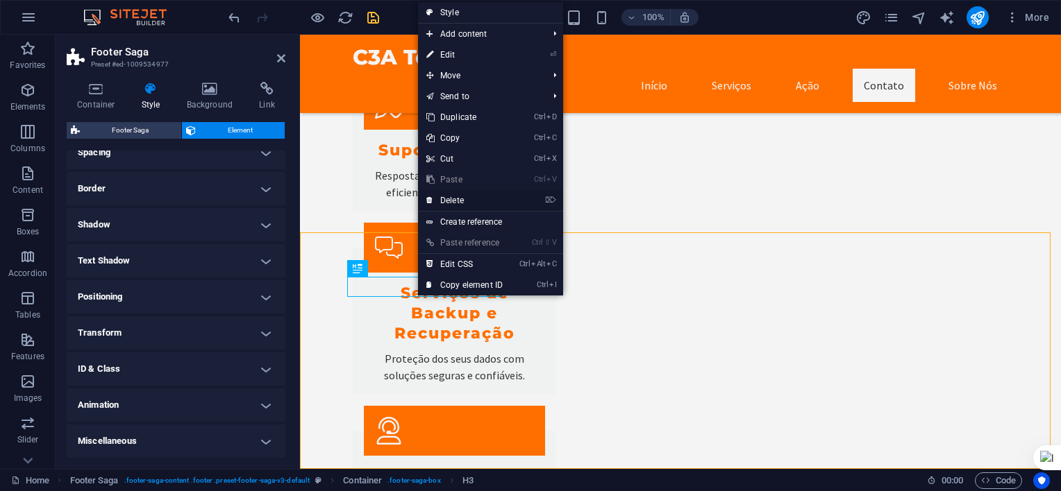
click at [454, 203] on link "⌦ Delete" at bounding box center [464, 200] width 93 height 21
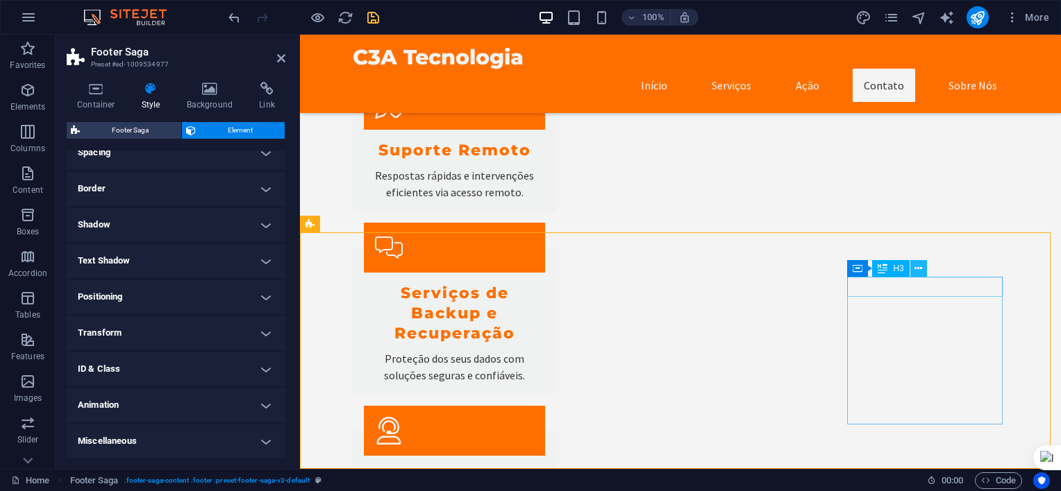
click at [918, 267] on icon at bounding box center [918, 269] width 8 height 15
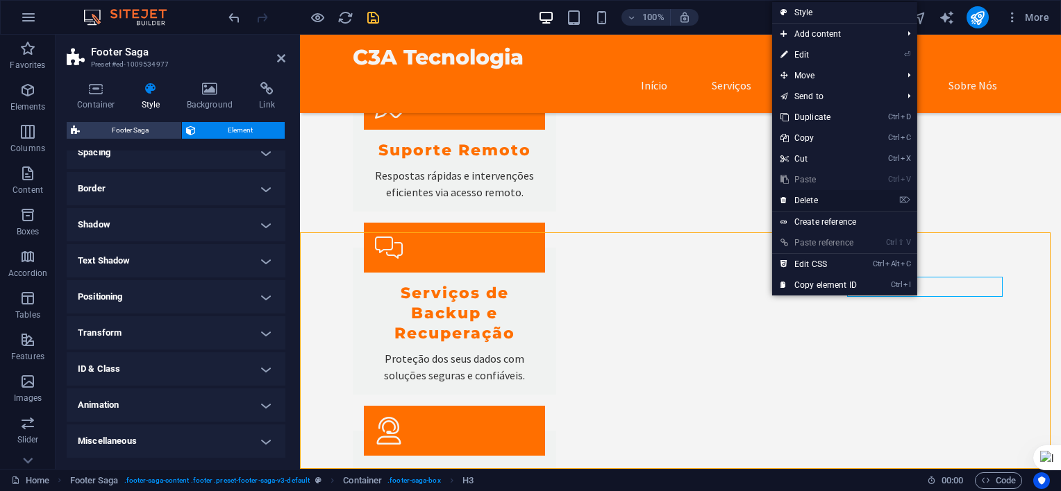
click at [814, 200] on link "⌦ Delete" at bounding box center [818, 200] width 93 height 21
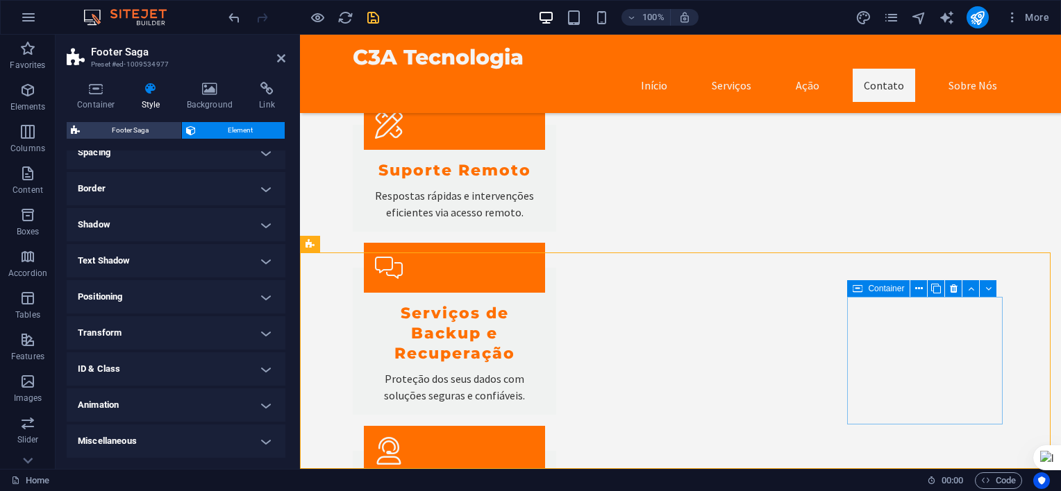
click at [859, 289] on icon at bounding box center [857, 288] width 10 height 17
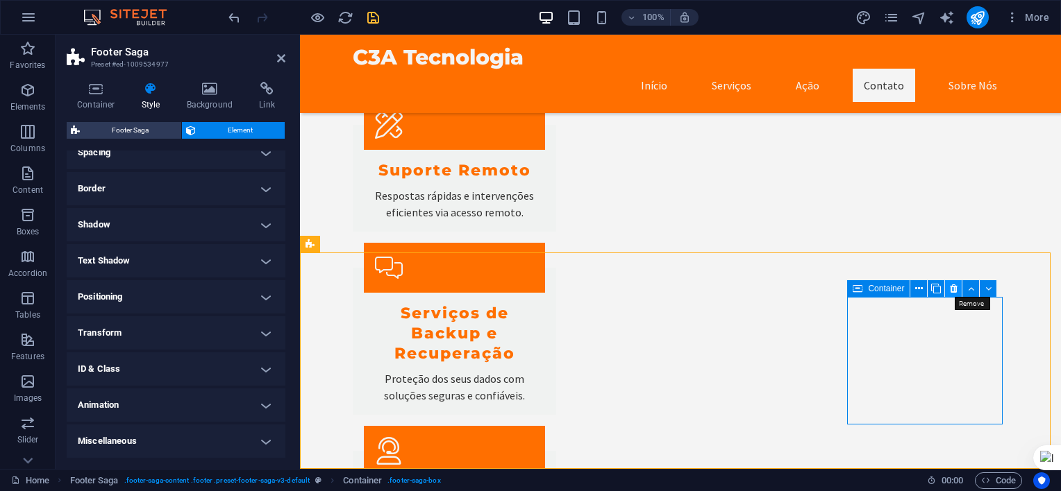
click at [952, 284] on icon at bounding box center [954, 289] width 8 height 15
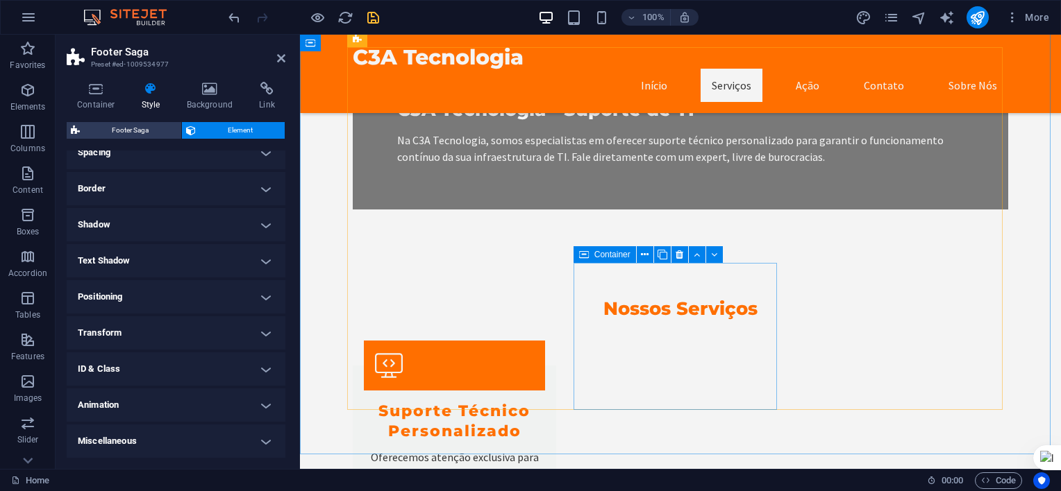
scroll to position [0, 0]
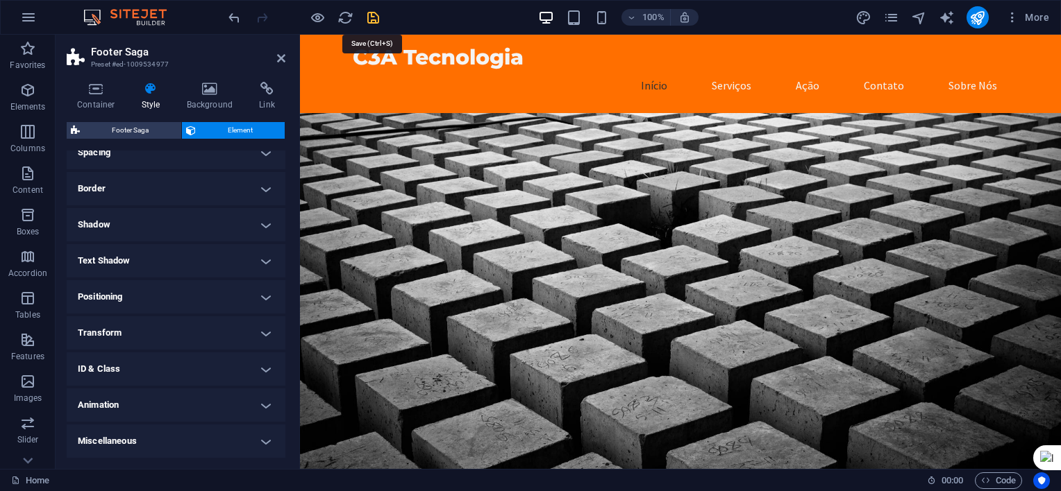
click at [373, 22] on icon "save" at bounding box center [373, 18] width 16 height 16
checkbox input "false"
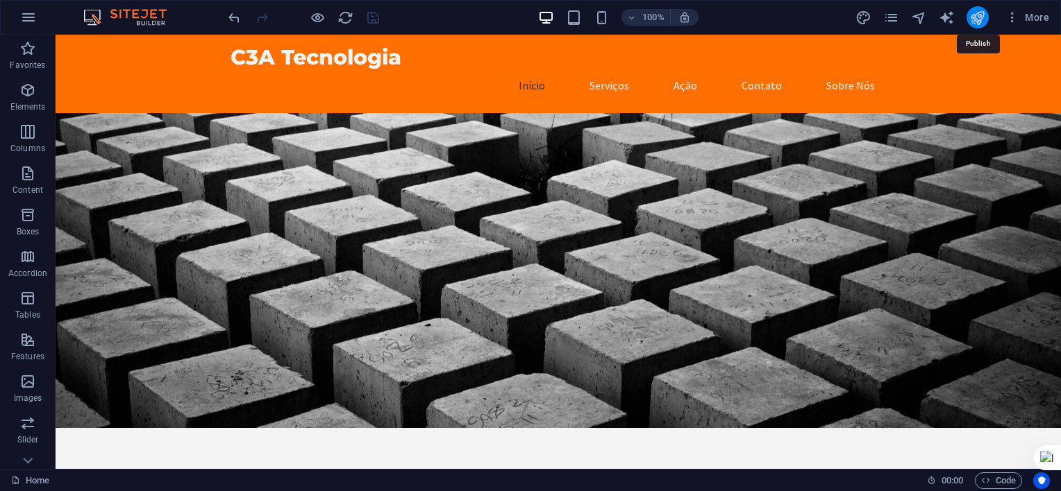
click at [976, 14] on icon "publish" at bounding box center [977, 18] width 16 height 16
